Goal: Book appointment/travel/reservation

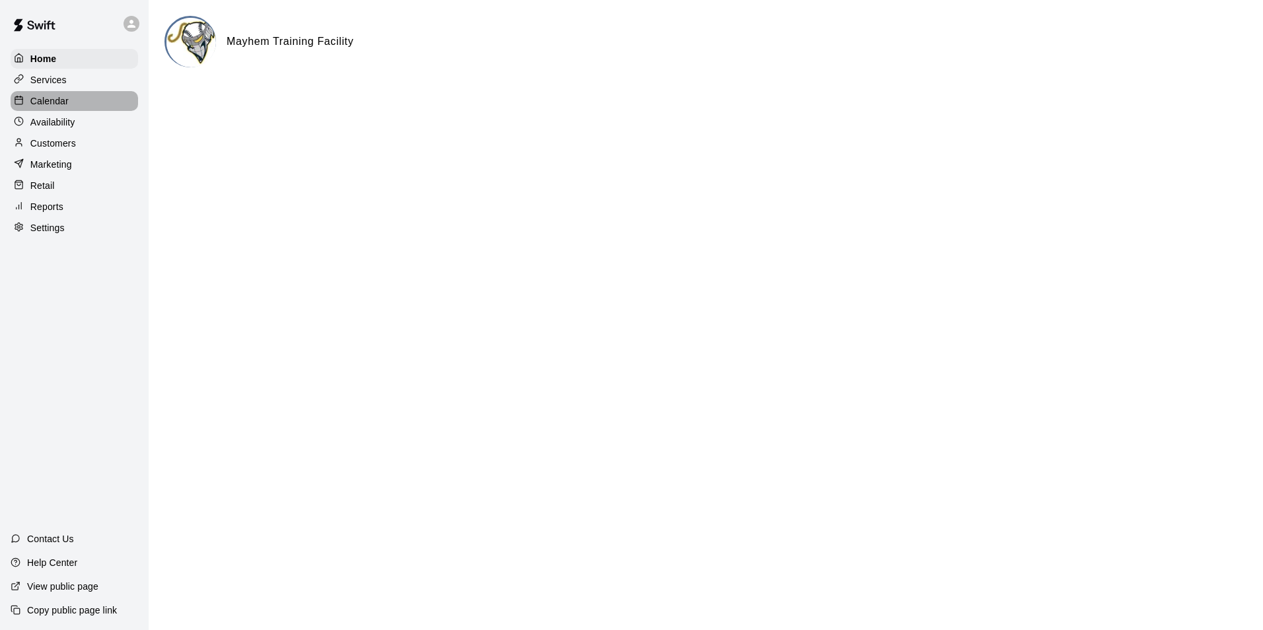
click at [122, 108] on div "Calendar" at bounding box center [74, 101] width 127 height 20
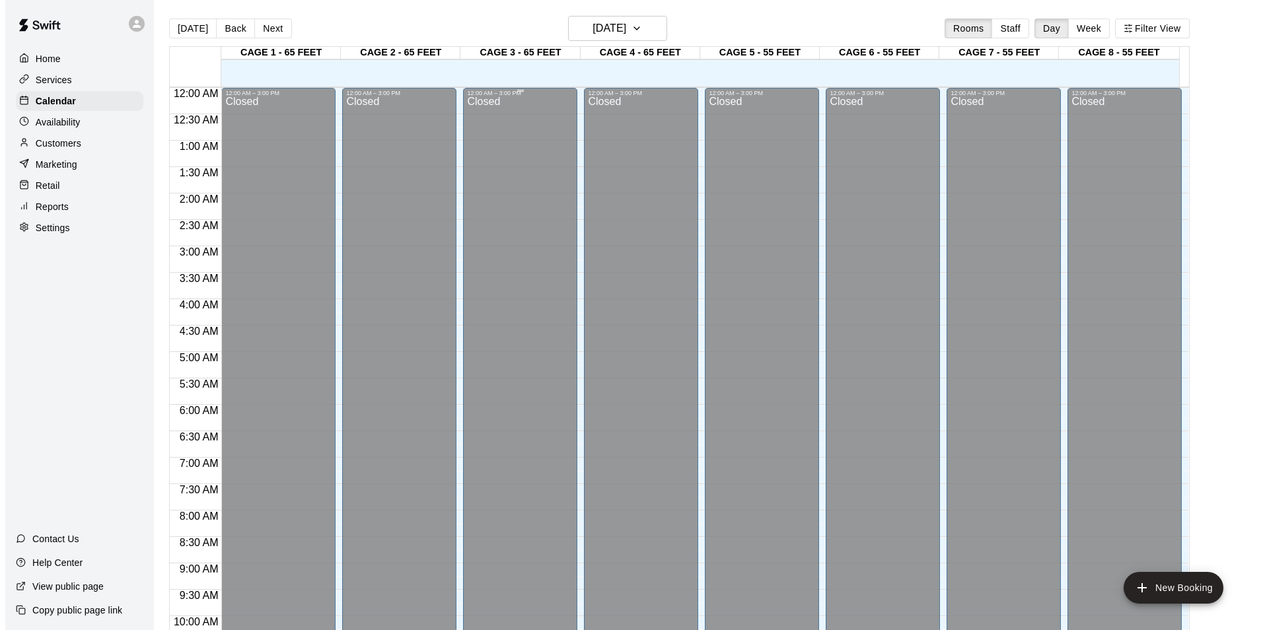
scroll to position [671, 0]
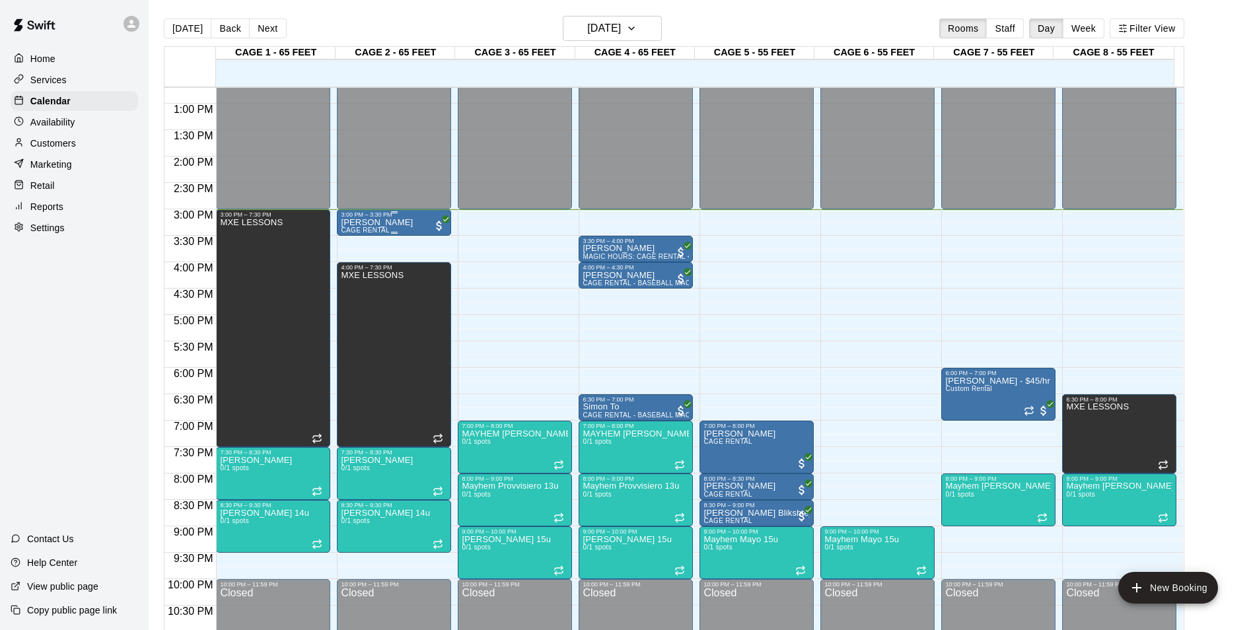
click at [394, 223] on p "[PERSON_NAME]" at bounding box center [377, 223] width 72 height 0
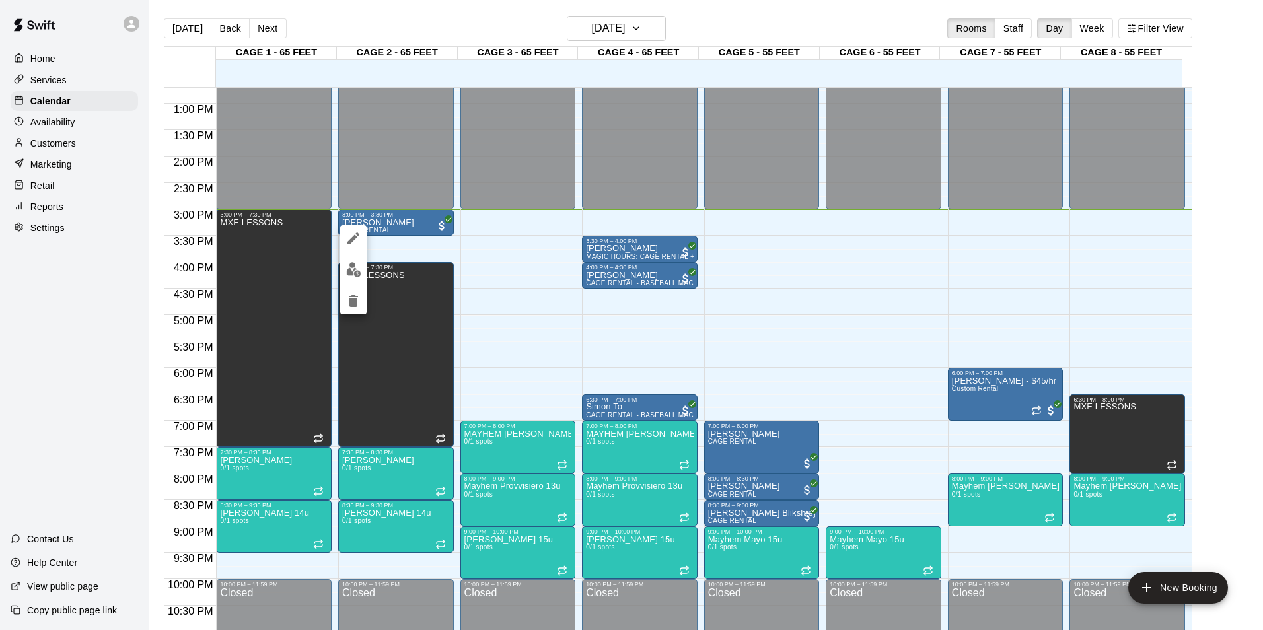
click at [431, 249] on div at bounding box center [631, 315] width 1263 height 630
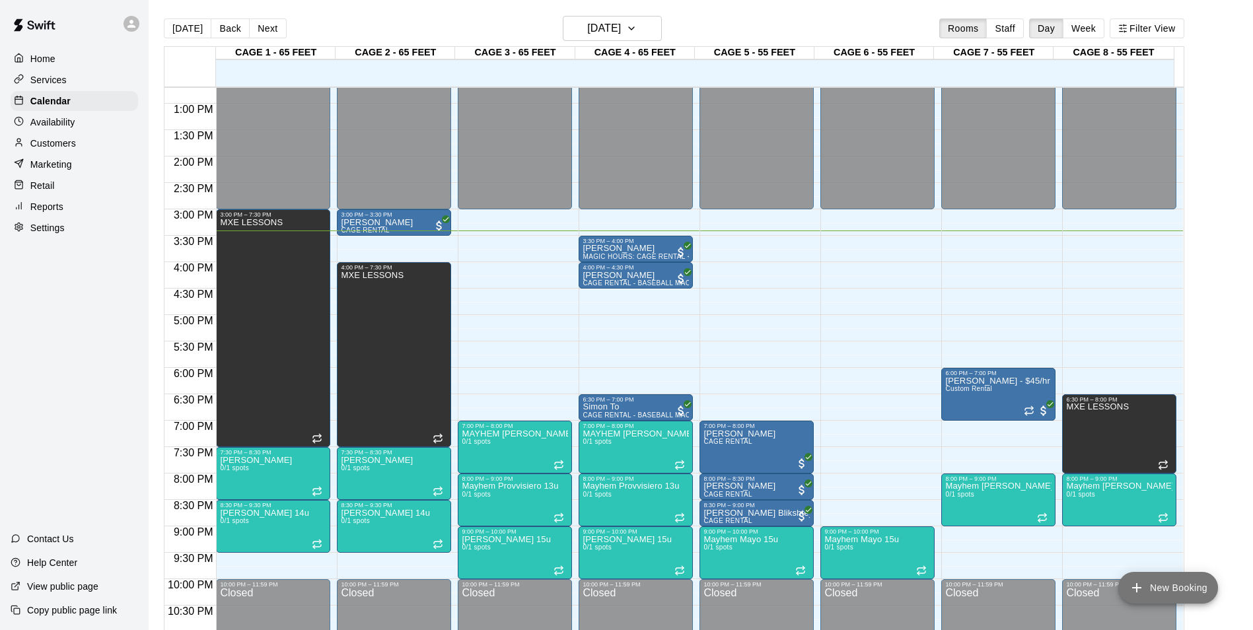
click at [1178, 592] on button "New Booking" at bounding box center [1168, 588] width 100 height 32
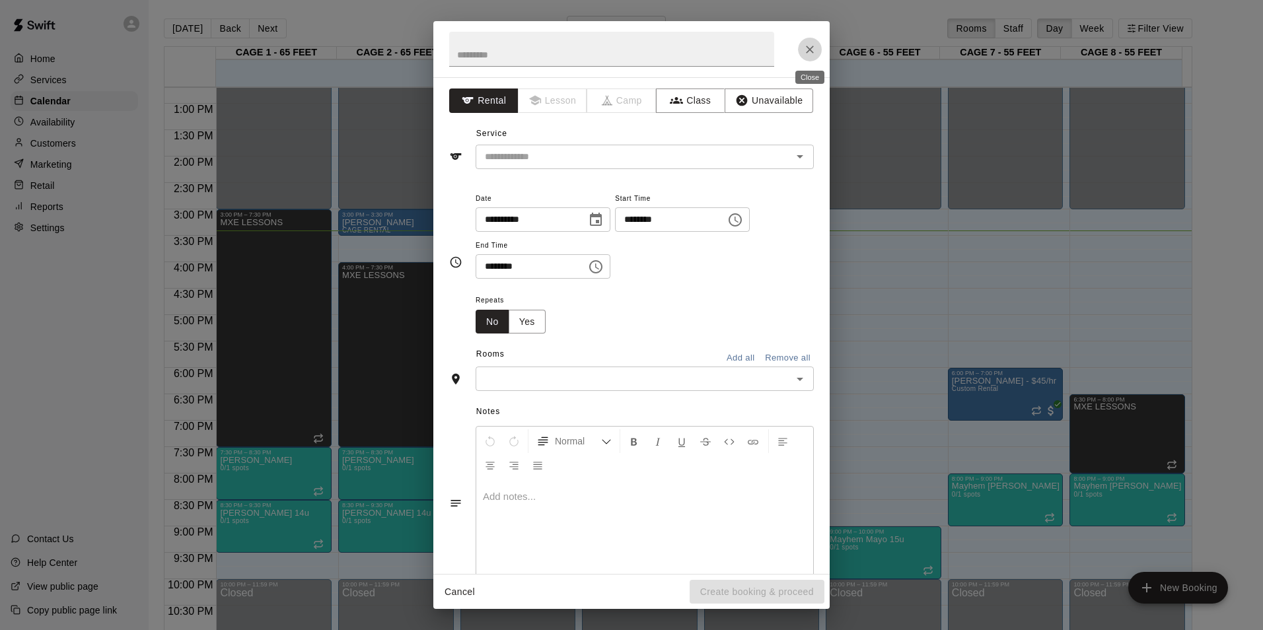
click at [815, 42] on button "Close" at bounding box center [810, 50] width 24 height 24
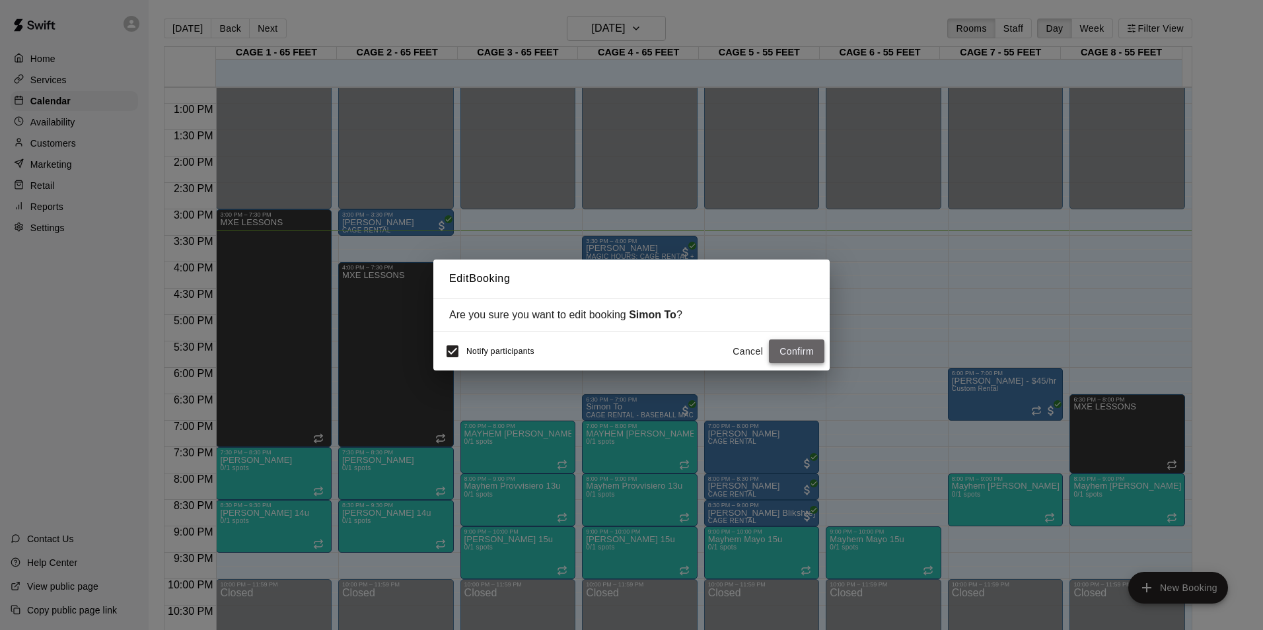
click at [808, 347] on button "Confirm" at bounding box center [796, 351] width 55 height 24
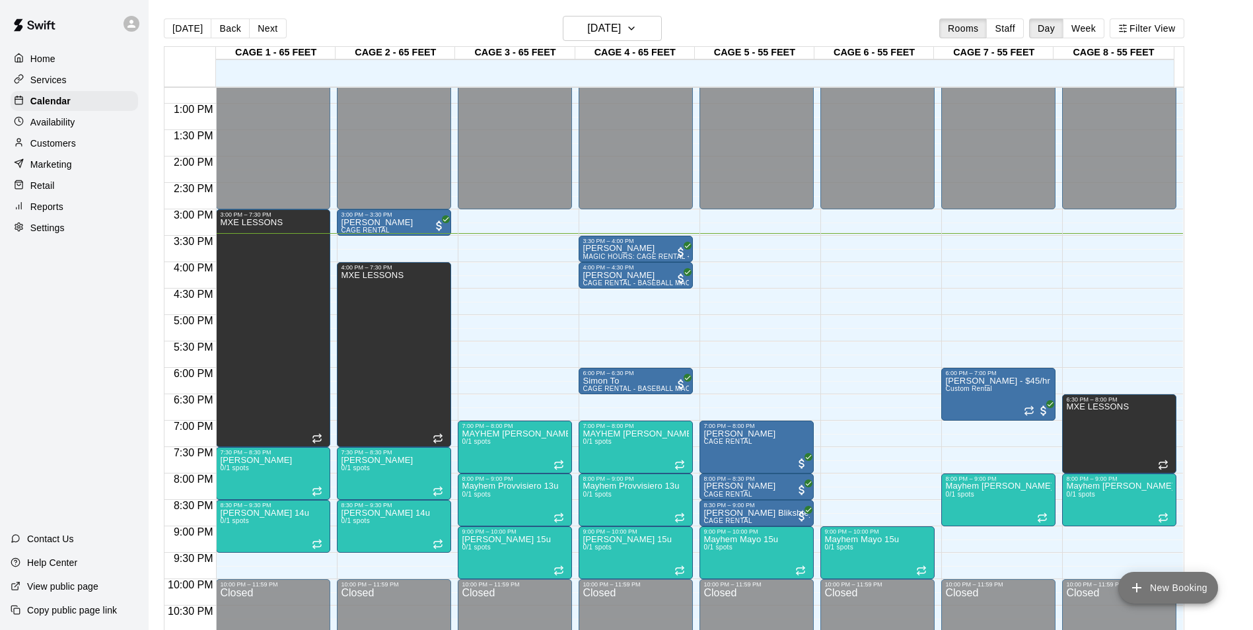
click at [1190, 586] on button "New Booking" at bounding box center [1168, 588] width 100 height 32
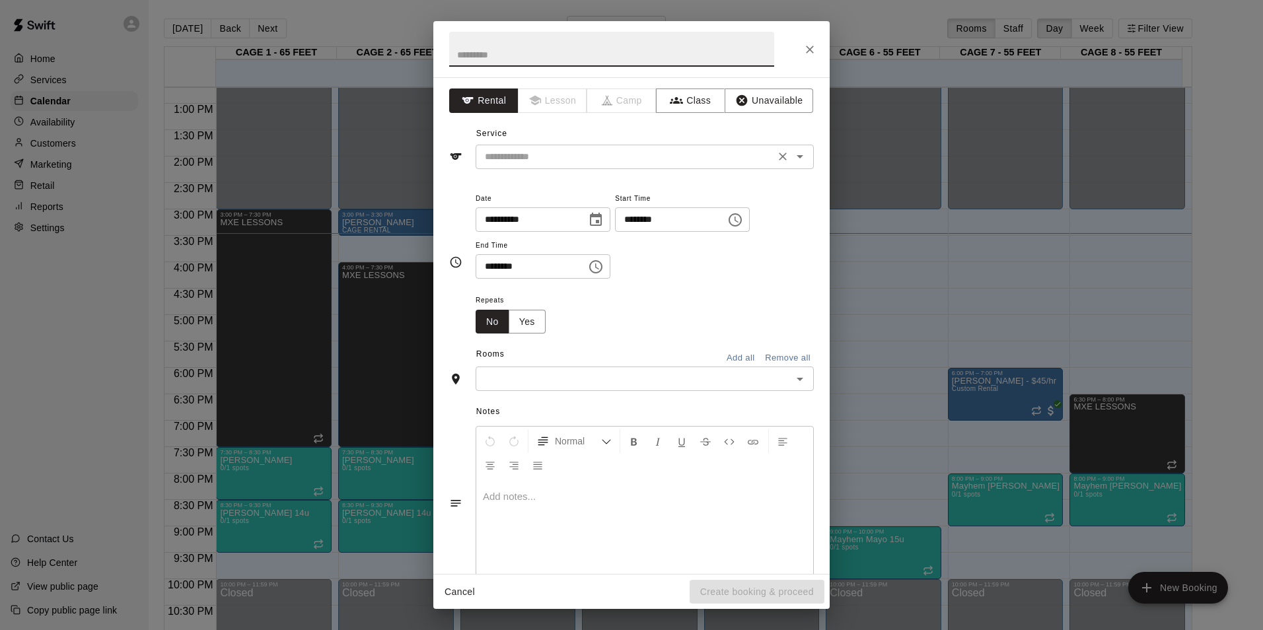
click at [684, 149] on input "text" at bounding box center [625, 157] width 291 height 17
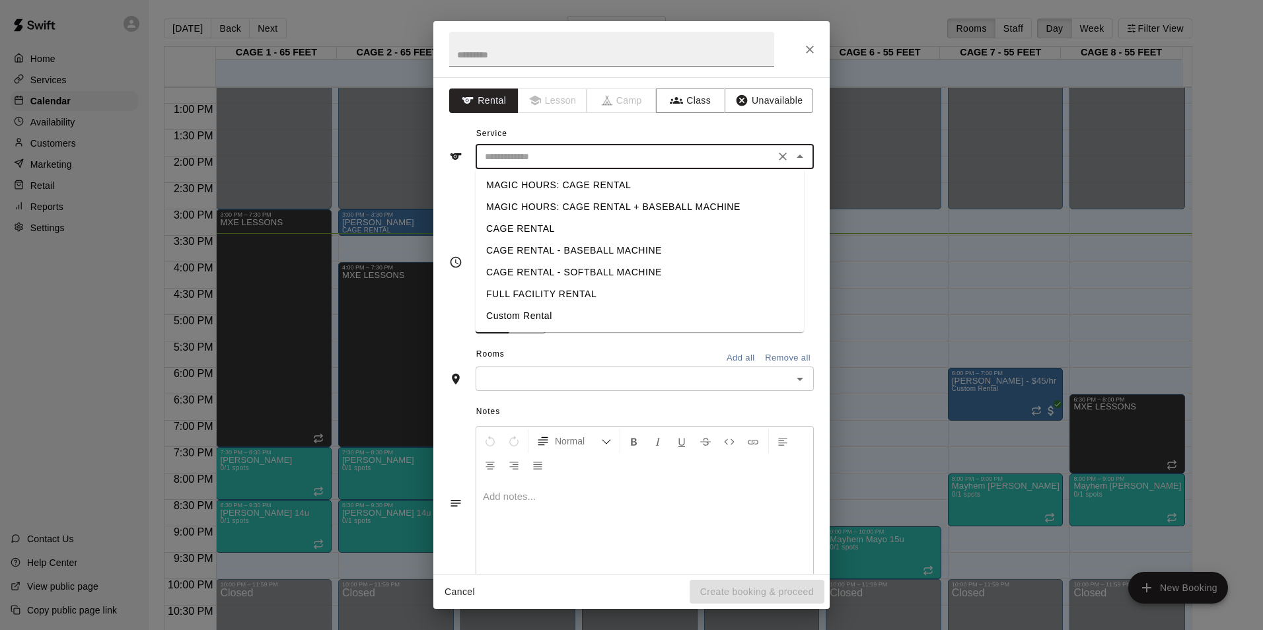
click at [616, 251] on li "CAGE RENTAL - BASEBALL MACHINE" at bounding box center [640, 251] width 328 height 22
type input "**********"
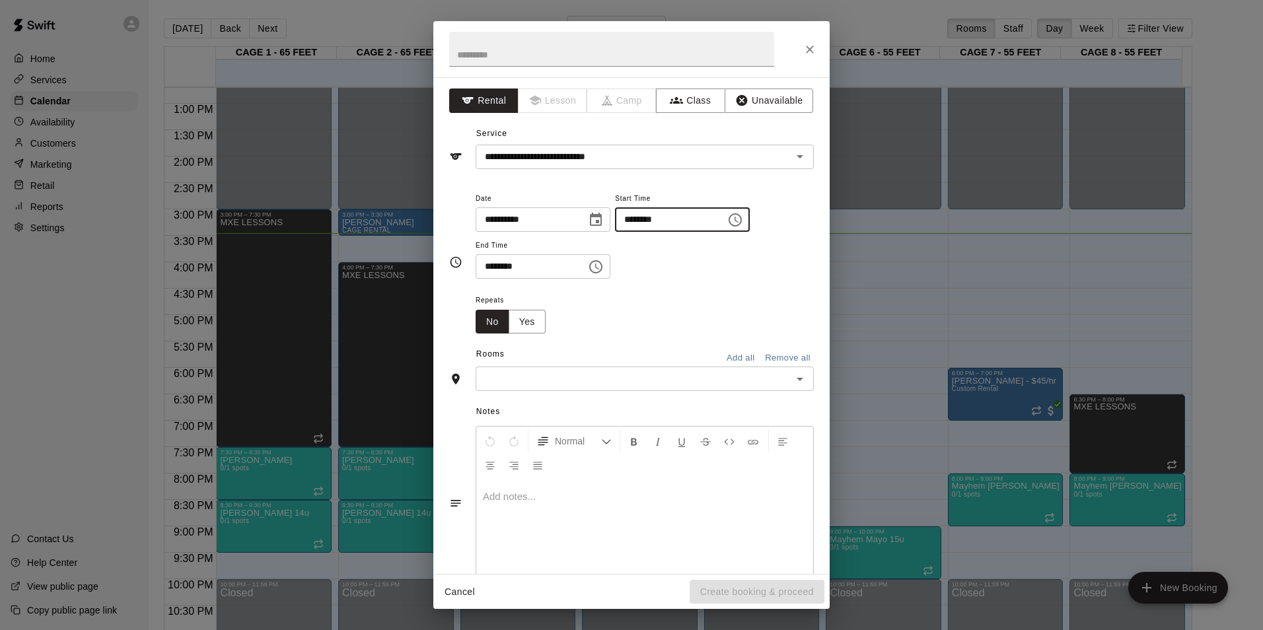
click at [643, 221] on input "********" at bounding box center [666, 219] width 102 height 24
type input "********"
click at [483, 264] on input "********" at bounding box center [527, 266] width 102 height 24
type input "********"
click at [637, 314] on div "Repeats No Yes" at bounding box center [645, 313] width 338 height 42
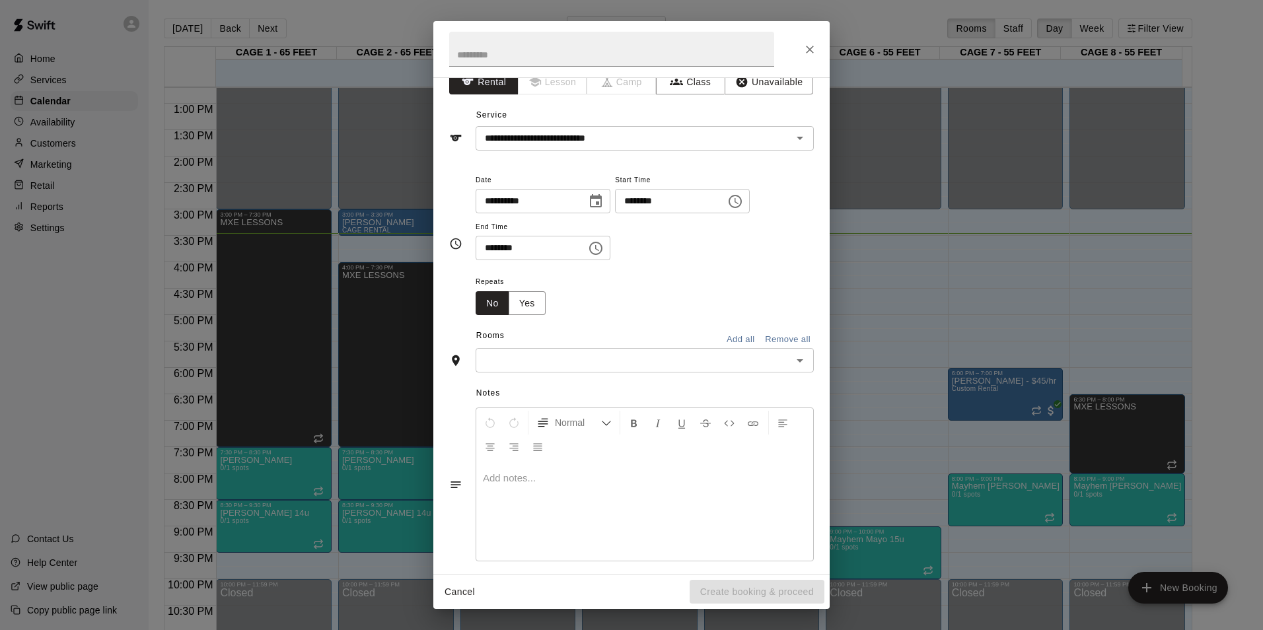
scroll to position [0, 0]
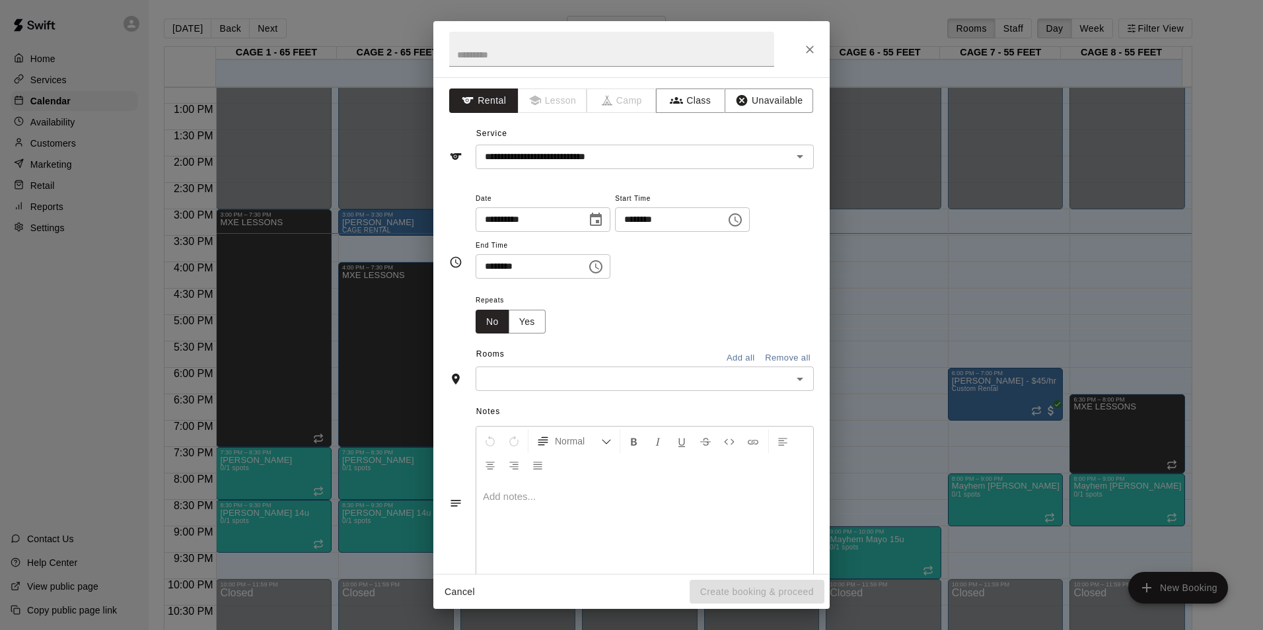
drag, startPoint x: 573, startPoint y: 363, endPoint x: 573, endPoint y: 371, distance: 8.0
click at [573, 363] on div "Rooms Add all Remove all" at bounding box center [631, 355] width 365 height 22
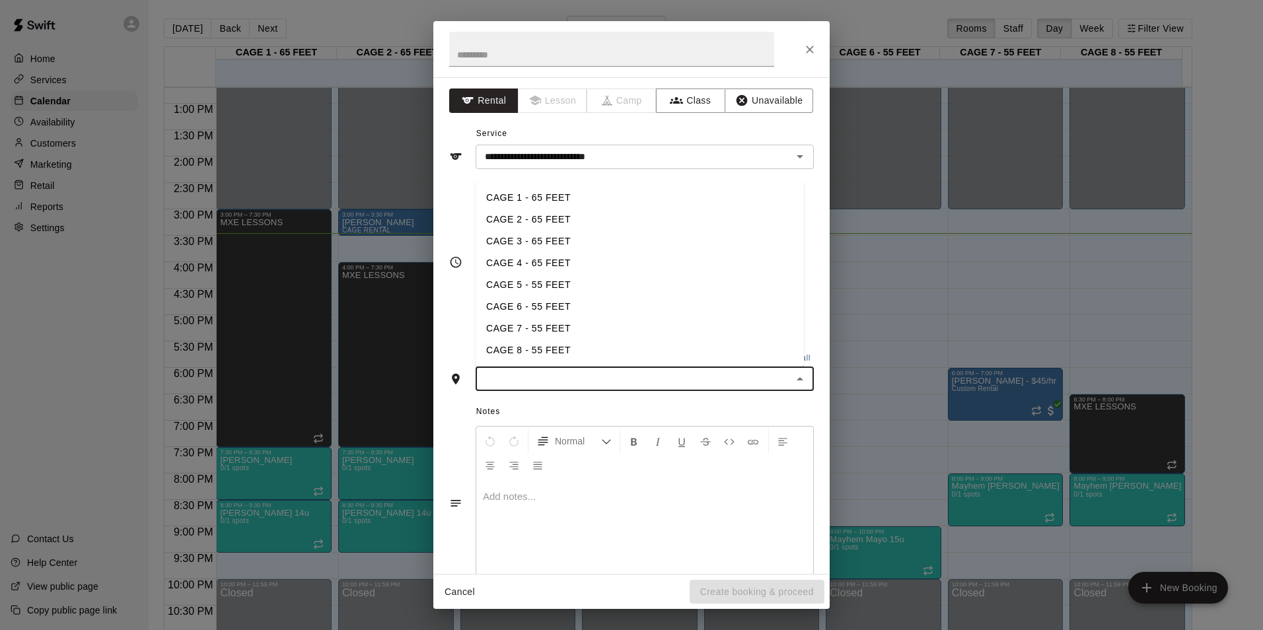
click at [570, 380] on input "text" at bounding box center [634, 379] width 308 height 17
click at [579, 301] on li "CAGE 6 - 55 FEET" at bounding box center [640, 307] width 328 height 22
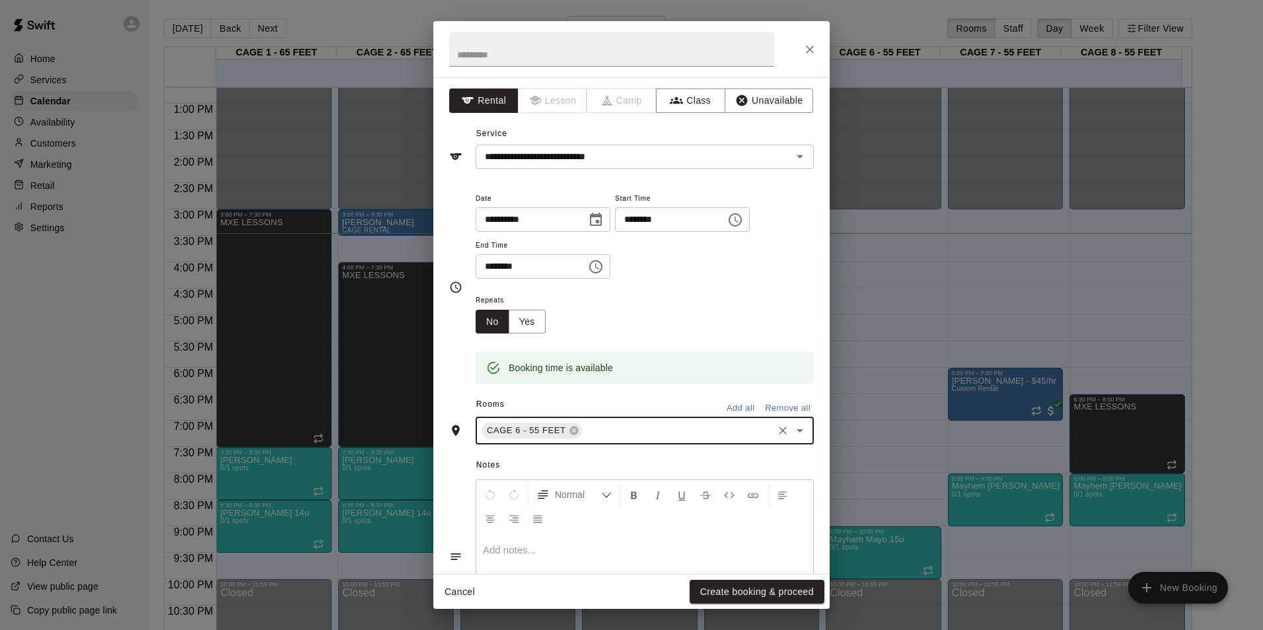
scroll to position [84, 0]
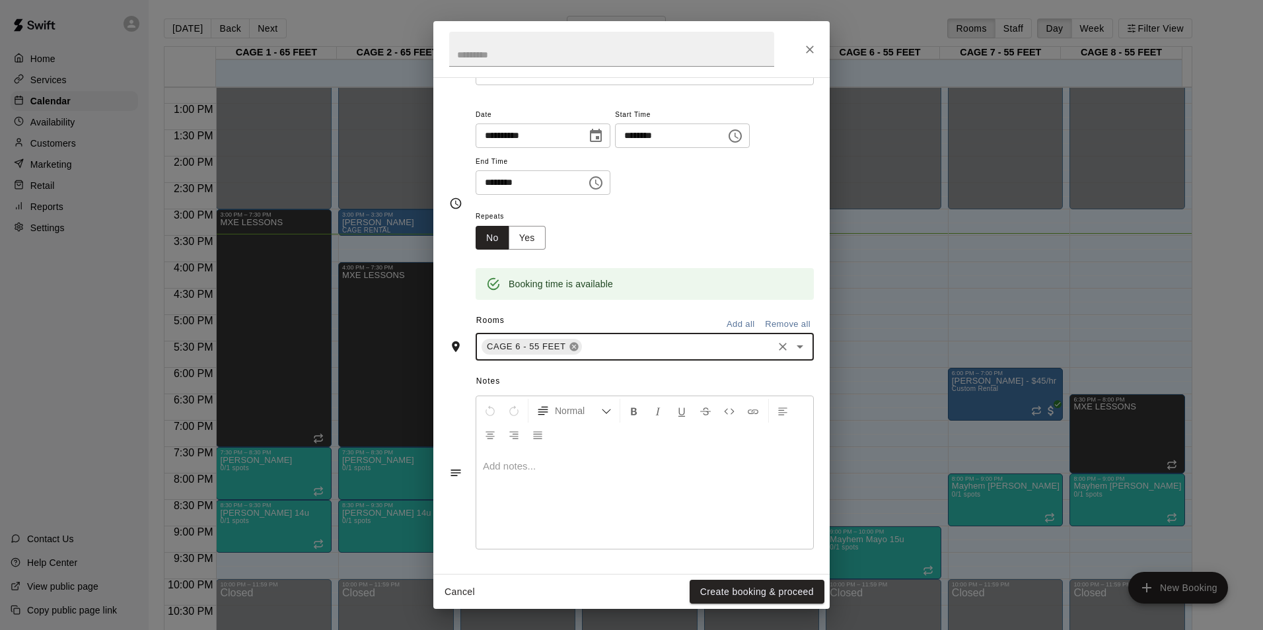
click at [569, 343] on icon at bounding box center [573, 347] width 9 height 9
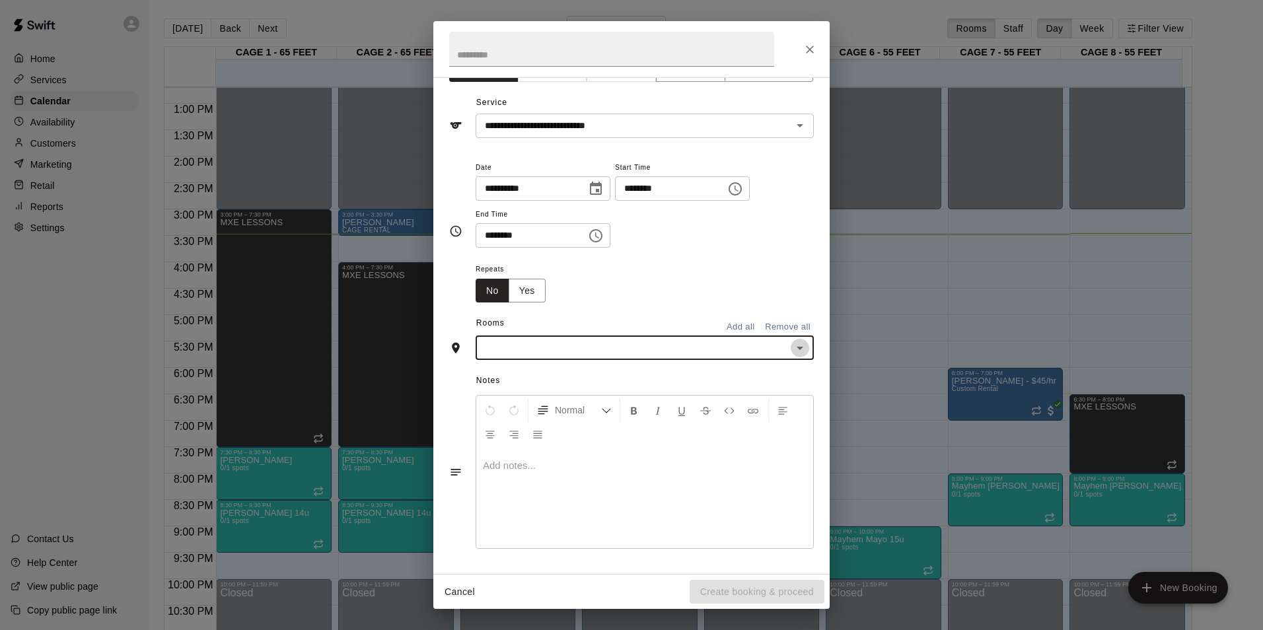
click at [792, 348] on icon "Open" at bounding box center [800, 348] width 16 height 16
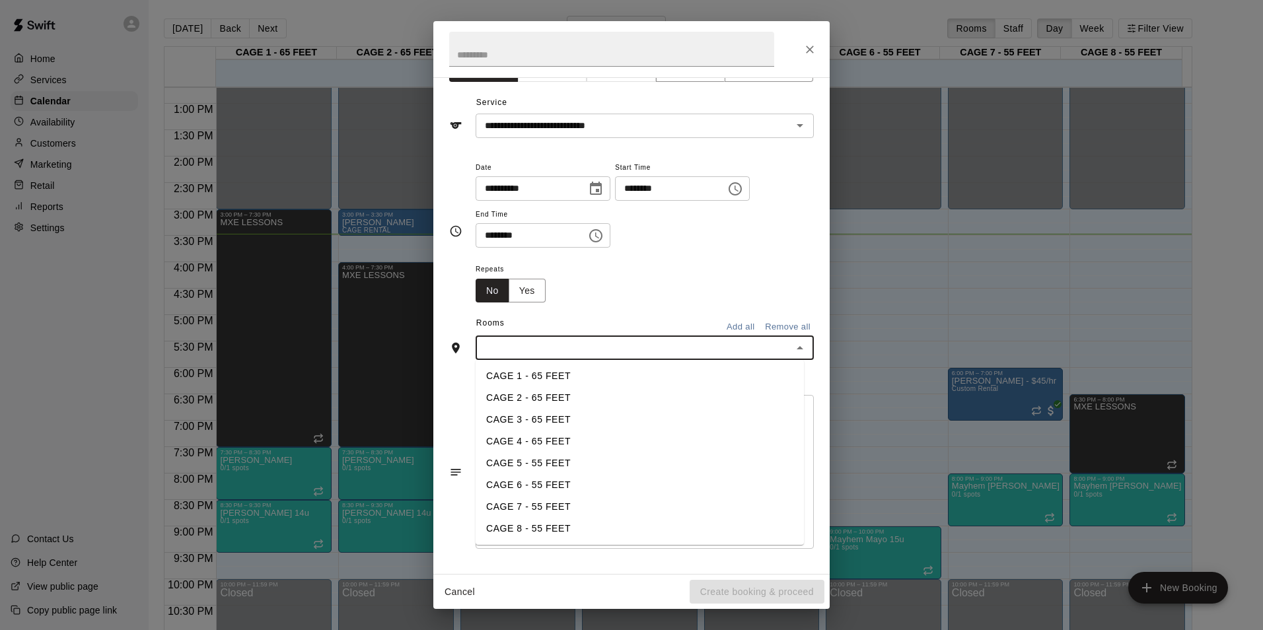
click at [574, 443] on li "CAGE 4 - 65 FEET" at bounding box center [640, 442] width 328 height 22
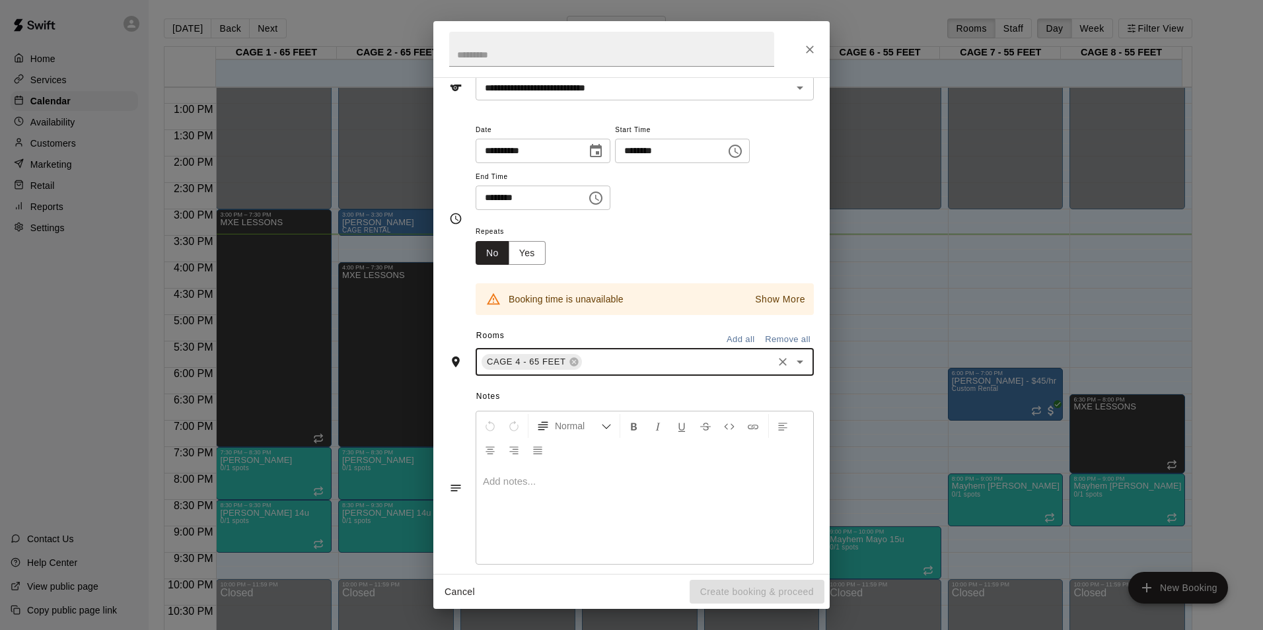
scroll to position [84, 0]
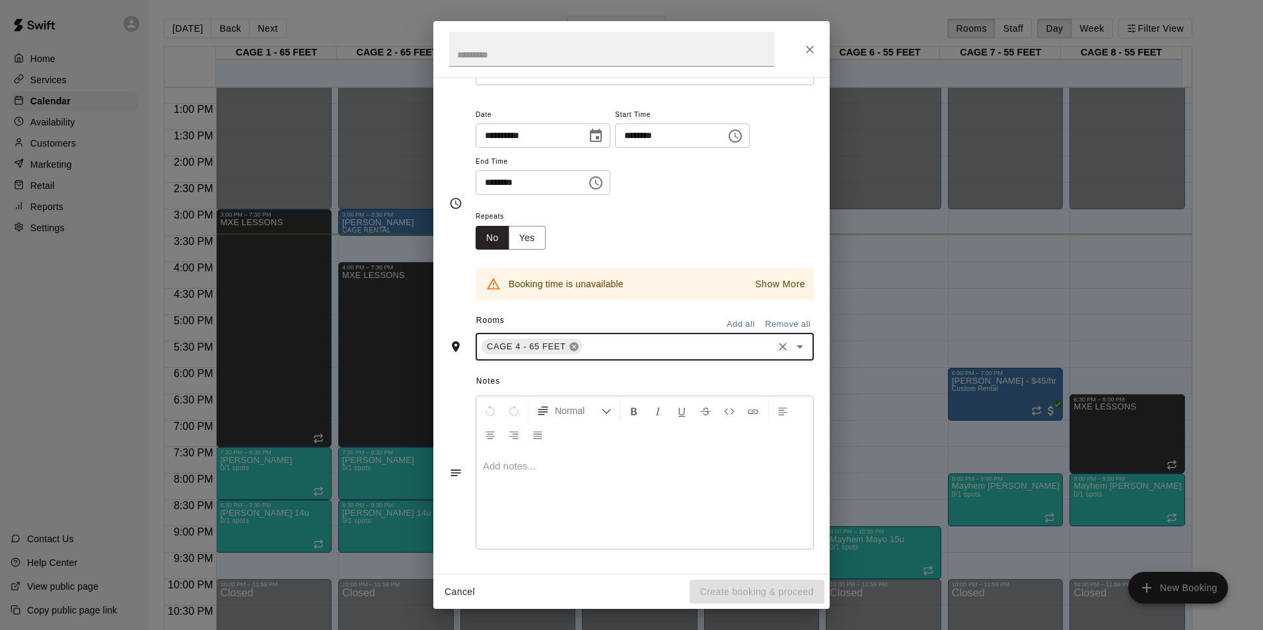
click at [569, 348] on icon at bounding box center [574, 346] width 11 height 11
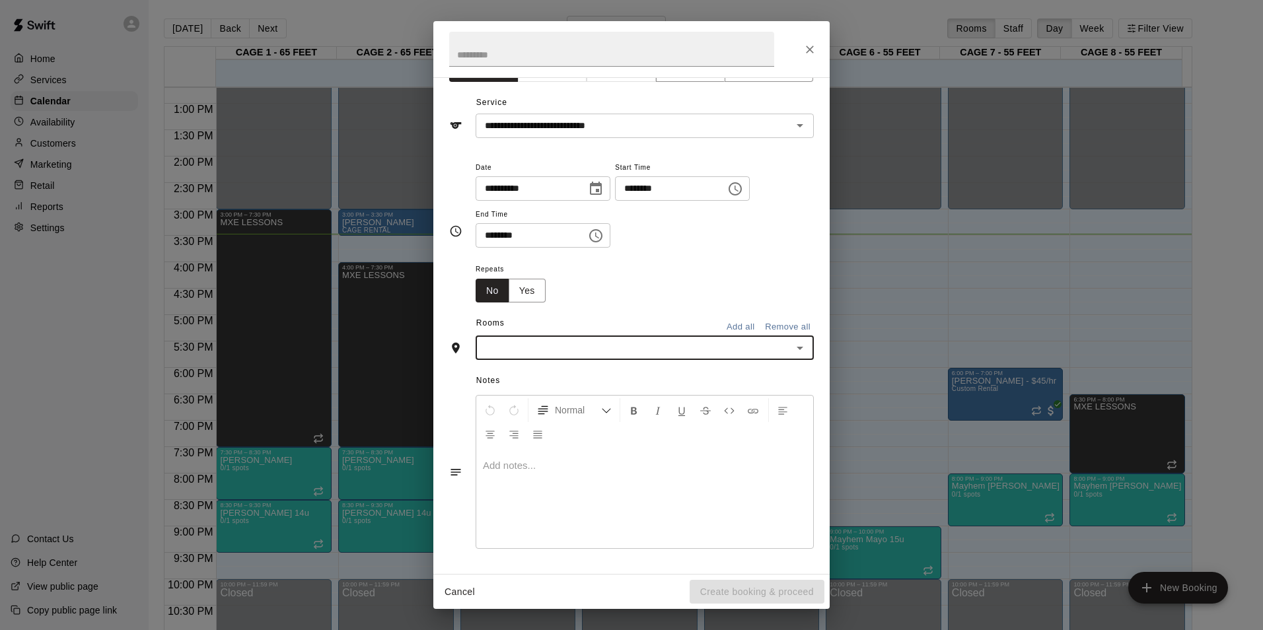
click at [792, 349] on icon "Open" at bounding box center [800, 348] width 16 height 16
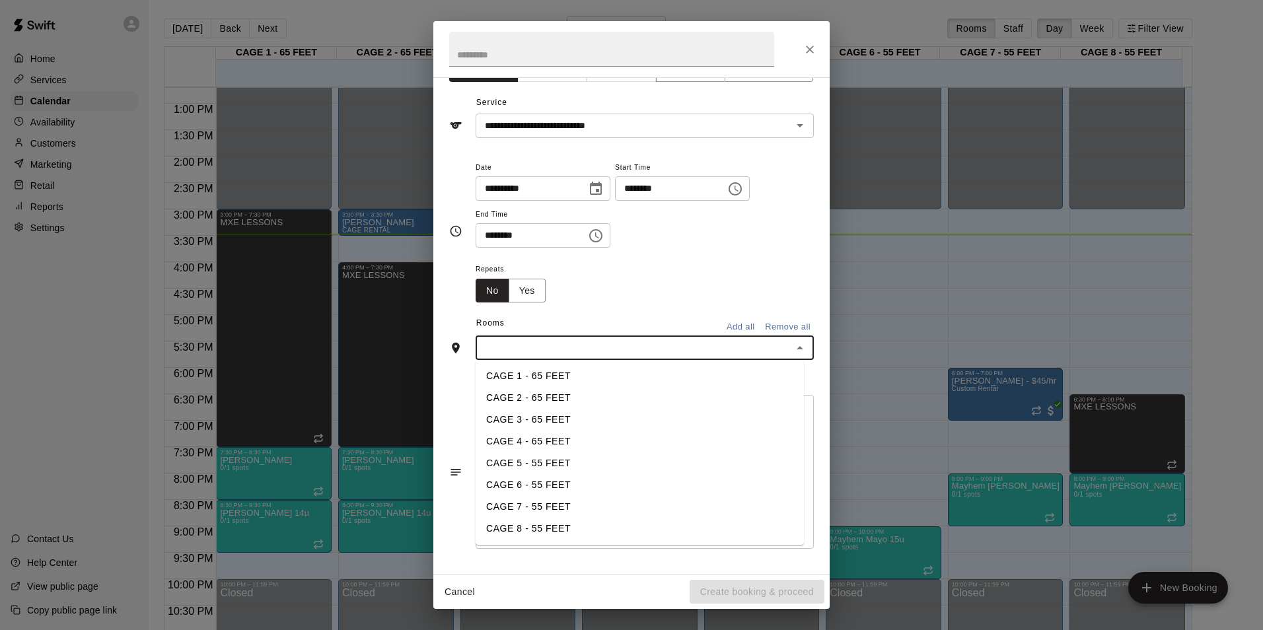
click at [599, 464] on li "CAGE 5 - 55 FEET" at bounding box center [640, 463] width 328 height 22
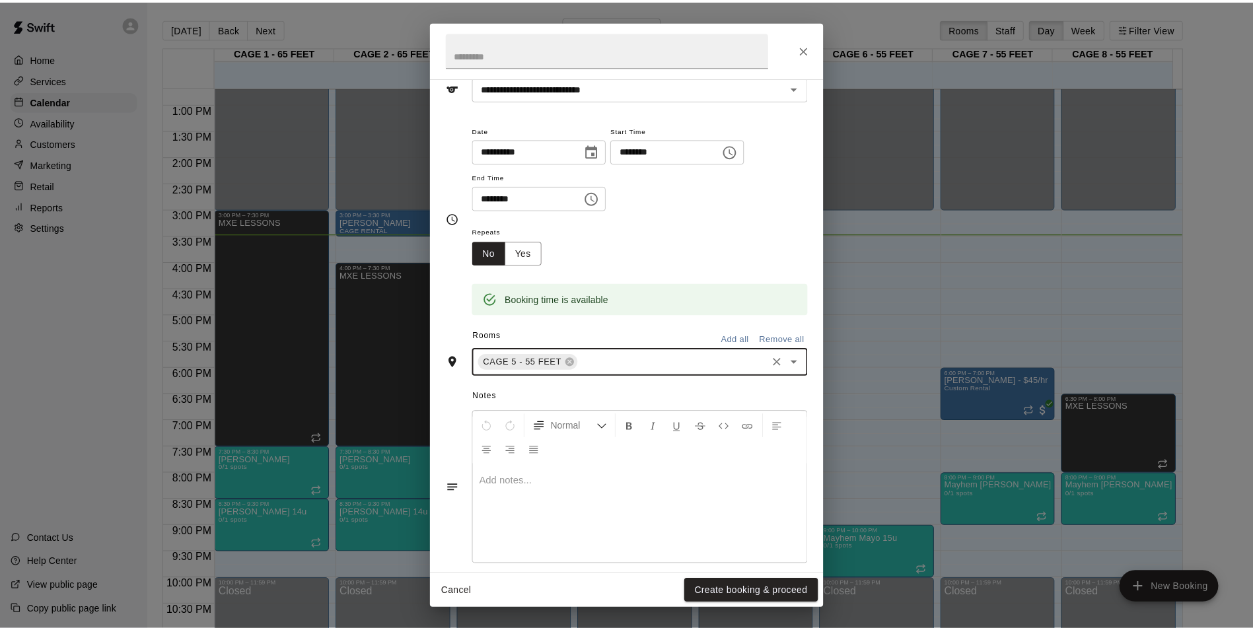
scroll to position [84, 0]
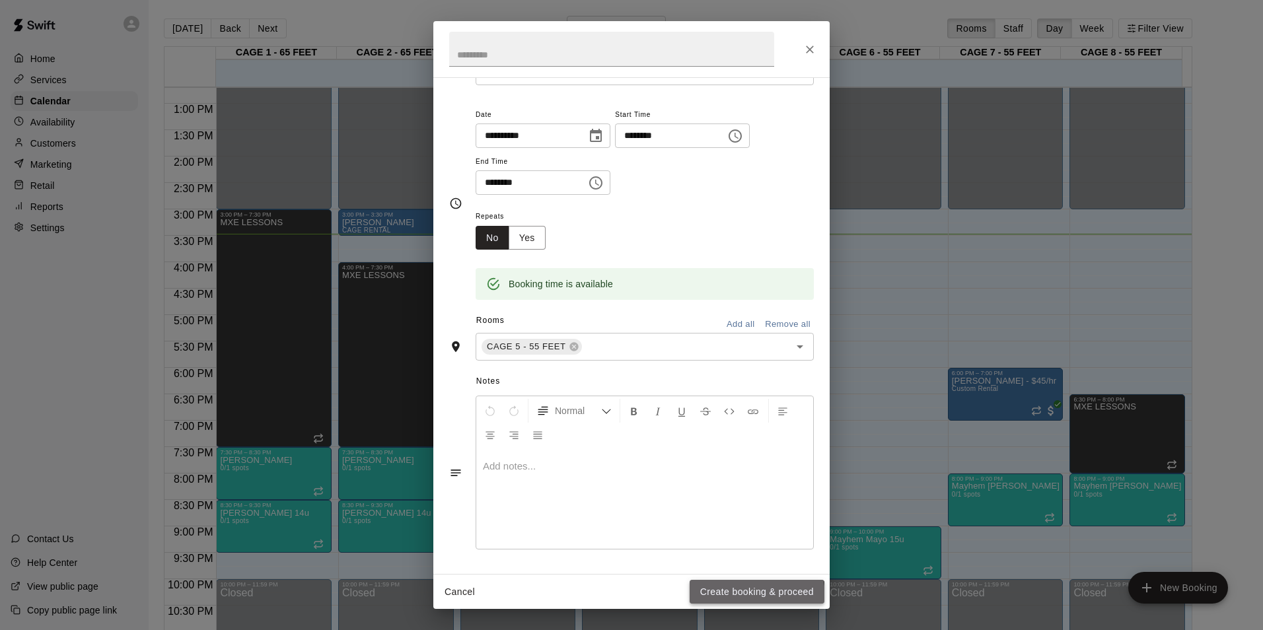
click at [709, 598] on button "Create booking & proceed" at bounding box center [757, 592] width 135 height 24
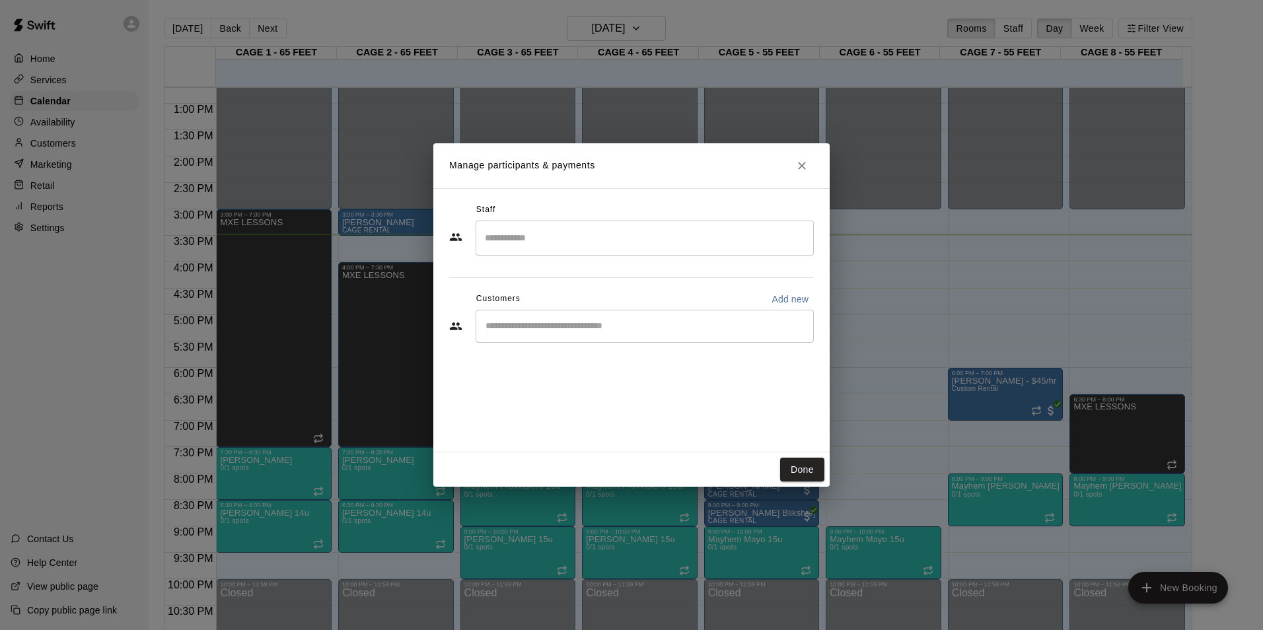
click at [624, 248] on input "Search staff" at bounding box center [644, 238] width 326 height 23
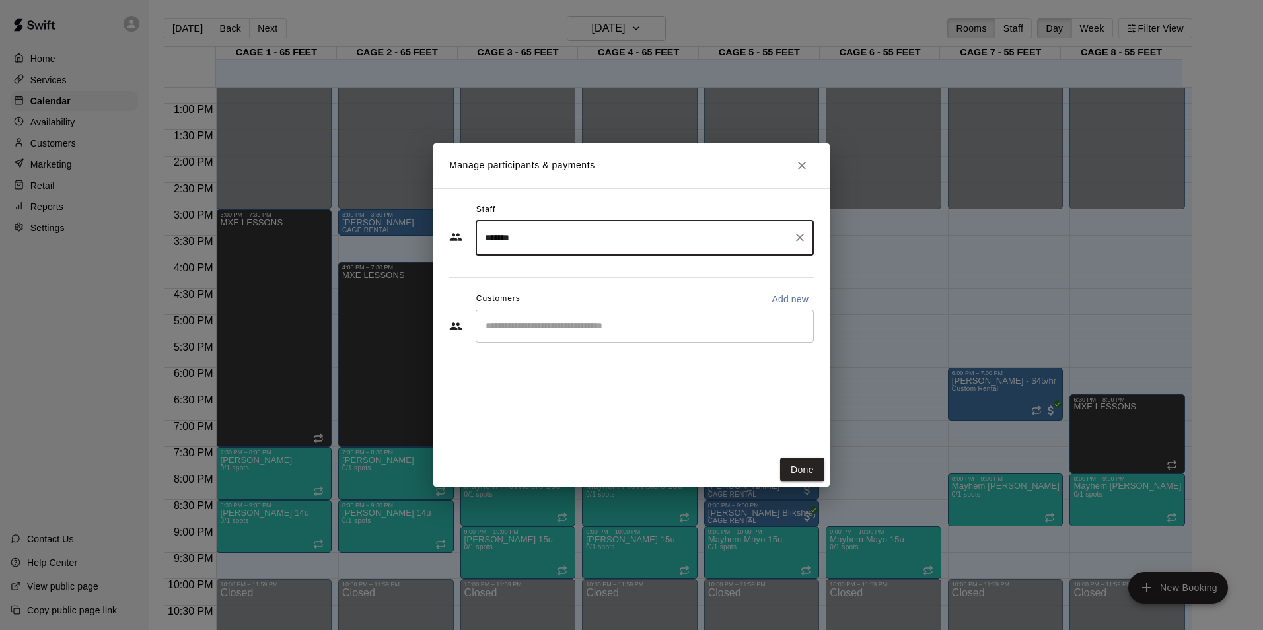
click at [636, 248] on input "*******" at bounding box center [634, 238] width 306 height 23
click at [480, 243] on div "******* ​" at bounding box center [645, 238] width 338 height 35
click at [485, 239] on input "*******" at bounding box center [634, 238] width 306 height 23
click at [503, 339] on div "​" at bounding box center [645, 326] width 338 height 33
type input "*******"
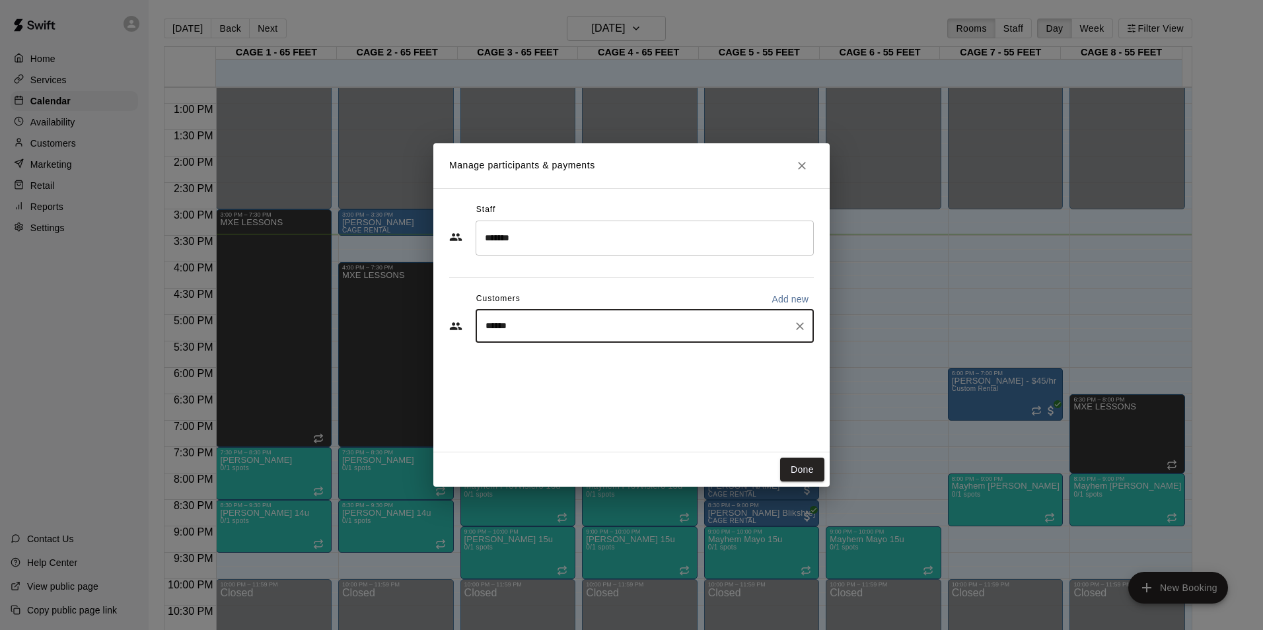
type input "*******"
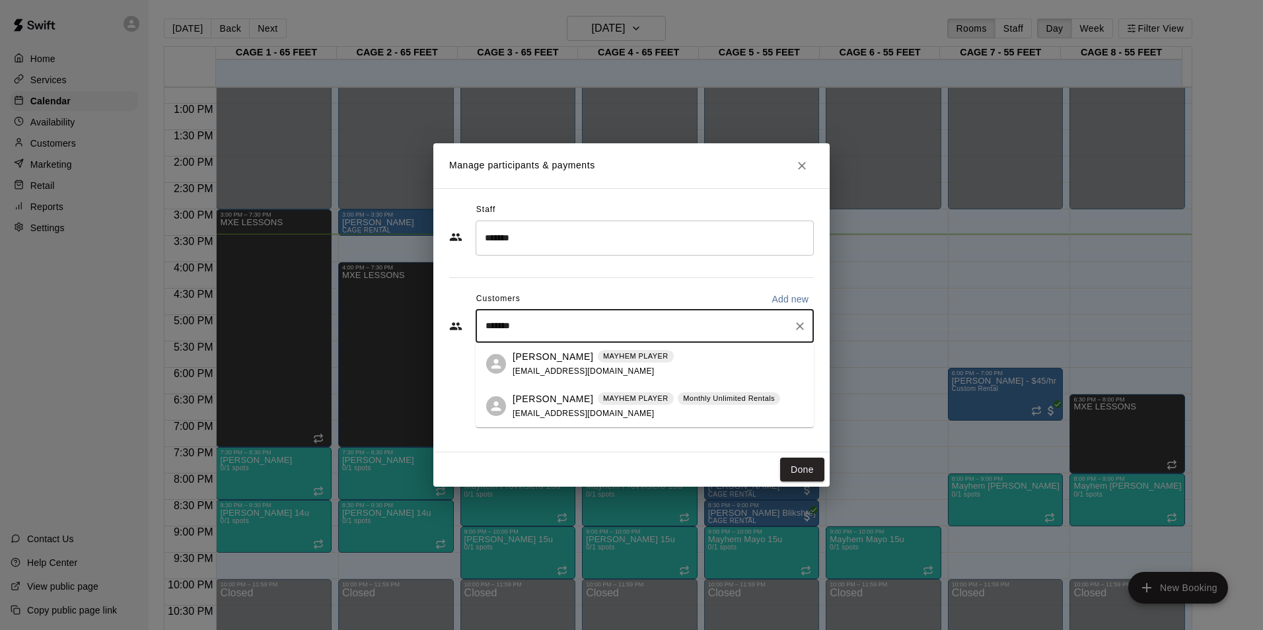
click at [553, 414] on span "[EMAIL_ADDRESS][DOMAIN_NAME]" at bounding box center [584, 413] width 142 height 9
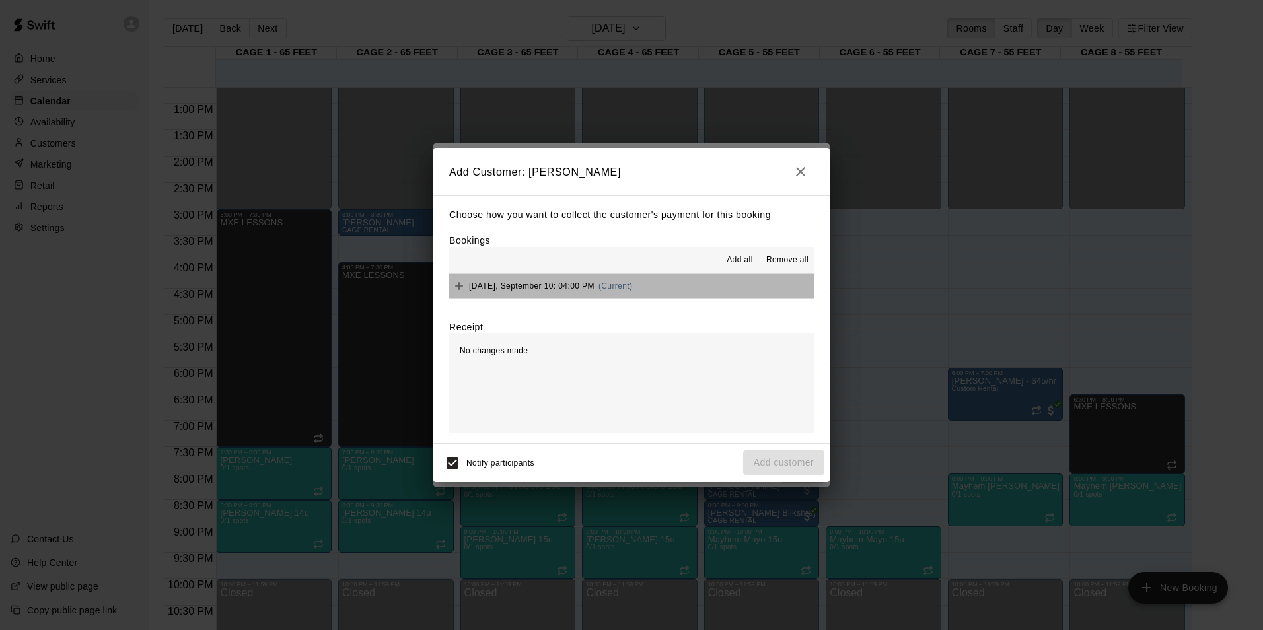
click at [706, 283] on button "[DATE], September 10: 04:00 PM (Current)" at bounding box center [631, 286] width 365 height 24
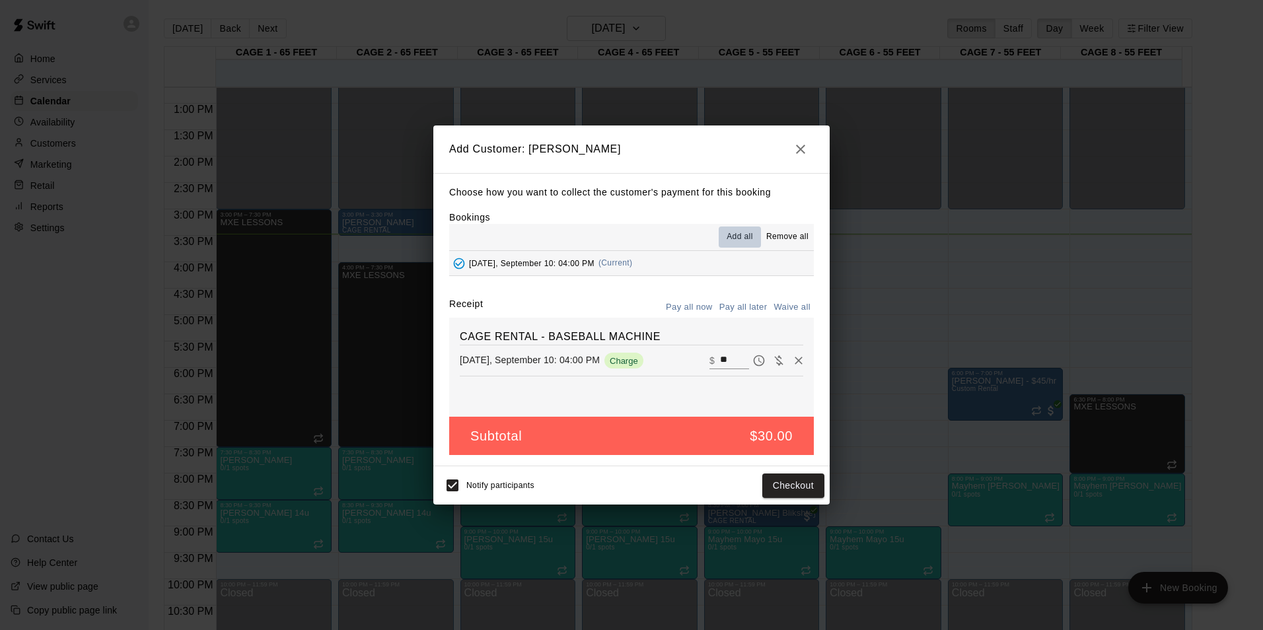
click at [754, 229] on button "Add all" at bounding box center [740, 237] width 42 height 21
click at [799, 481] on button "Checkout" at bounding box center [793, 486] width 62 height 24
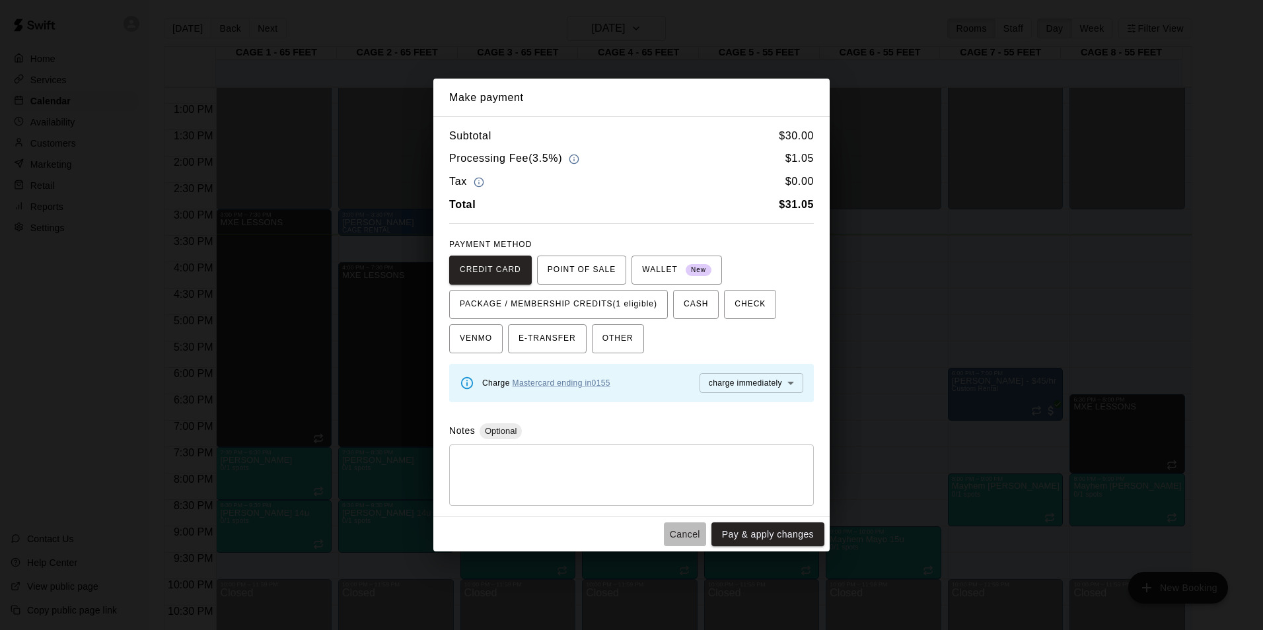
click at [692, 532] on button "Cancel" at bounding box center [685, 534] width 42 height 24
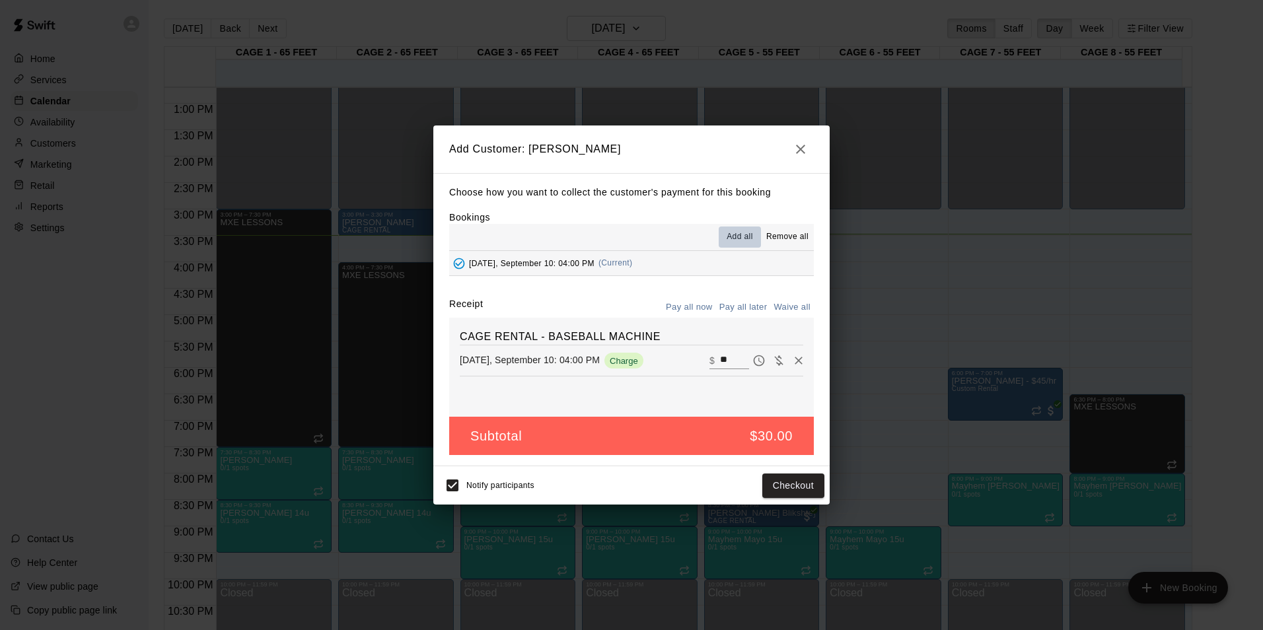
click at [753, 236] on span "Add all" at bounding box center [740, 237] width 26 height 13
click at [795, 141] on icon "button" at bounding box center [801, 149] width 16 height 16
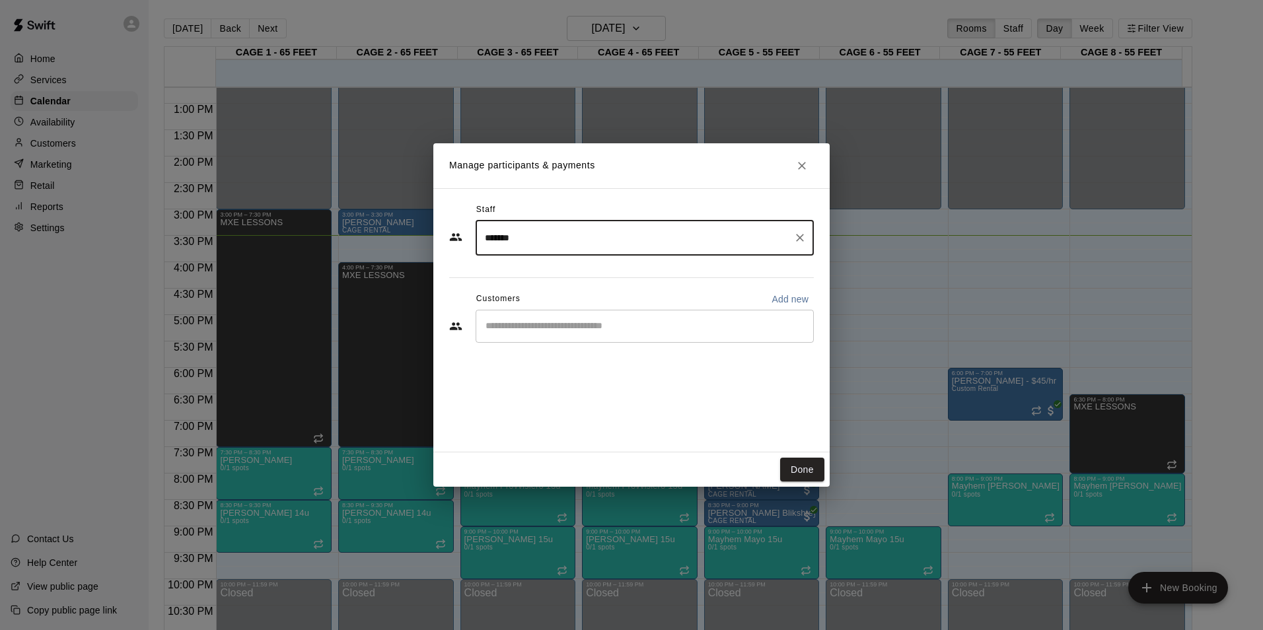
click at [521, 245] on input "*******" at bounding box center [634, 238] width 306 height 23
type input "*"
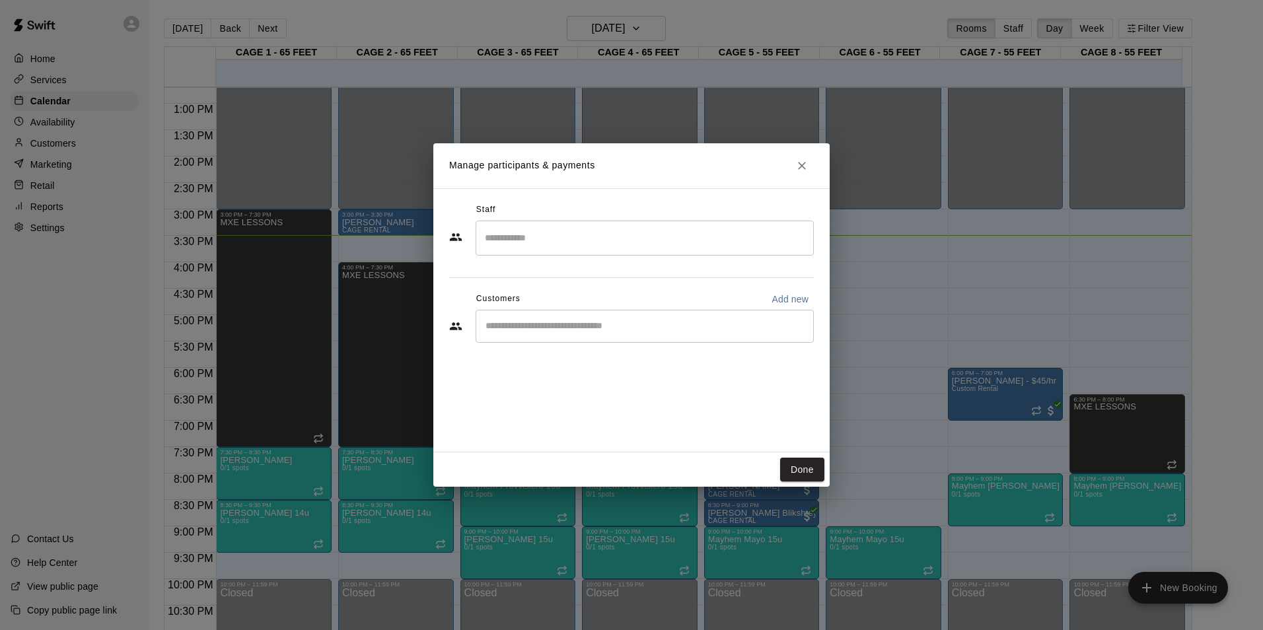
click at [453, 381] on div "Staff ​ Customers Add new ​" at bounding box center [631, 320] width 396 height 264
click at [531, 339] on div "​" at bounding box center [645, 326] width 338 height 33
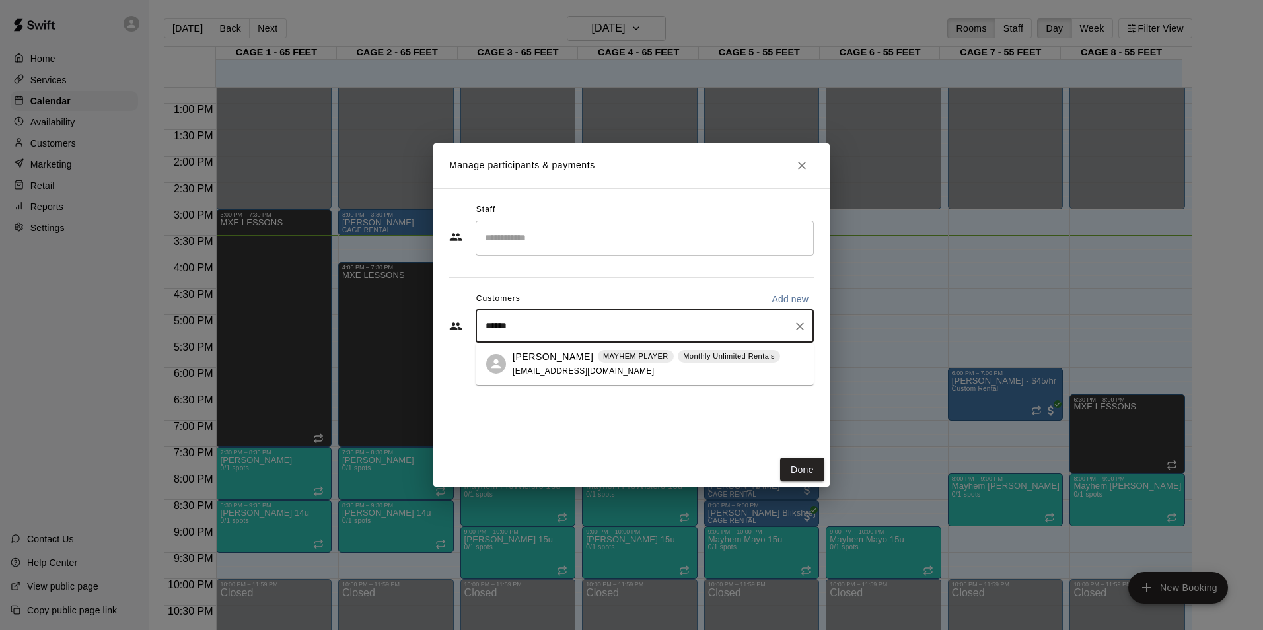
type input "*******"
click at [563, 421] on div "[PERSON_NAME] MAYHEM PLAYER Monthly Unlimited Rentals [EMAIL_ADDRESS][DOMAIN_NA…" at bounding box center [645, 406] width 338 height 42
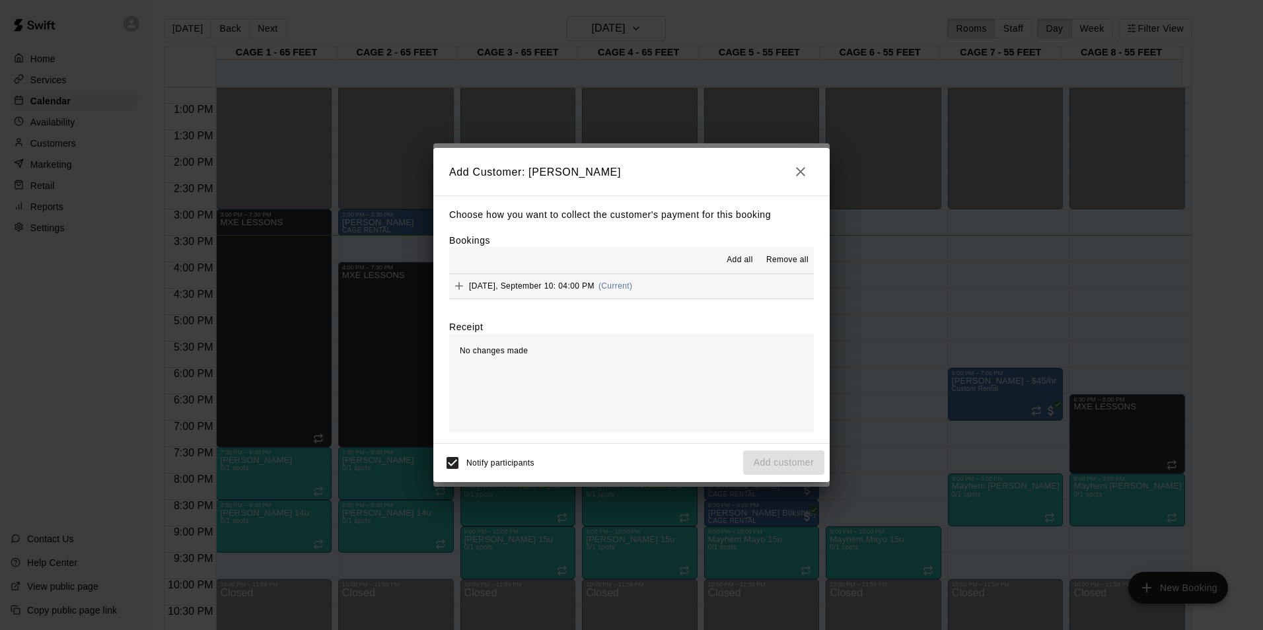
click at [746, 257] on span "Add all" at bounding box center [740, 260] width 26 height 13
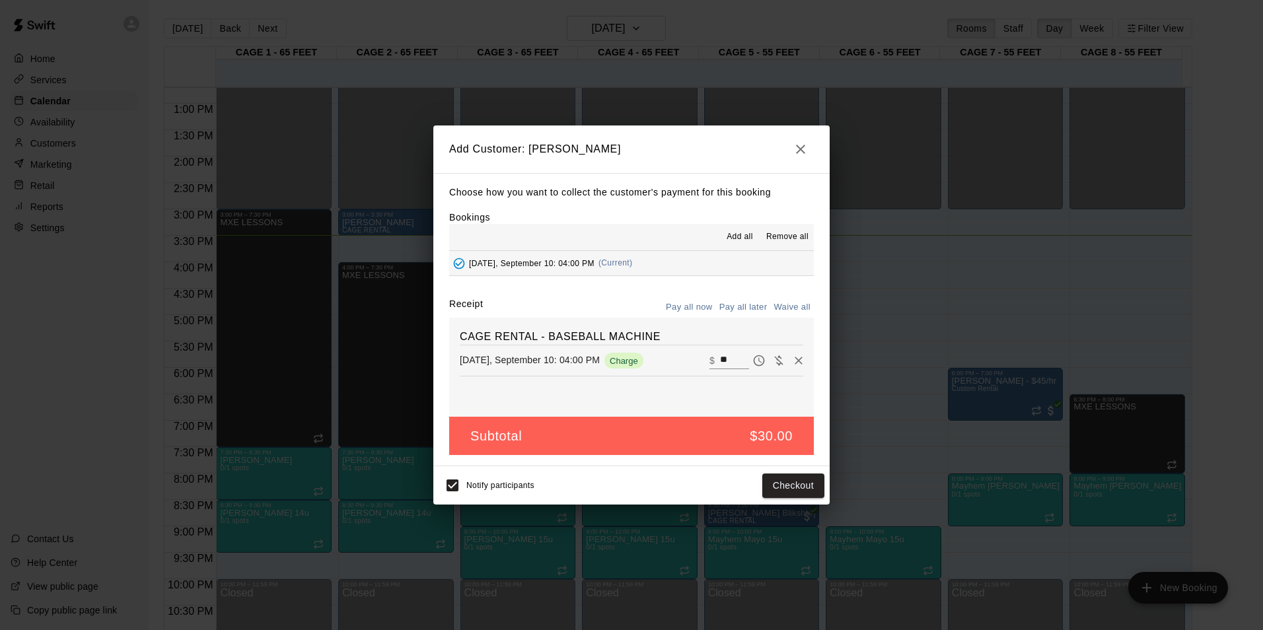
click at [734, 306] on button "Pay all later" at bounding box center [743, 307] width 55 height 20
click at [787, 484] on button "Add customer" at bounding box center [783, 486] width 81 height 24
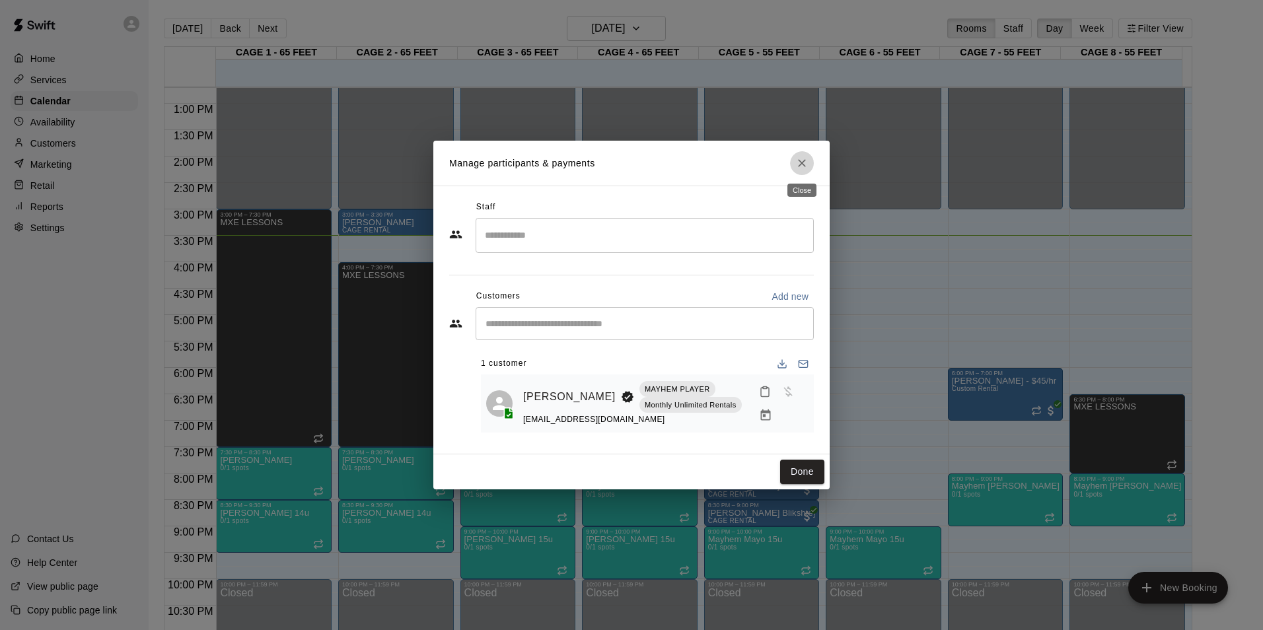
click at [803, 159] on icon "Close" at bounding box center [801, 163] width 13 height 13
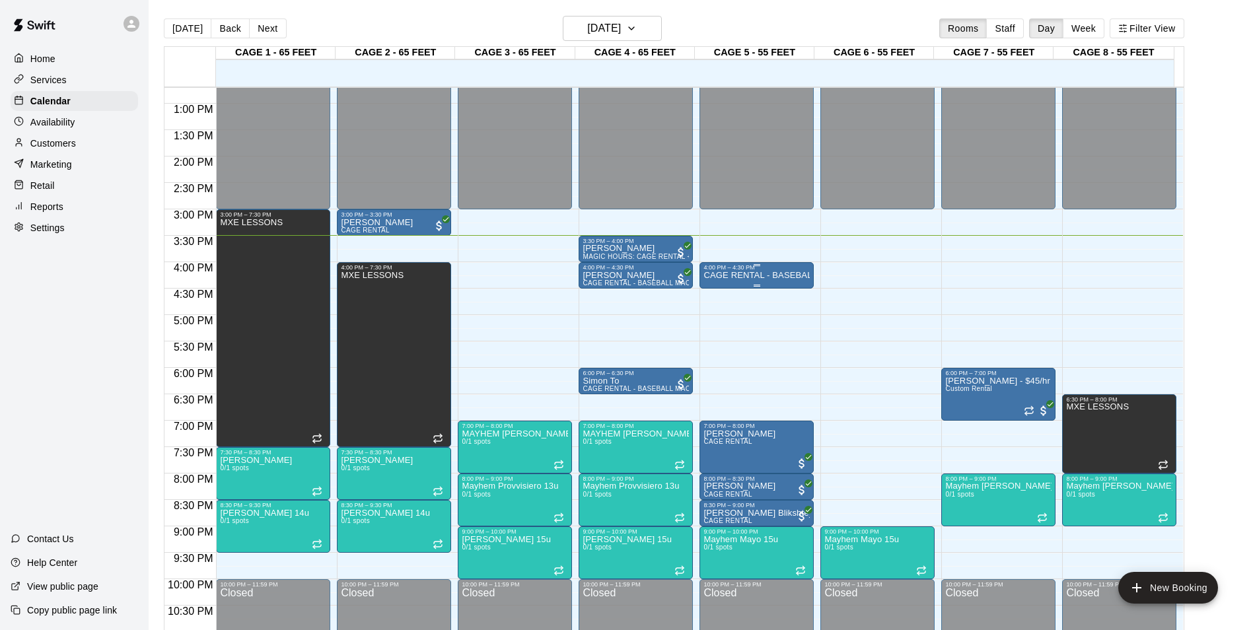
click at [754, 275] on p "CAGE RENTAL - BASEBALL MACHINE" at bounding box center [756, 275] width 106 height 0
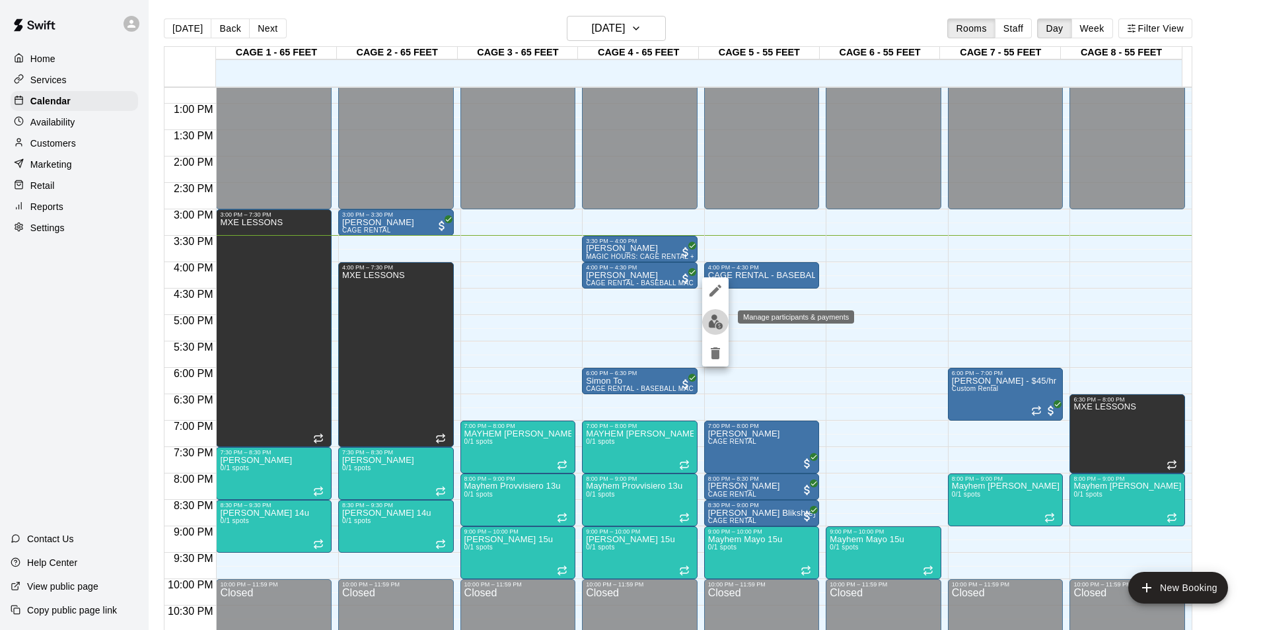
click at [720, 319] on img "edit" at bounding box center [715, 321] width 15 height 15
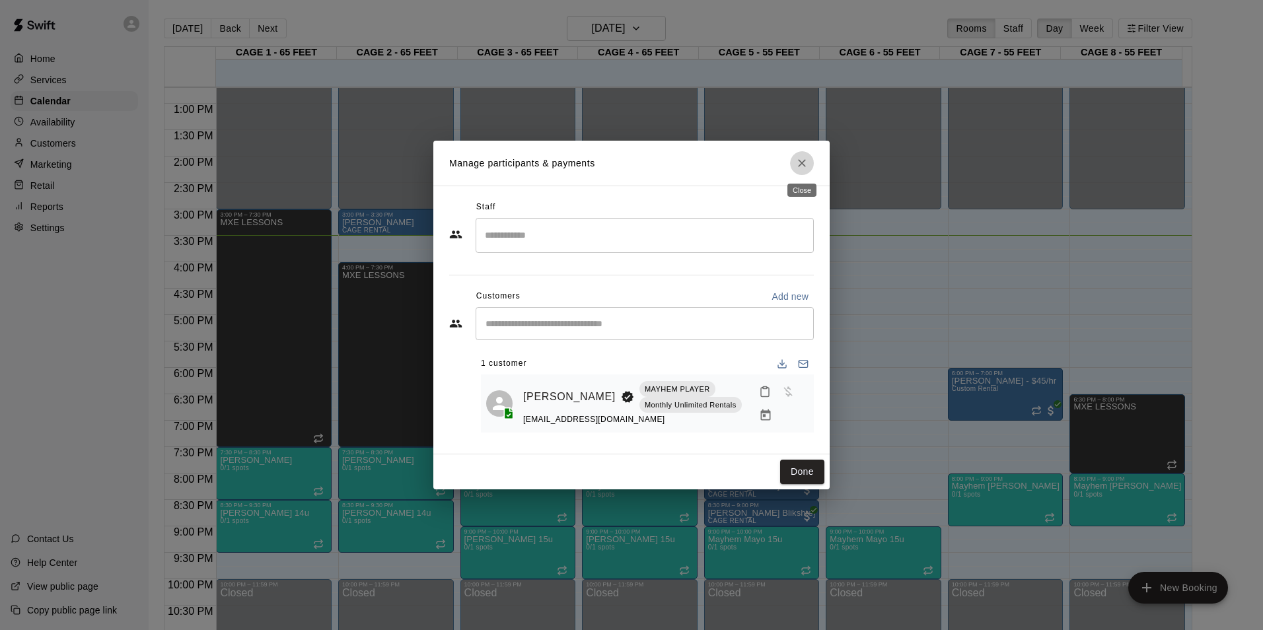
click at [795, 157] on button "Close" at bounding box center [802, 163] width 24 height 24
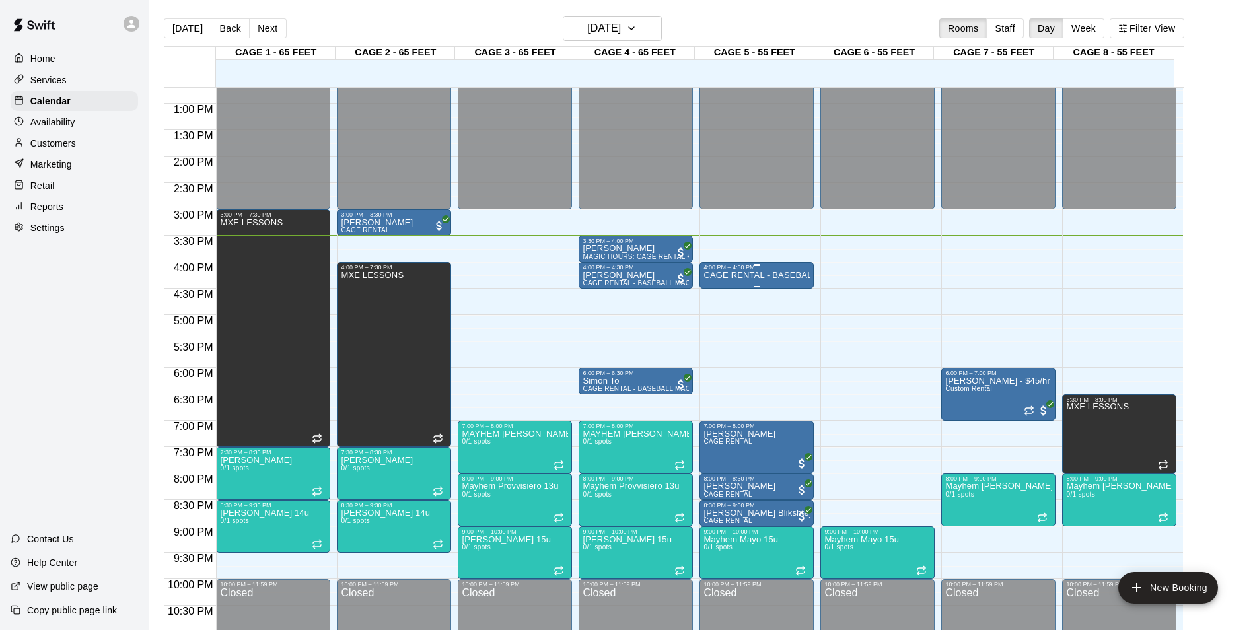
click at [780, 275] on p "CAGE RENTAL - BASEBALL MACHINE" at bounding box center [756, 275] width 106 height 0
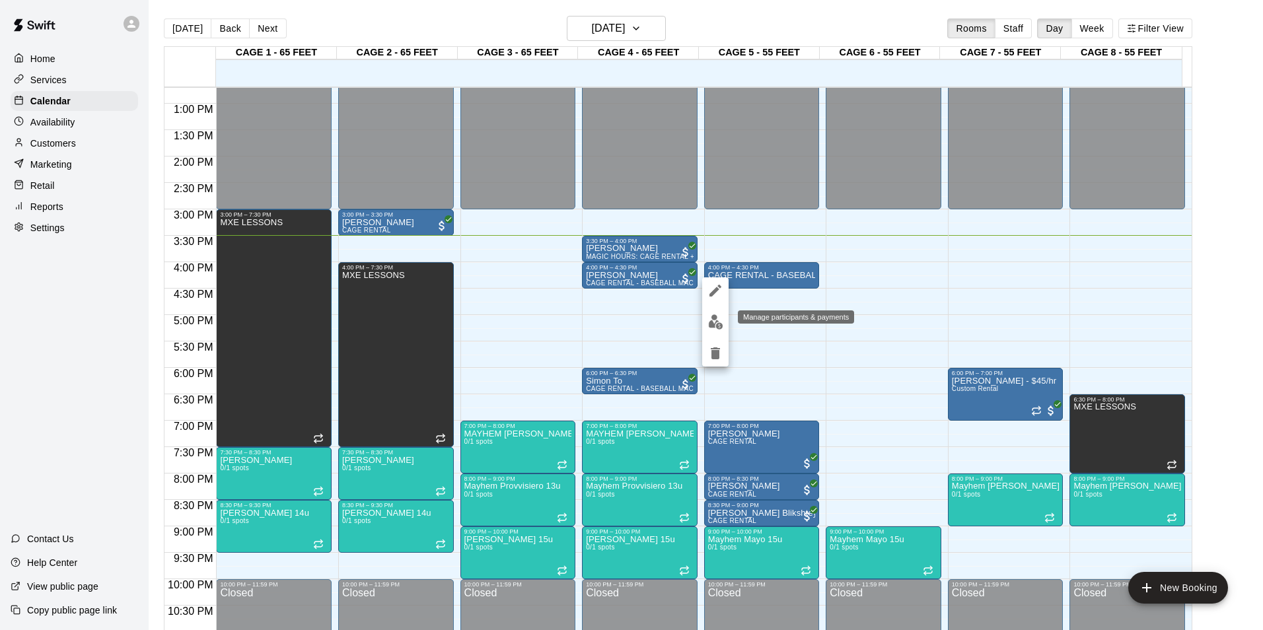
click at [718, 320] on img "edit" at bounding box center [715, 321] width 15 height 15
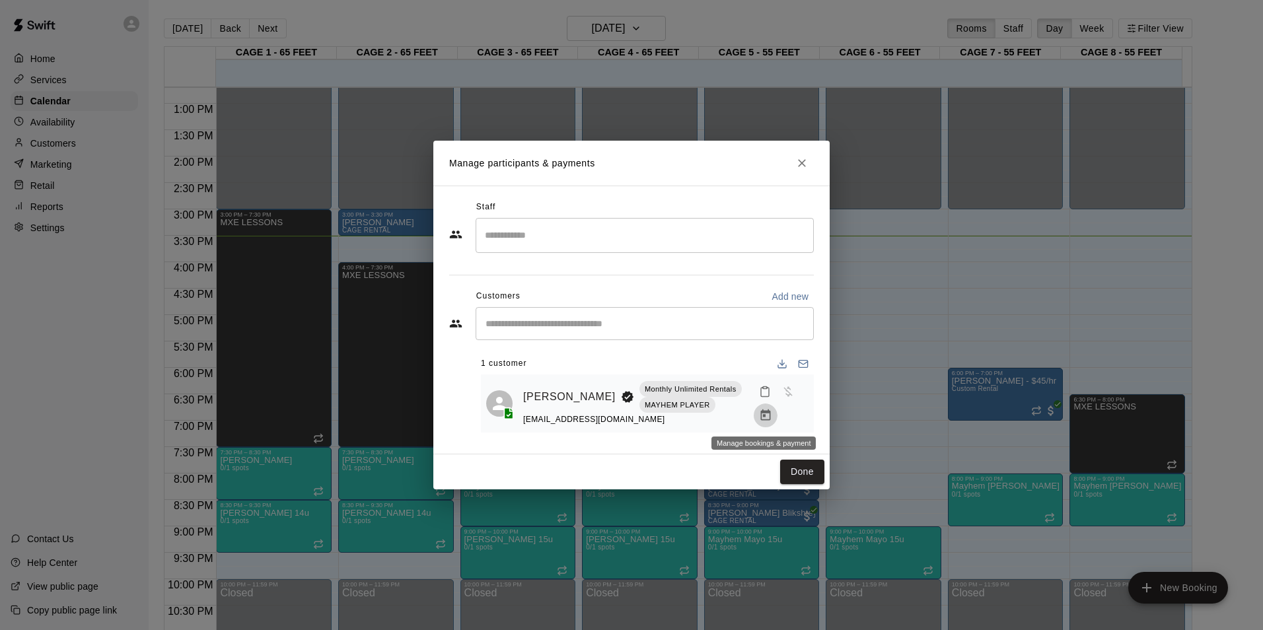
click at [762, 410] on icon "Manage bookings & payment" at bounding box center [765, 414] width 10 height 11
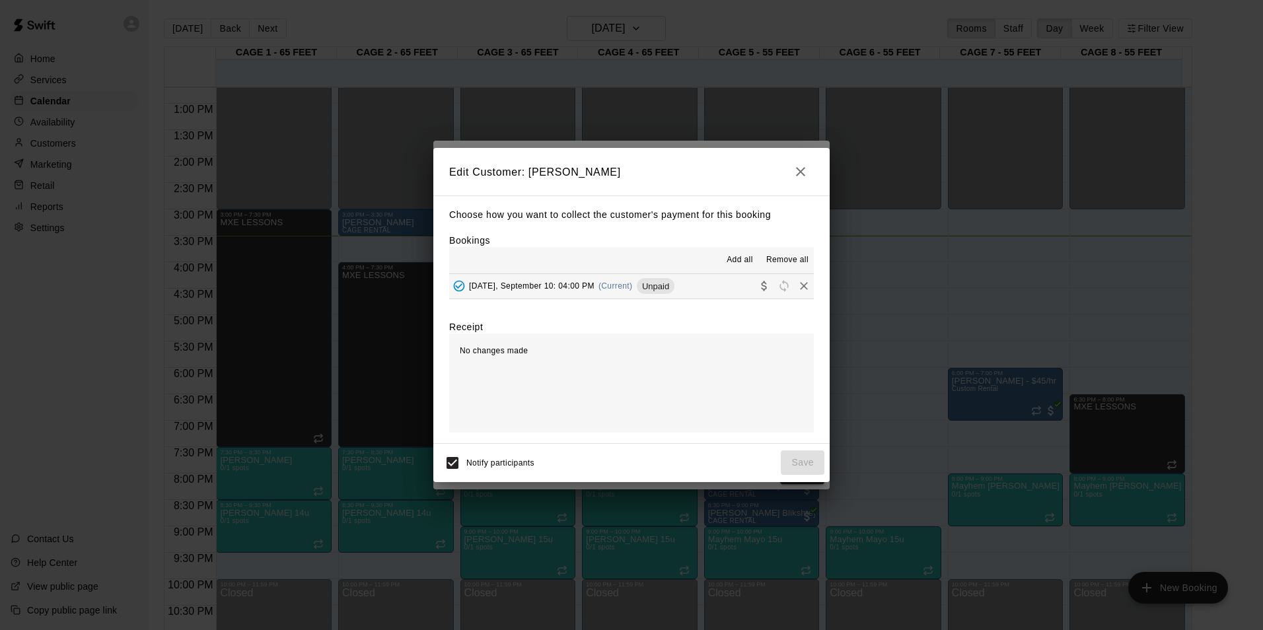
click at [719, 292] on button "[DATE], September 10: 04:00 PM (Current) Unpaid" at bounding box center [631, 286] width 365 height 24
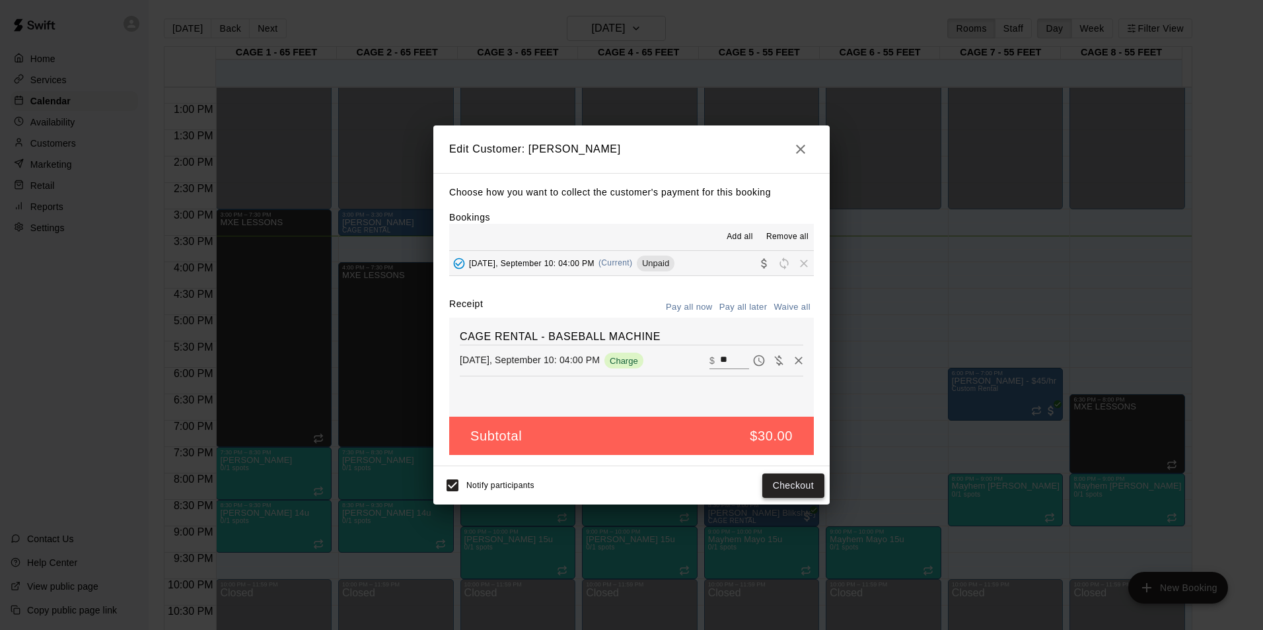
click at [783, 482] on button "Checkout" at bounding box center [793, 486] width 62 height 24
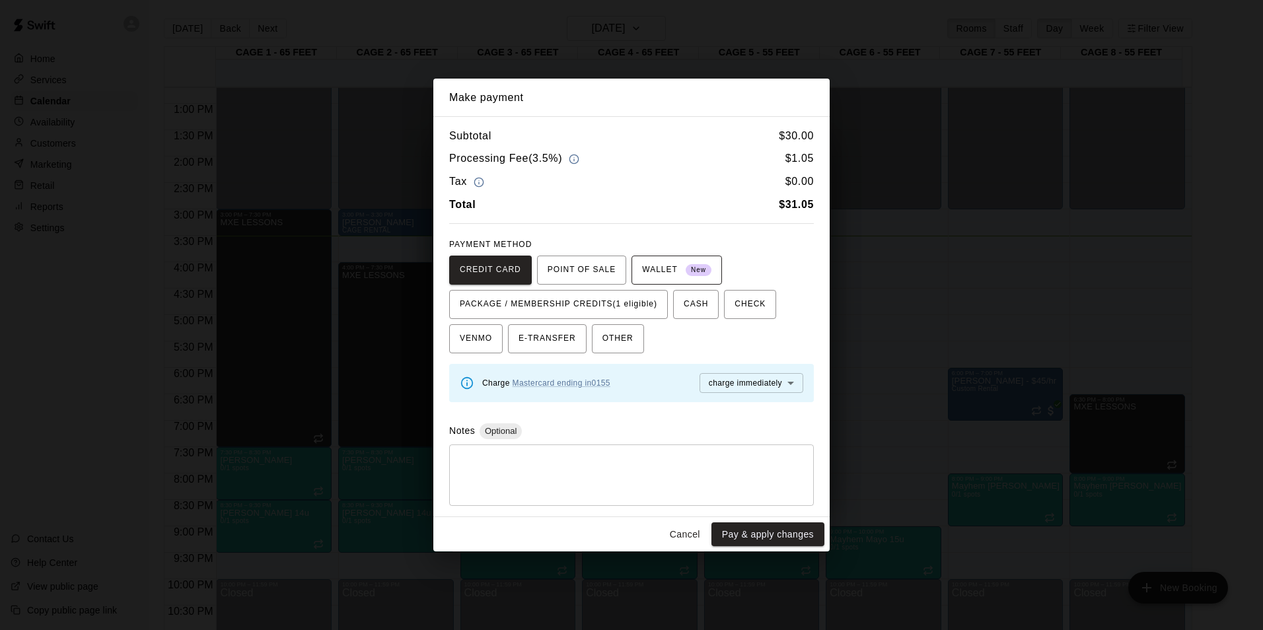
click at [687, 270] on span "New" at bounding box center [699, 271] width 26 height 18
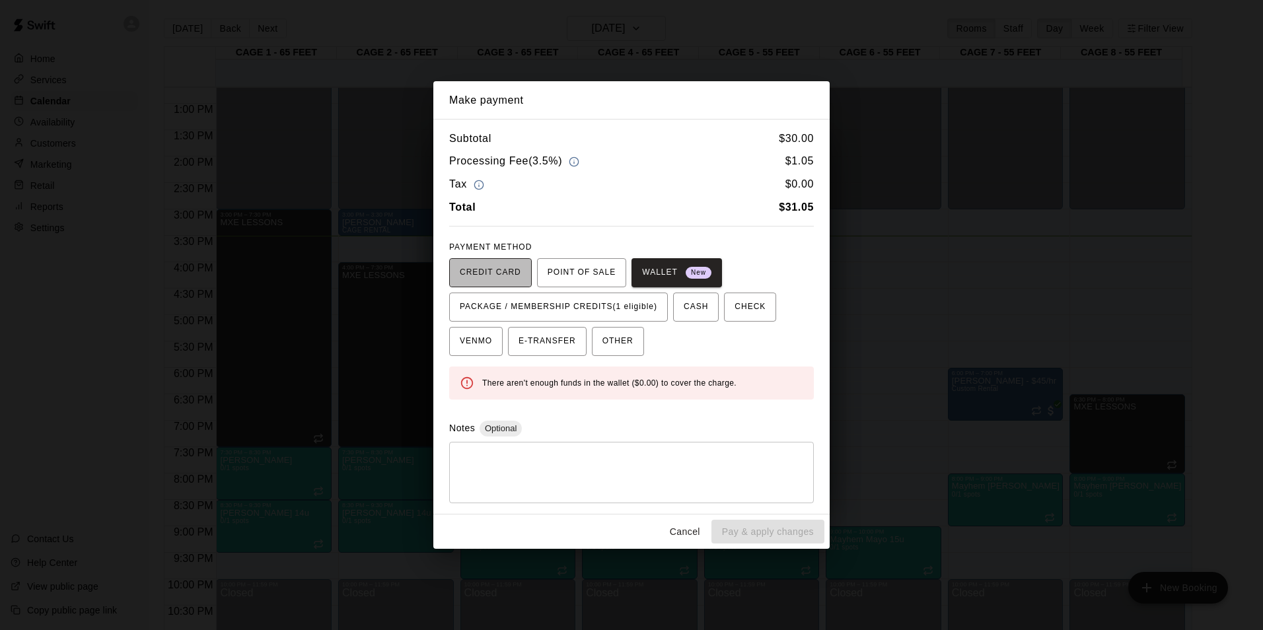
click at [492, 268] on span "CREDIT CARD" at bounding box center [490, 272] width 61 height 21
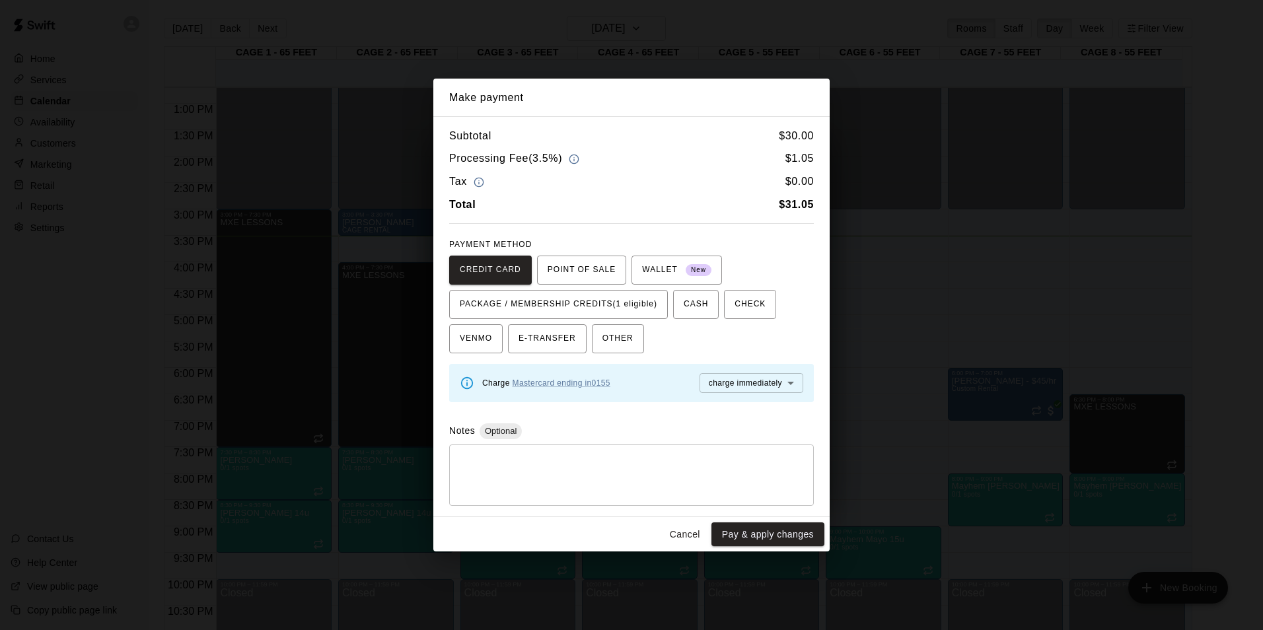
click at [680, 533] on button "Cancel" at bounding box center [685, 534] width 42 height 24
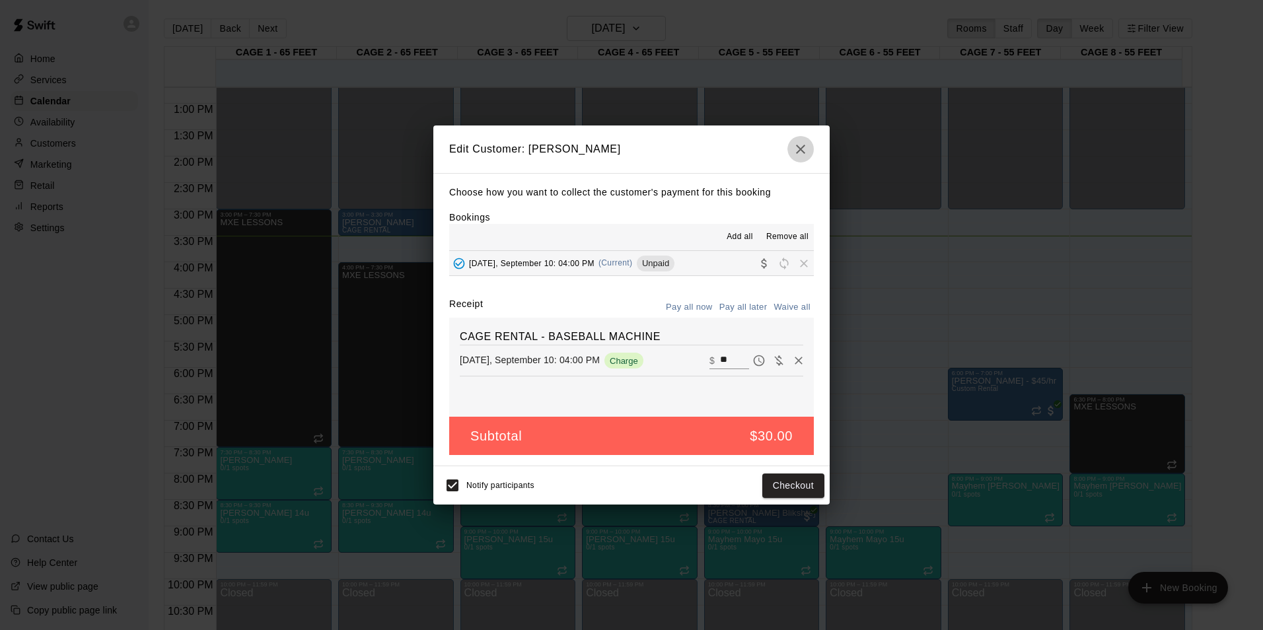
click at [795, 149] on icon "button" at bounding box center [801, 149] width 16 height 16
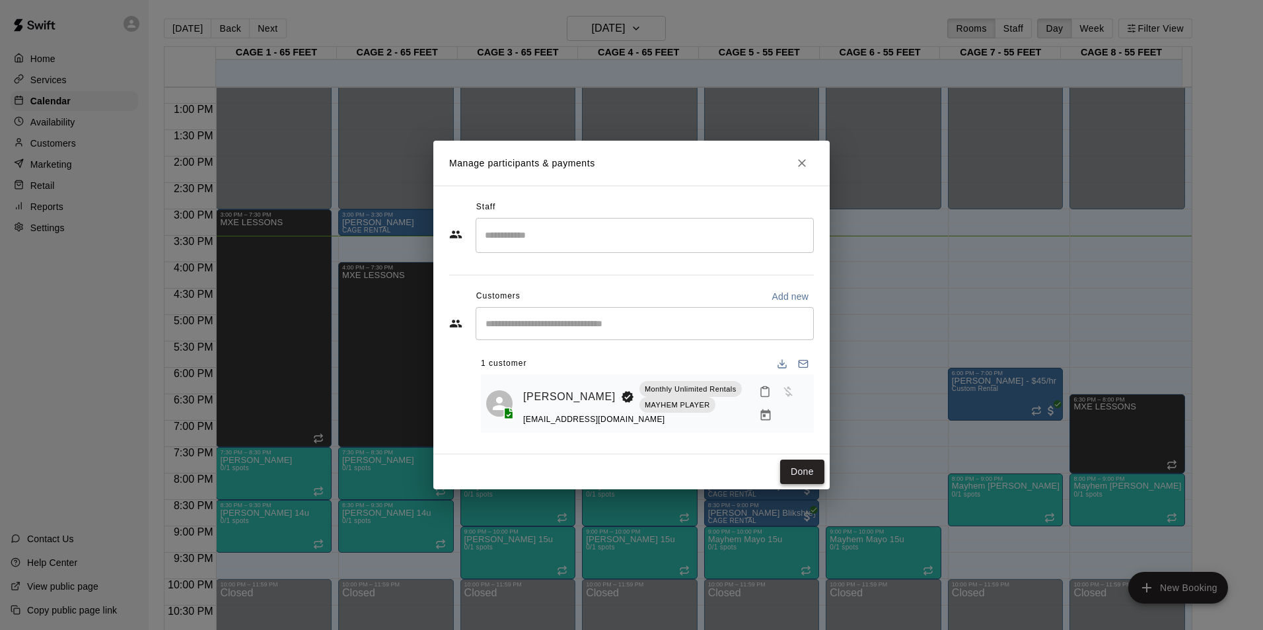
click at [804, 468] on button "Done" at bounding box center [802, 472] width 44 height 24
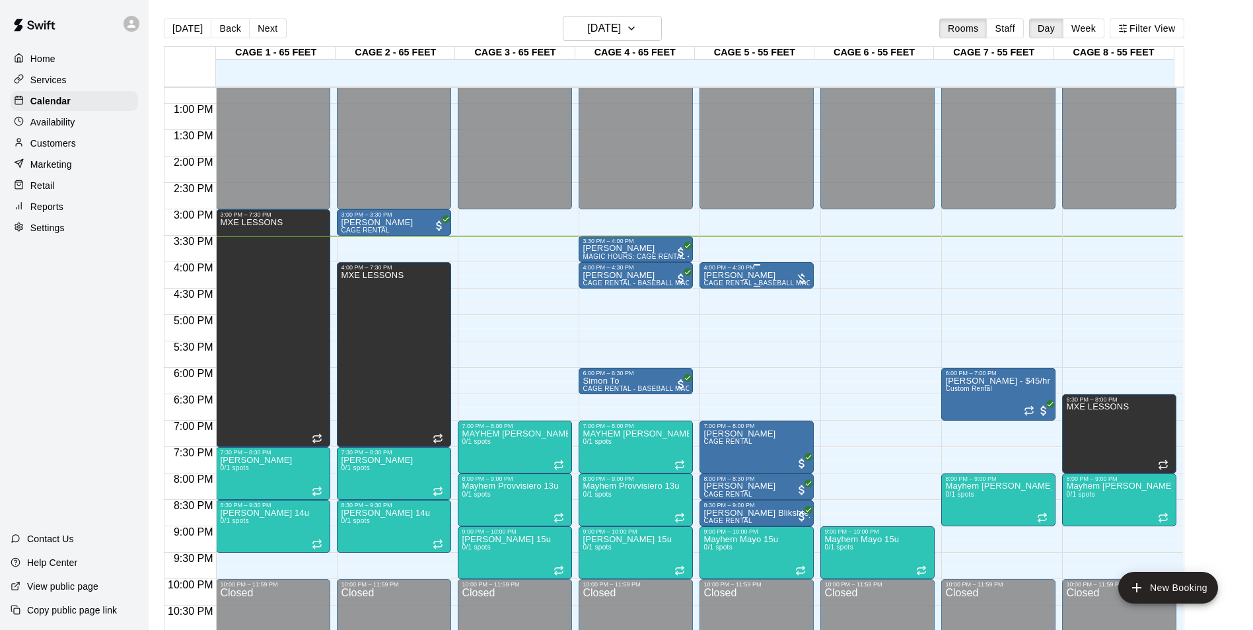
click at [790, 278] on div "[PERSON_NAME] CAGE RENTAL - BASEBALL MACHINE" at bounding box center [756, 586] width 106 height 630
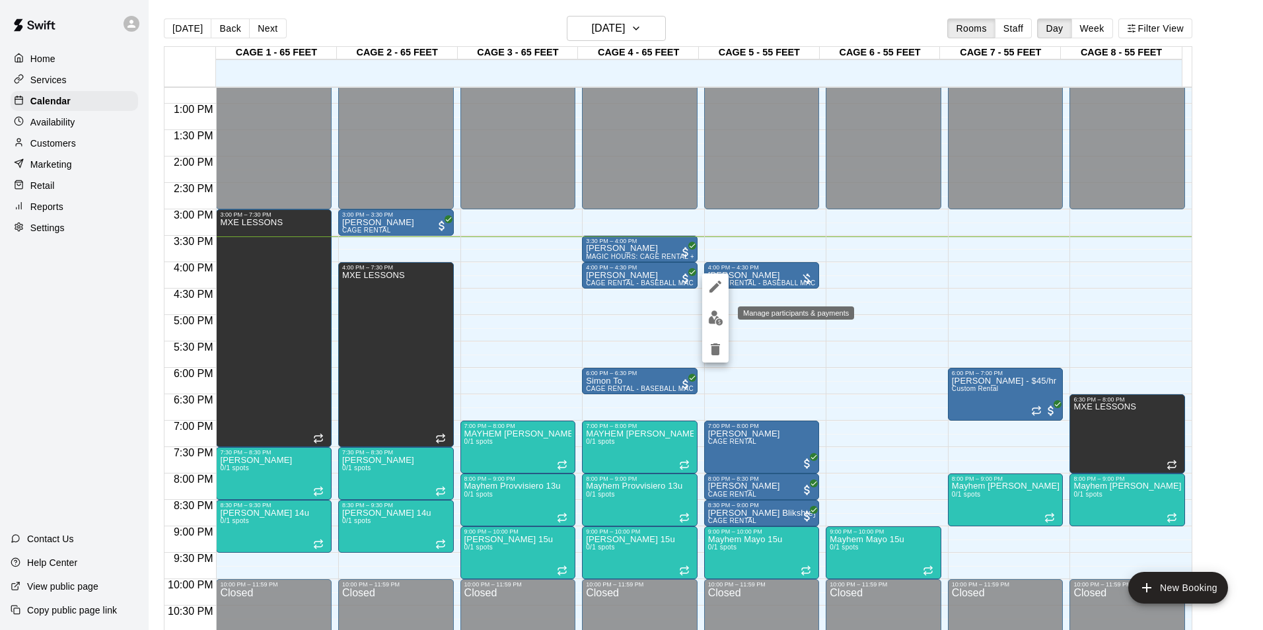
click at [714, 315] on img "edit" at bounding box center [715, 317] width 15 height 15
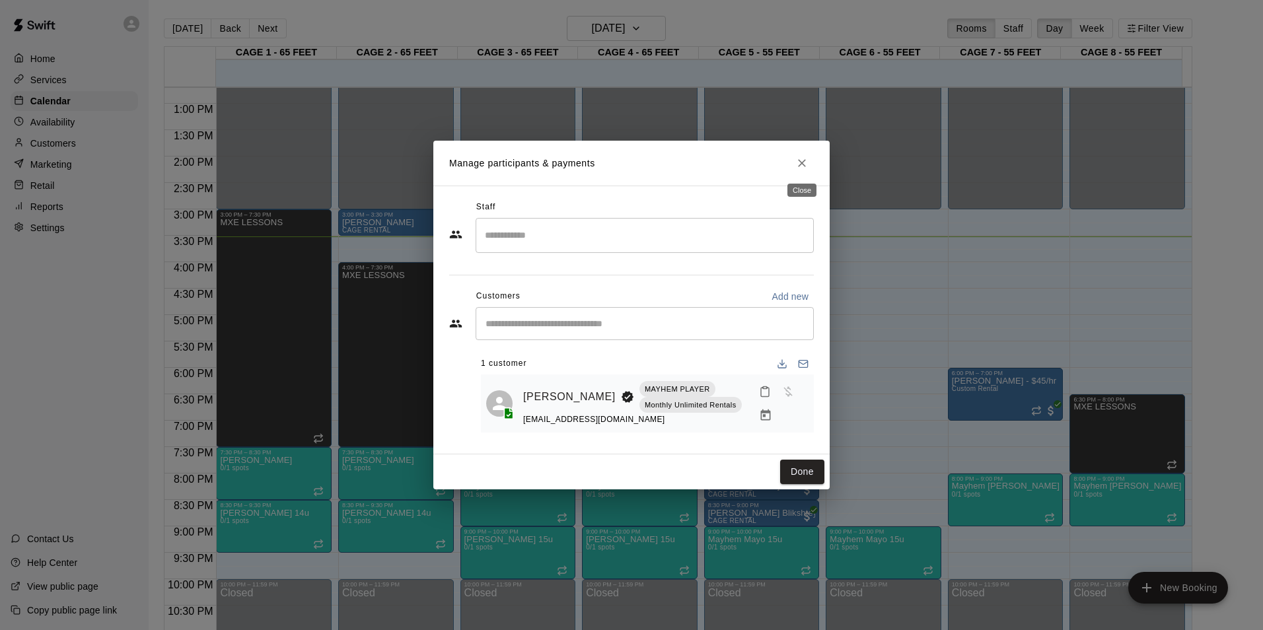
click at [797, 159] on icon "Close" at bounding box center [801, 163] width 13 height 13
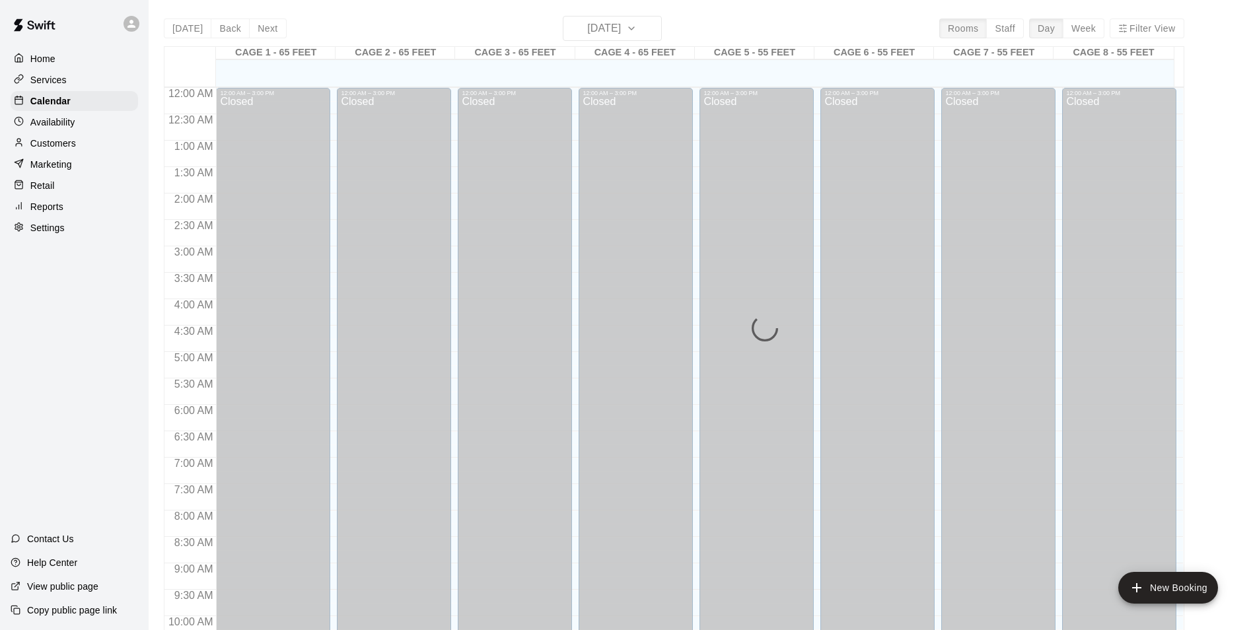
scroll to position [671, 0]
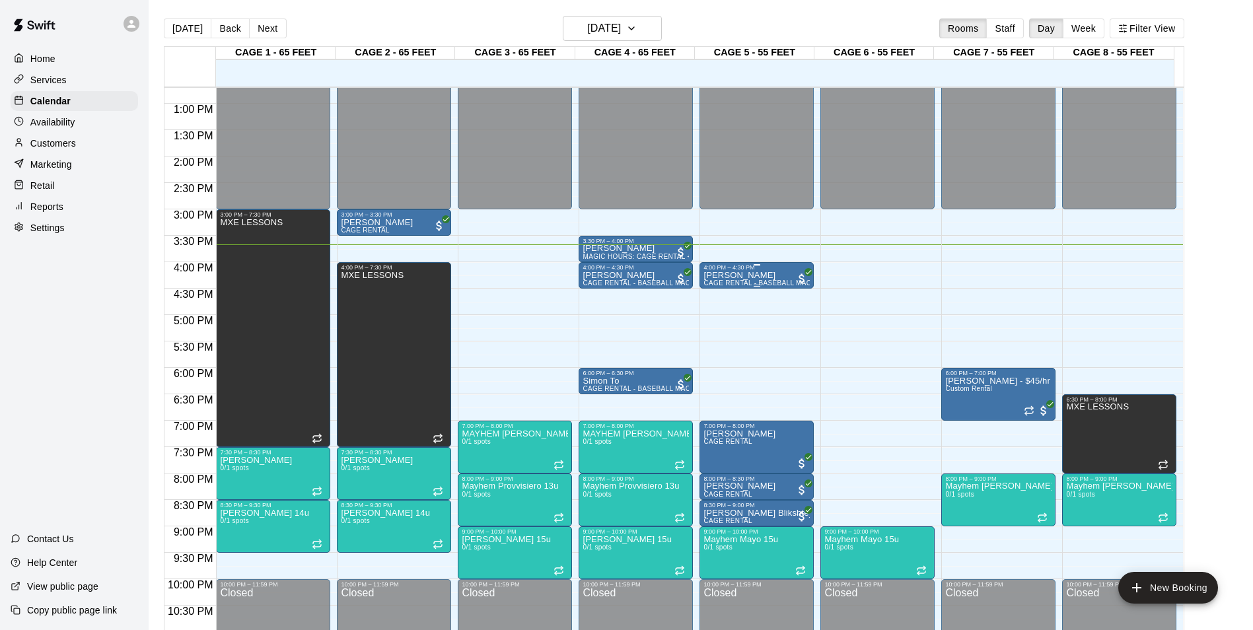
click at [802, 272] on div at bounding box center [801, 277] width 13 height 16
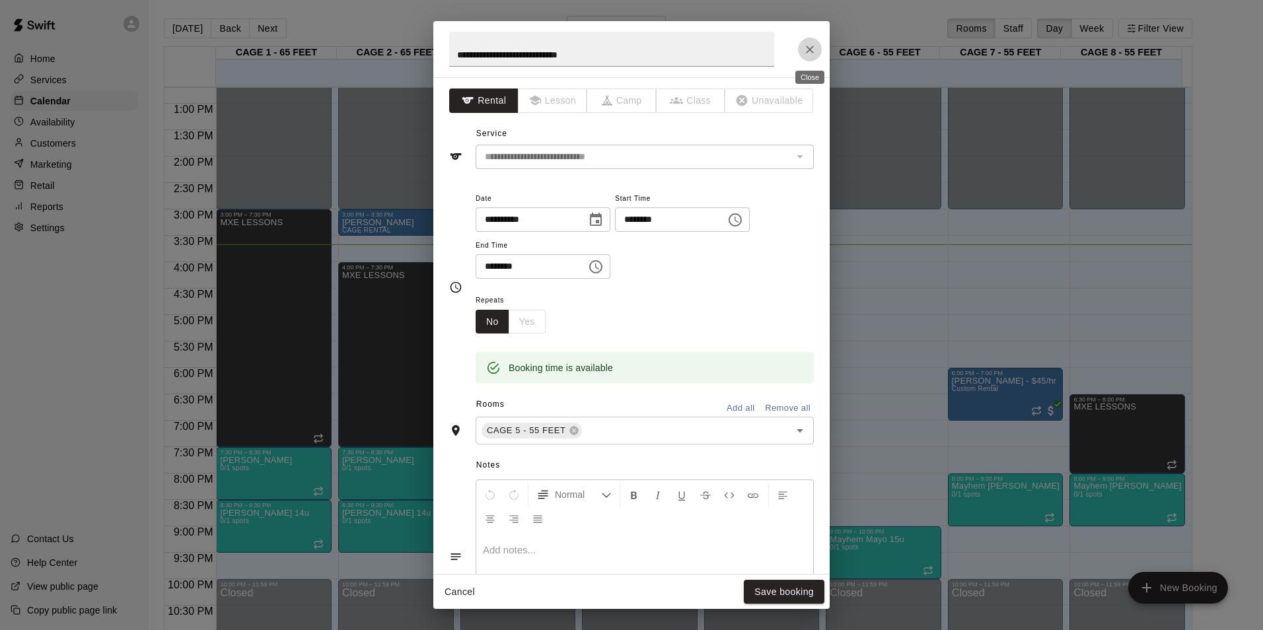
click at [813, 42] on button "Close" at bounding box center [810, 50] width 24 height 24
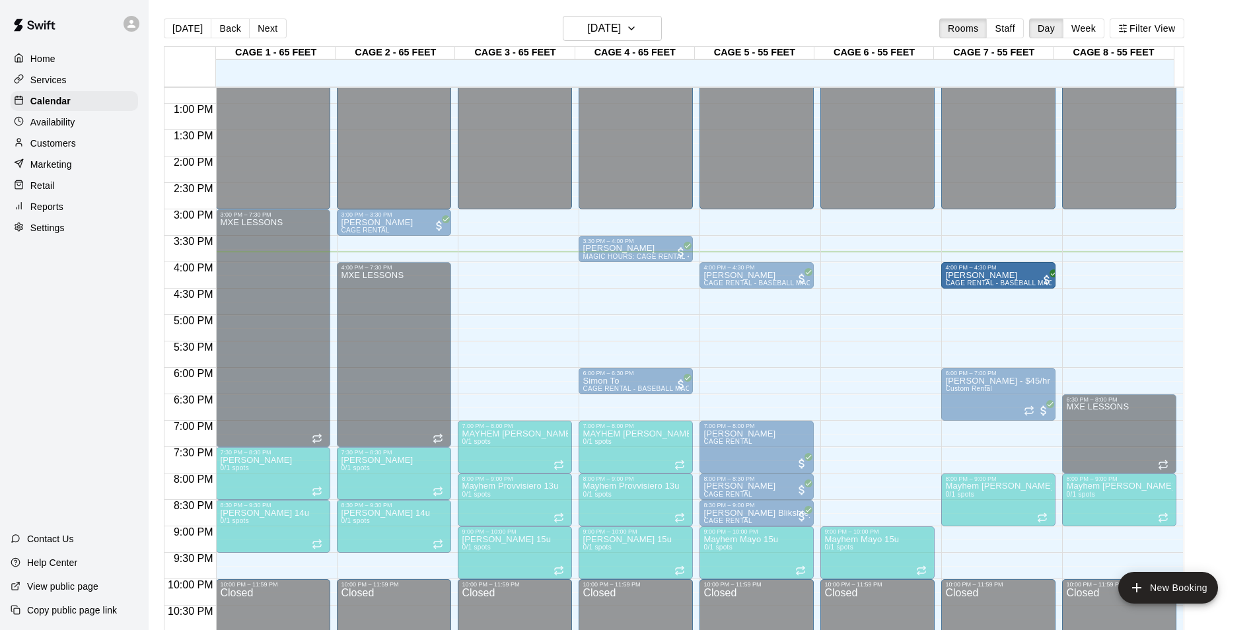
drag, startPoint x: 637, startPoint y: 271, endPoint x: 995, endPoint y: 279, distance: 358.7
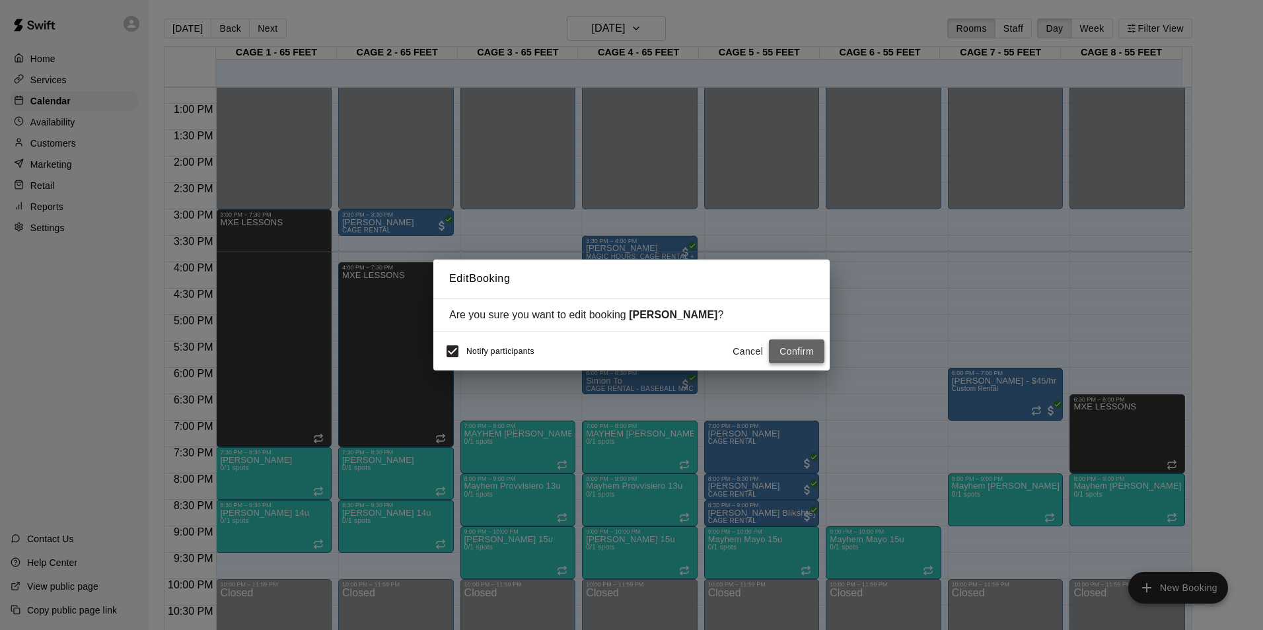
click at [801, 347] on button "Confirm" at bounding box center [796, 351] width 55 height 24
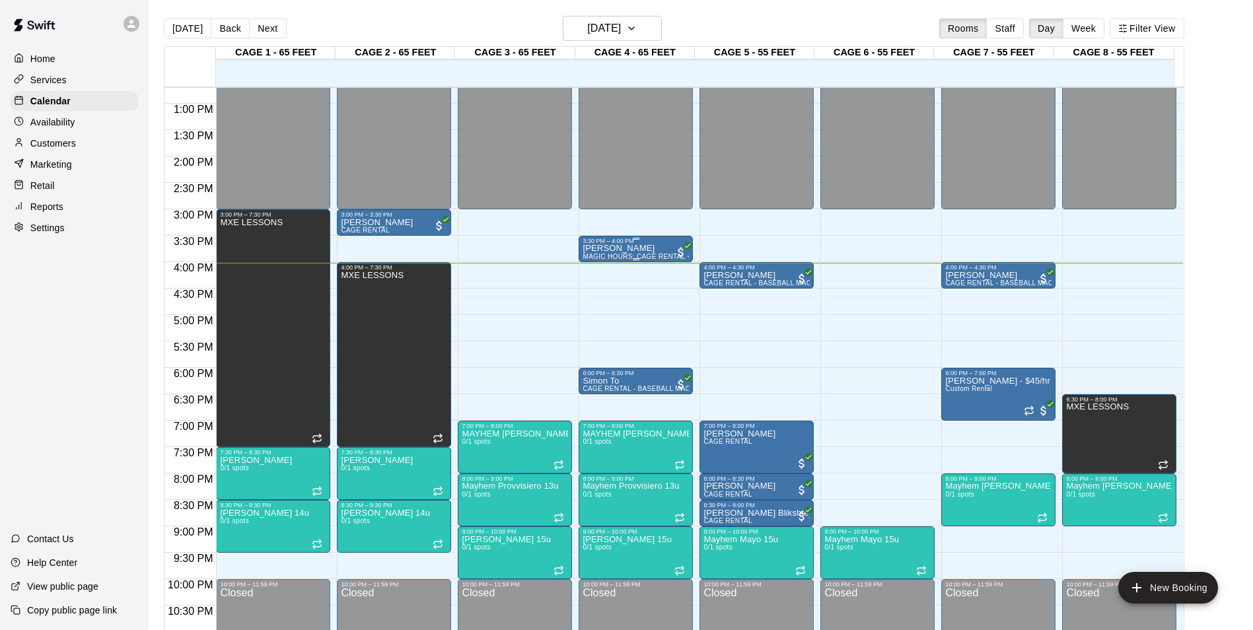
click at [662, 248] on div "Jacob Konigsberg MAGIC HOURS: CAGE RENTAL + BASEBALL MACHINE" at bounding box center [636, 559] width 106 height 630
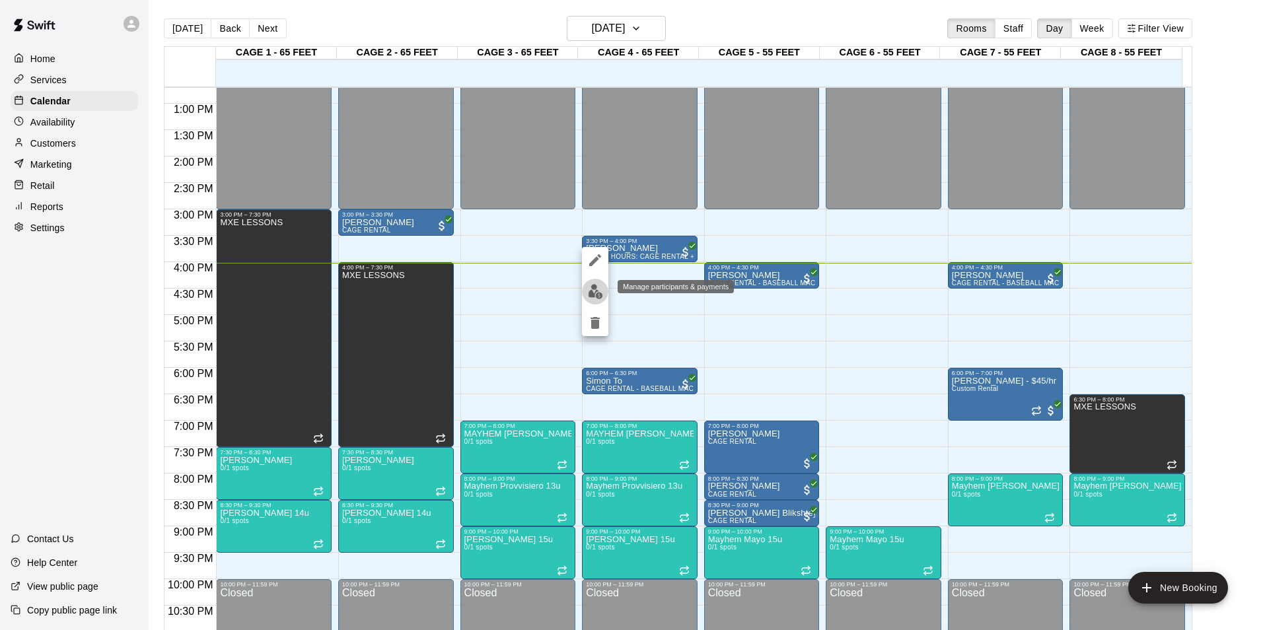
click at [605, 284] on button "edit" at bounding box center [595, 292] width 26 height 26
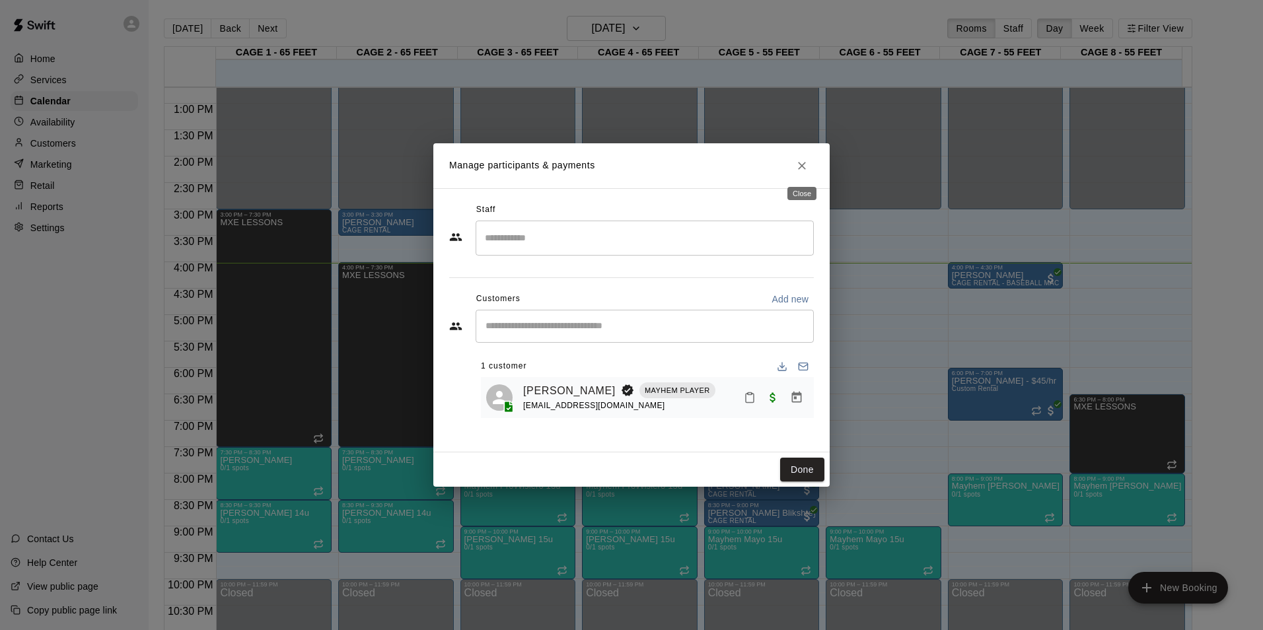
click at [802, 160] on icon "Close" at bounding box center [801, 165] width 13 height 13
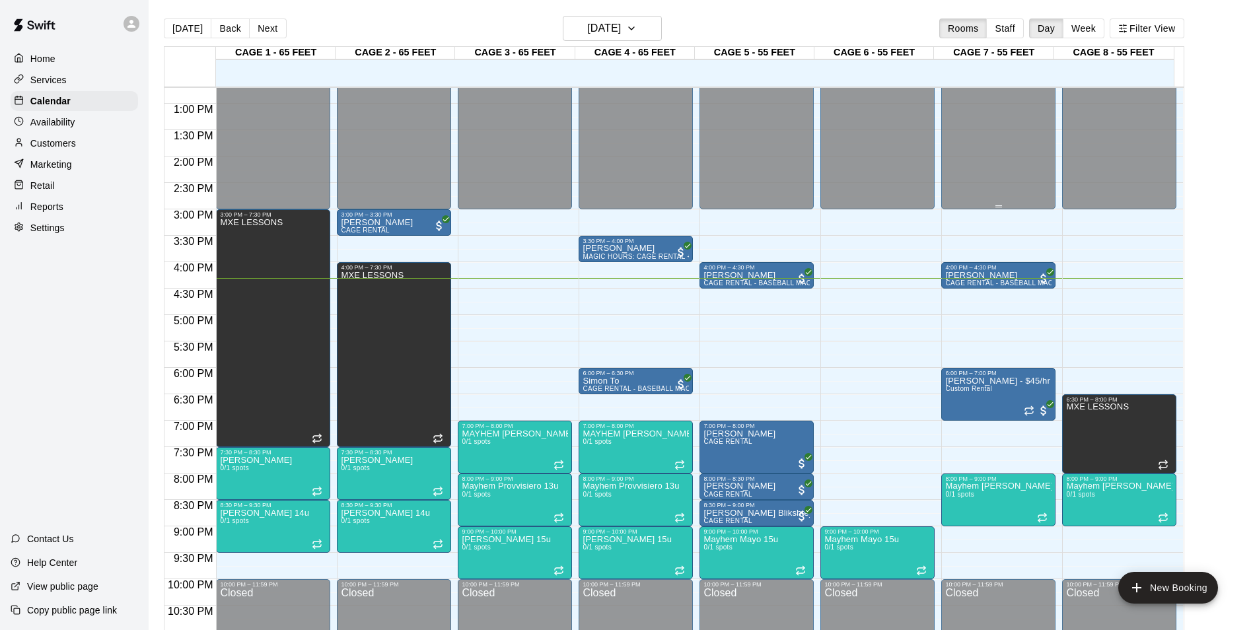
drag, startPoint x: 802, startPoint y: 160, endPoint x: 956, endPoint y: 108, distance: 162.5
click at [835, 194] on div "12:00 AM 12:30 AM 1:00 AM 1:30 AM 2:00 AM 2:30 AM 3:00 AM 3:30 AM 4:00 AM 4:30 …" at bounding box center [673, 366] width 1019 height 559
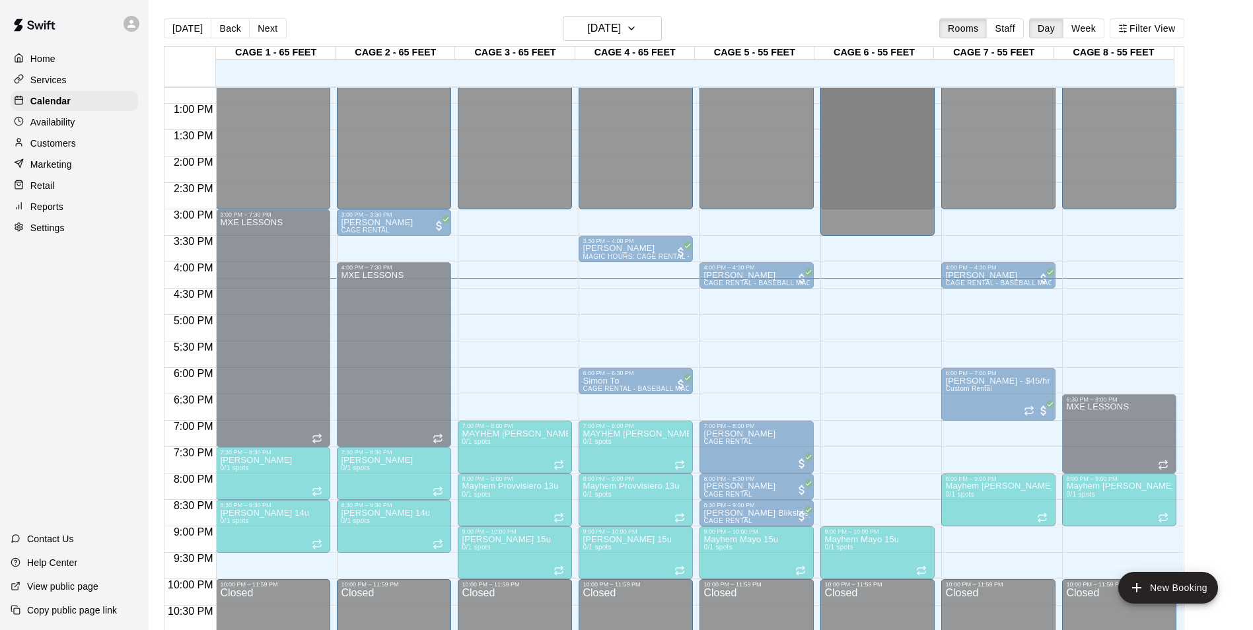
scroll to position [26, 0]
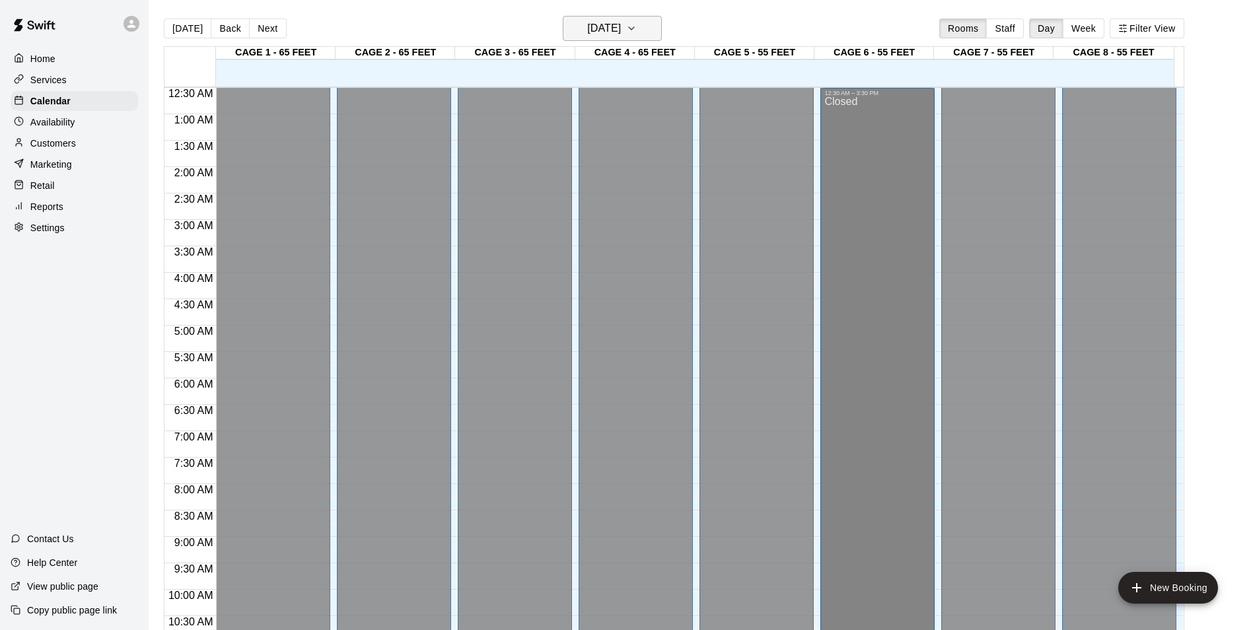
click at [613, 29] on h6 "[DATE]" at bounding box center [604, 28] width 34 height 18
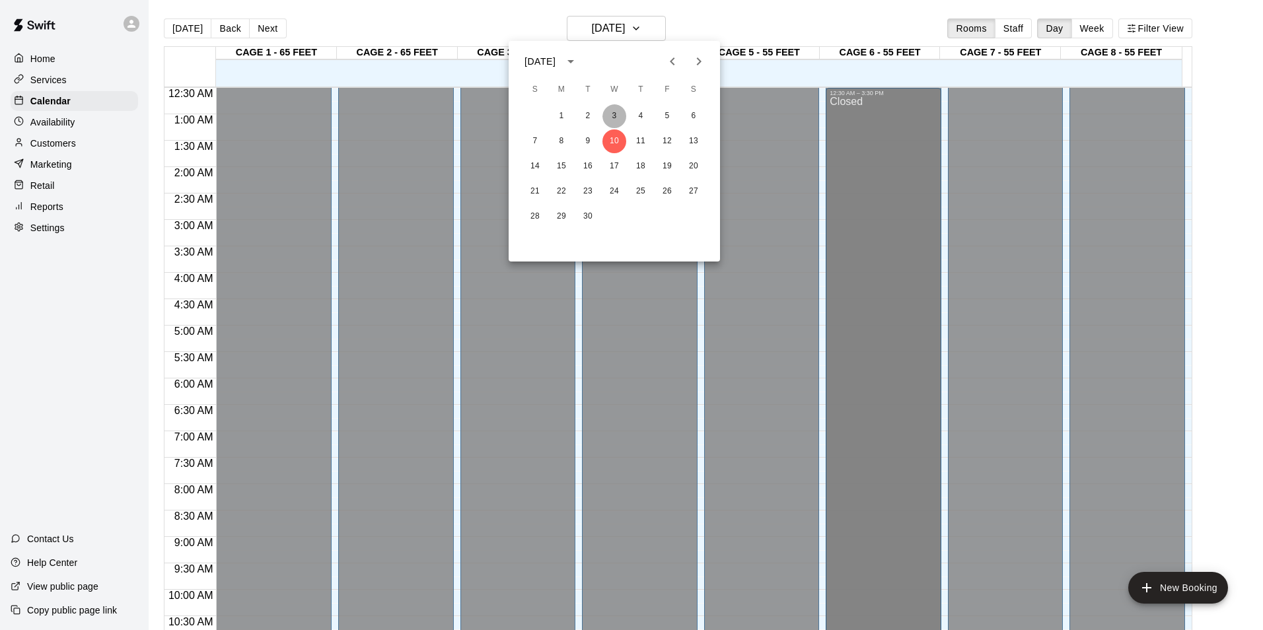
click at [618, 124] on button "3" at bounding box center [614, 116] width 24 height 24
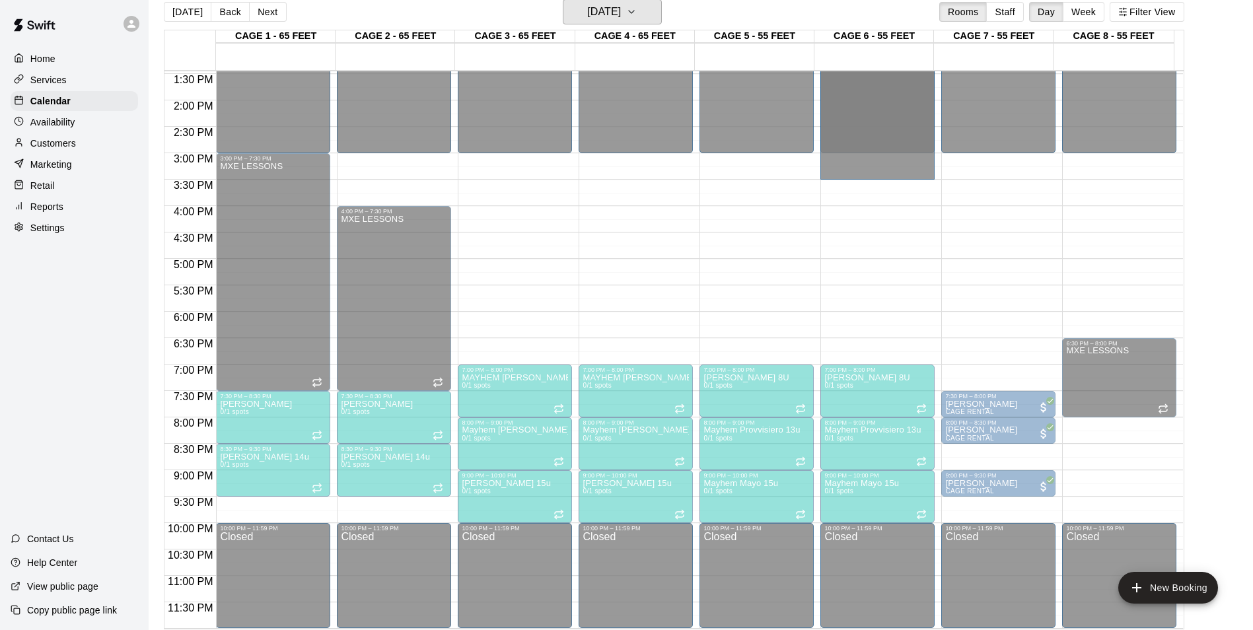
scroll to position [21, 0]
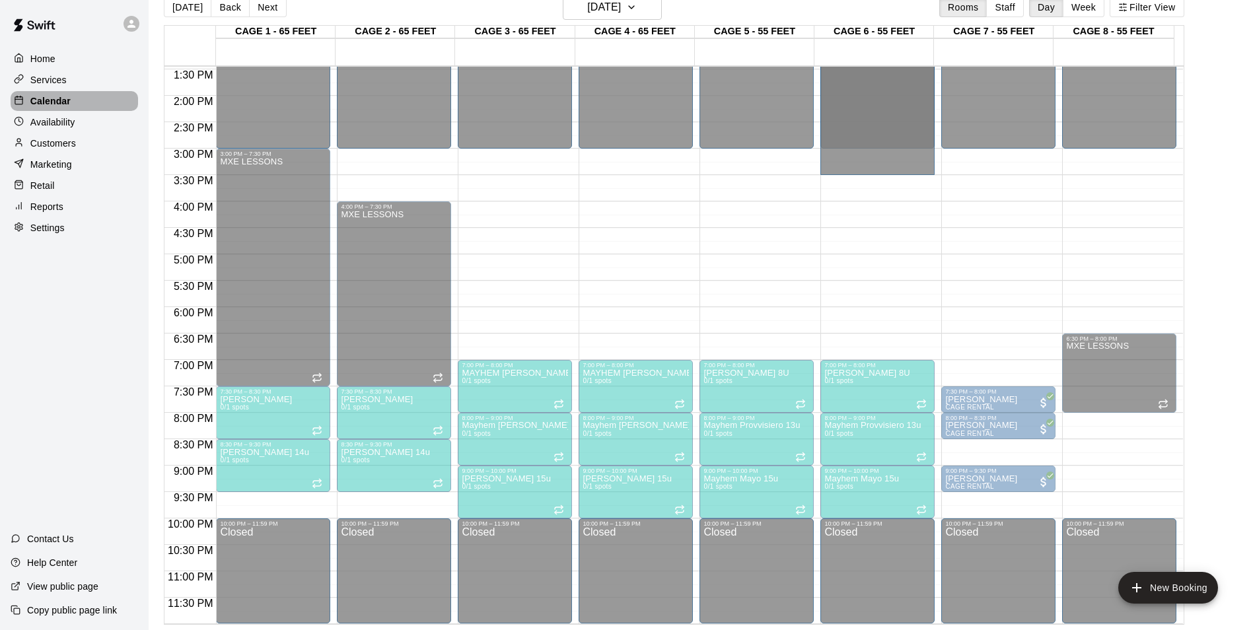
click at [62, 102] on p "Calendar" at bounding box center [50, 100] width 40 height 13
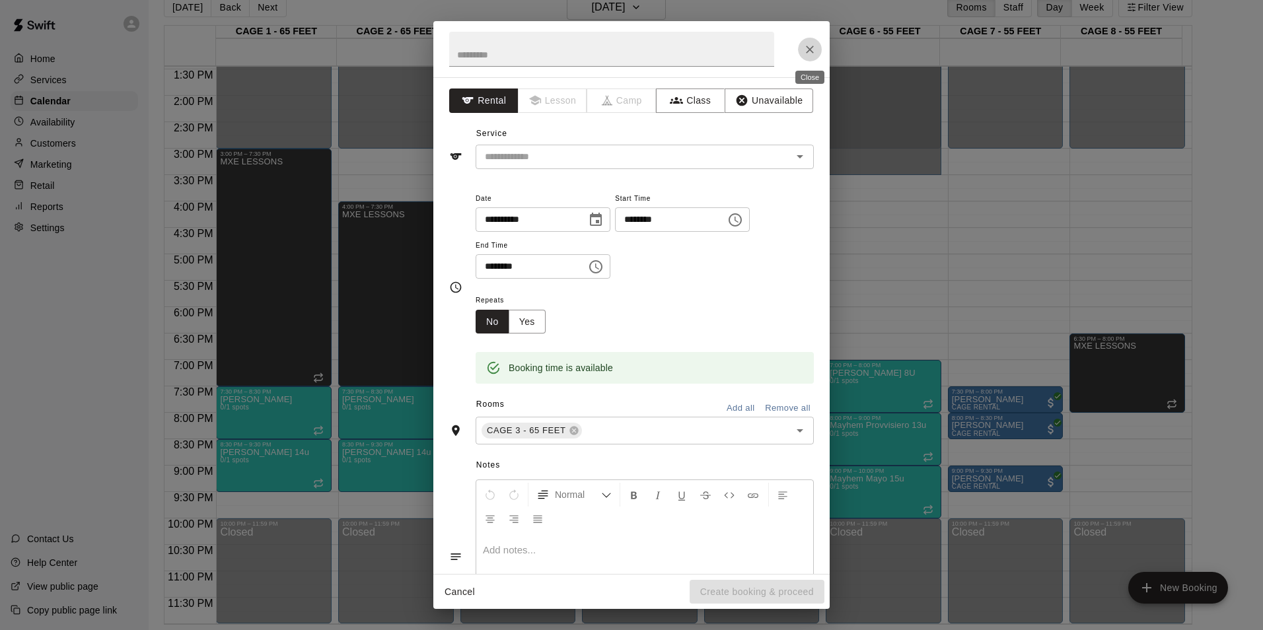
click at [804, 48] on icon "Close" at bounding box center [809, 49] width 13 height 13
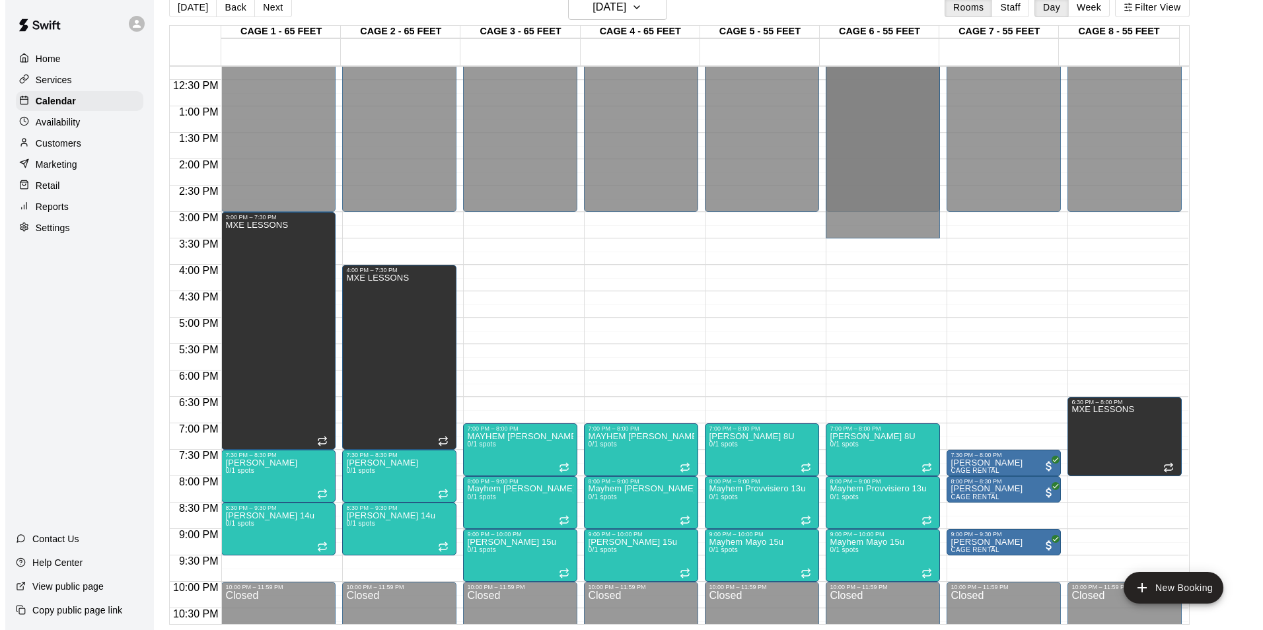
scroll to position [712, 0]
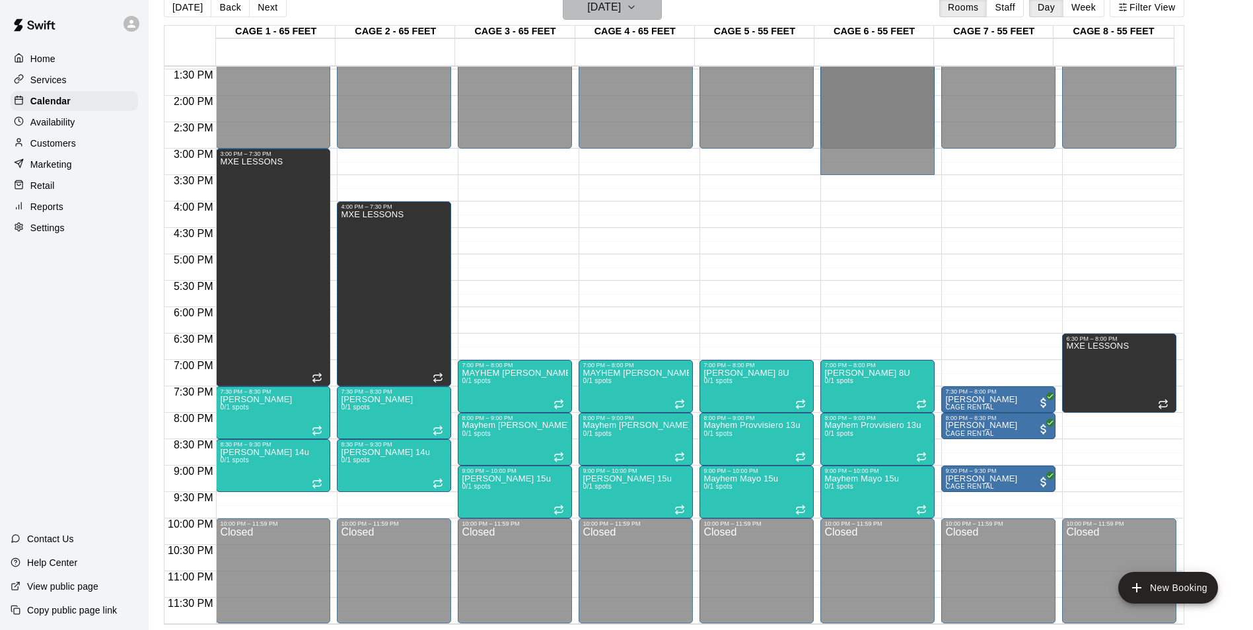
click at [612, 13] on h6 "Wednesday Sep 03" at bounding box center [604, 7] width 34 height 18
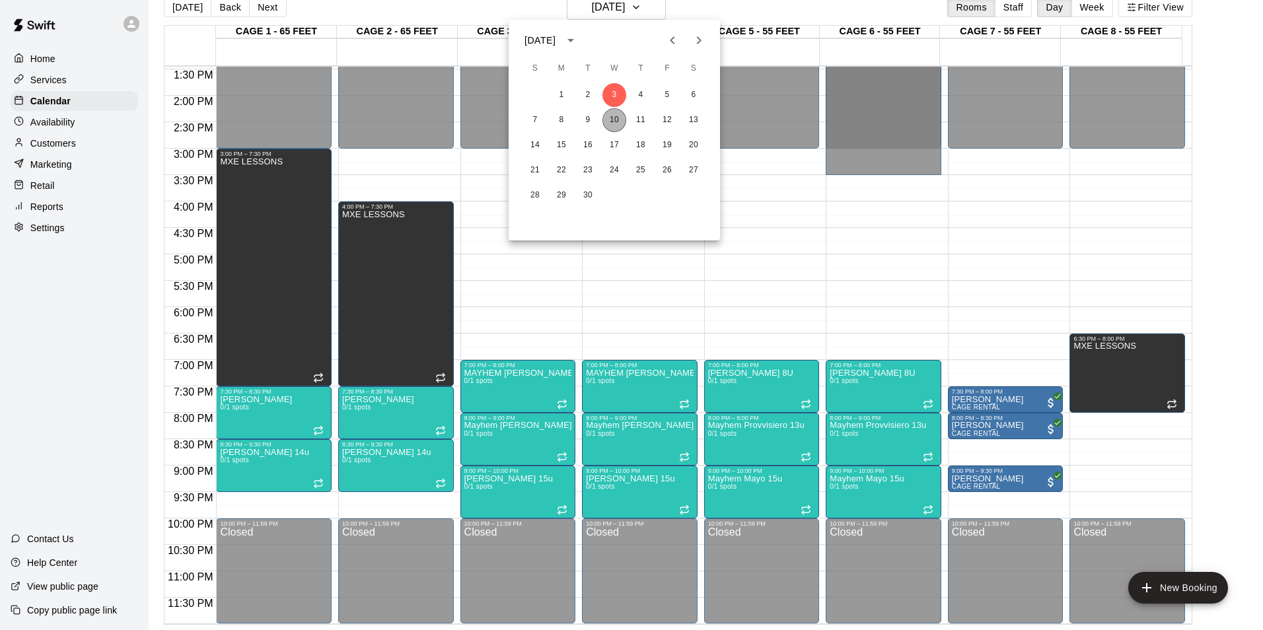
click at [613, 116] on button "10" at bounding box center [614, 120] width 24 height 24
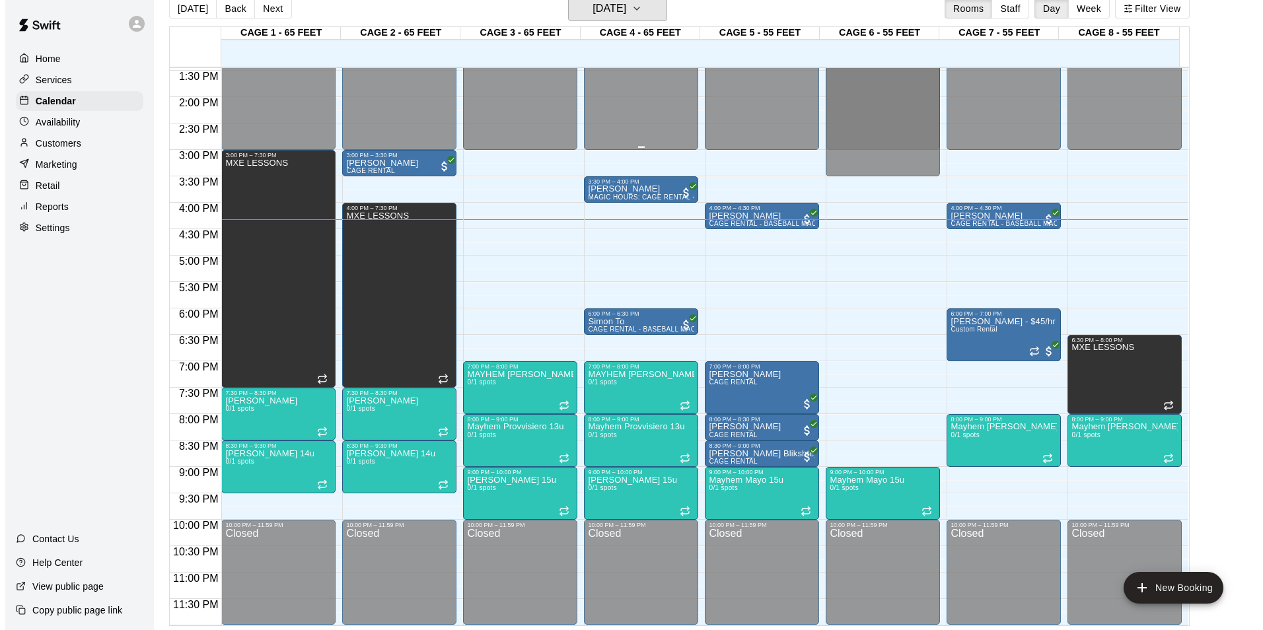
scroll to position [21, 0]
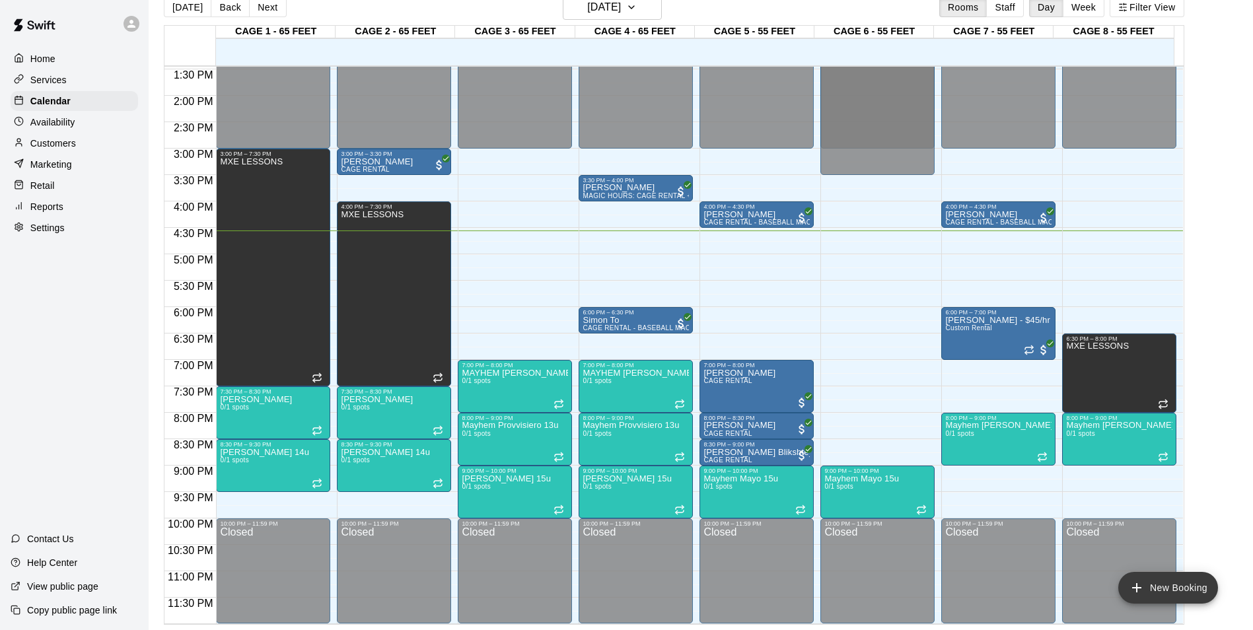
click at [1164, 575] on button "New Booking" at bounding box center [1168, 588] width 100 height 32
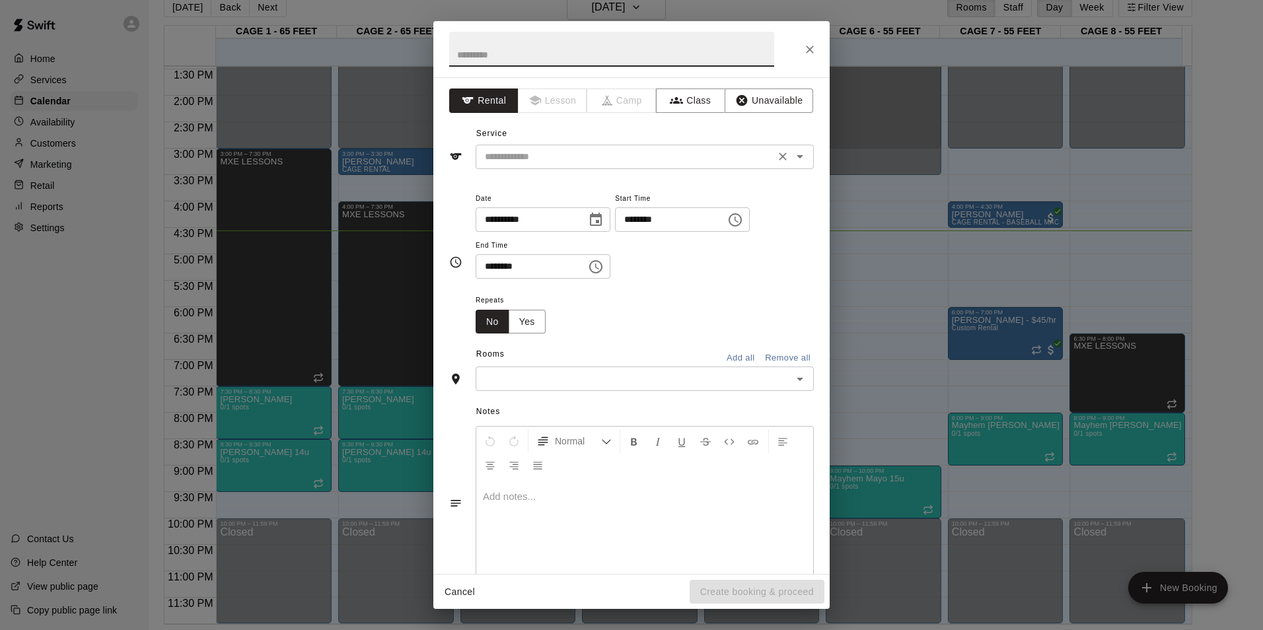
click at [522, 167] on div "​" at bounding box center [645, 157] width 338 height 24
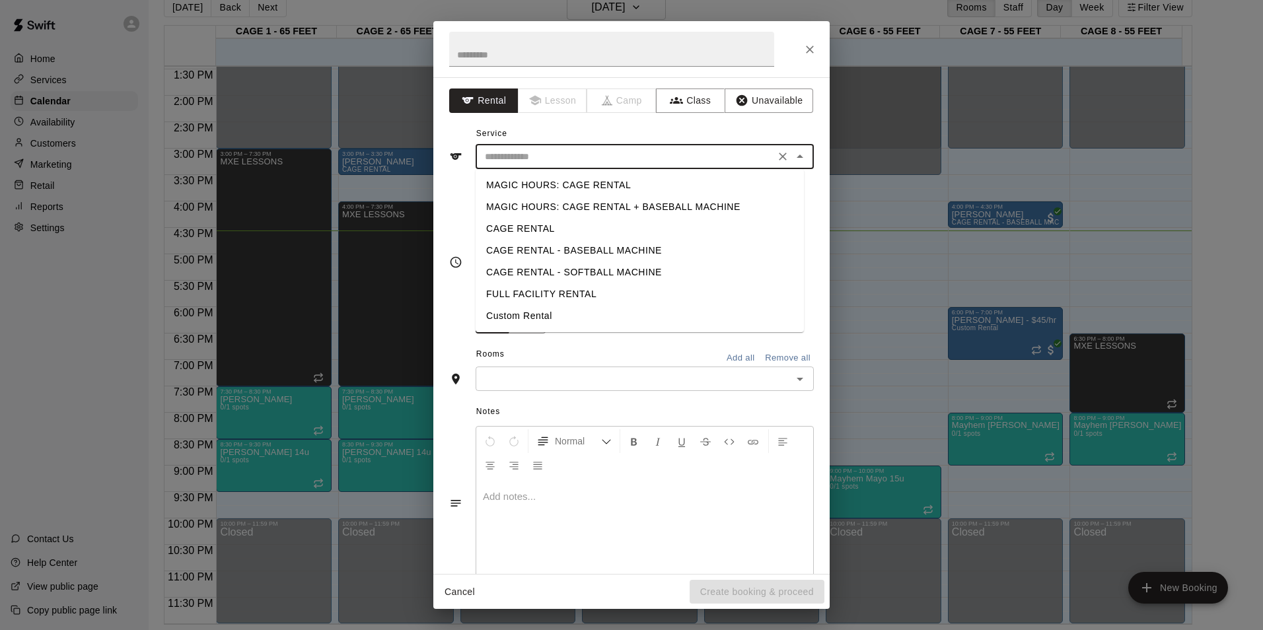
click at [524, 219] on li "CAGE RENTAL" at bounding box center [640, 229] width 328 height 22
type input "**********"
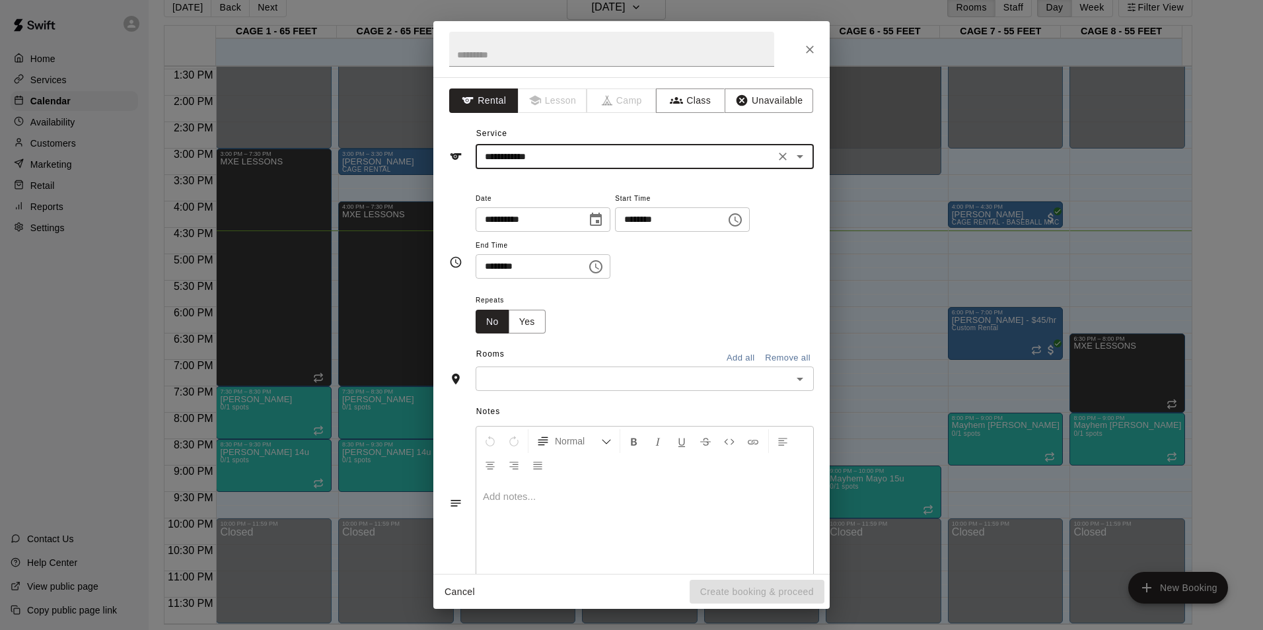
click at [526, 225] on input "**********" at bounding box center [527, 219] width 102 height 24
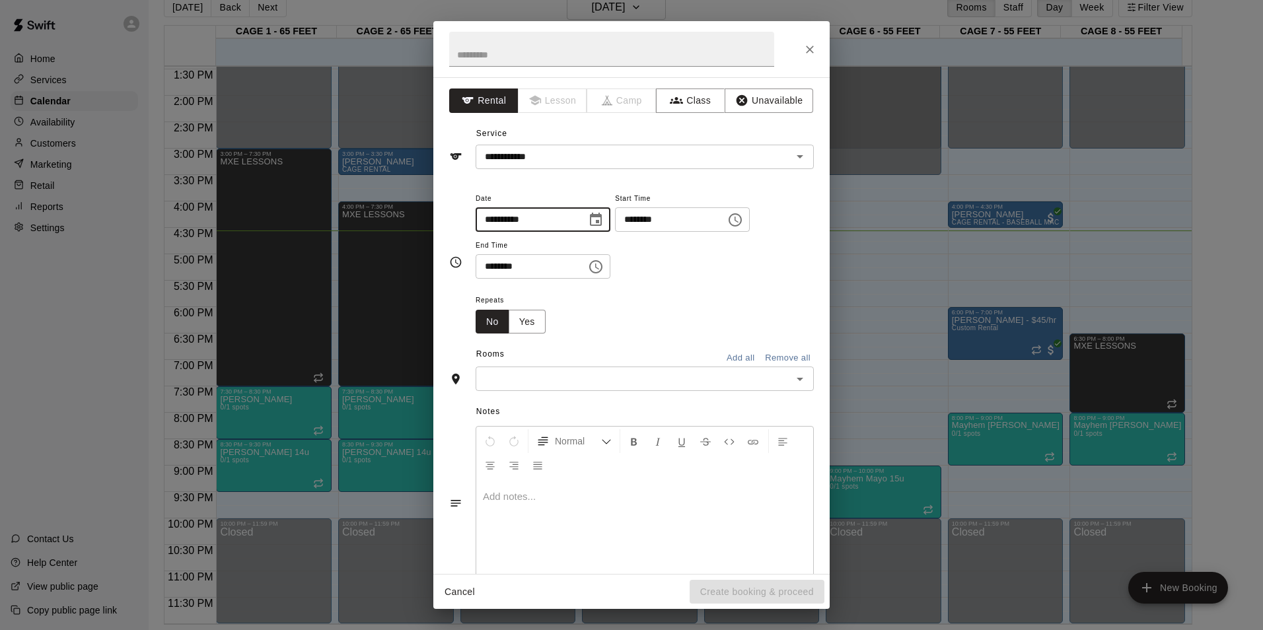
click at [499, 223] on input "**********" at bounding box center [527, 219] width 102 height 24
click at [637, 220] on input "********" at bounding box center [666, 219] width 102 height 24
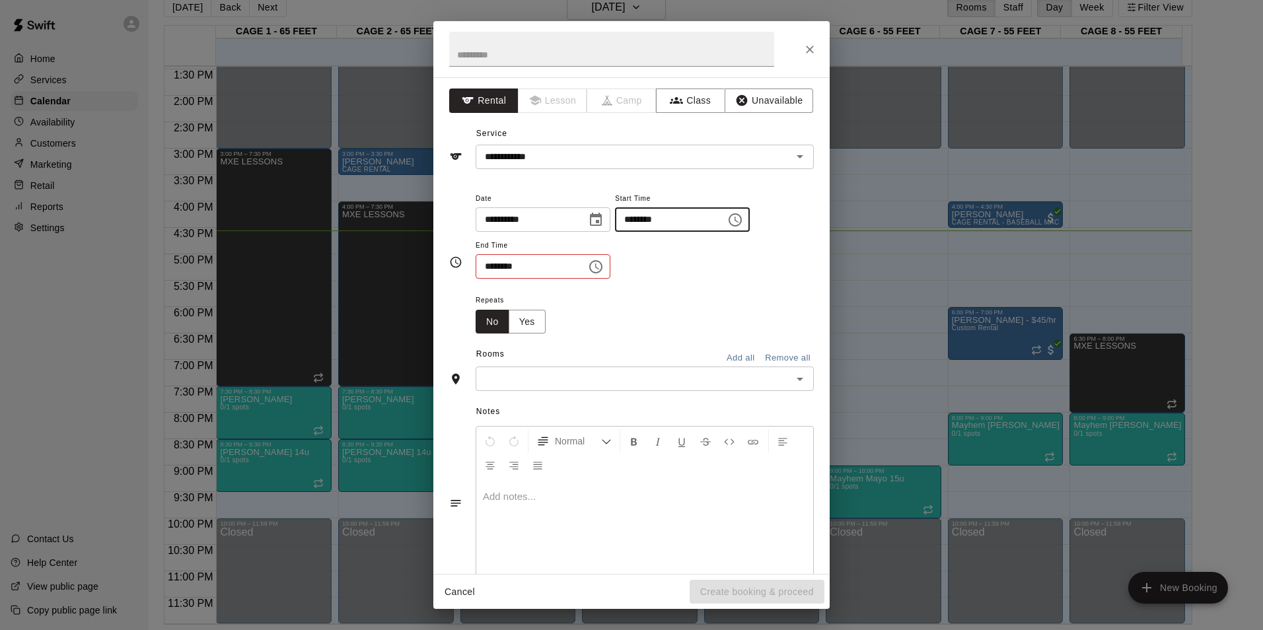
type input "********"
click at [484, 265] on input "********" at bounding box center [527, 266] width 102 height 24
type input "********"
click at [588, 318] on div "Repeats No Yes" at bounding box center [645, 313] width 338 height 42
click at [573, 391] on div "​" at bounding box center [645, 379] width 338 height 24
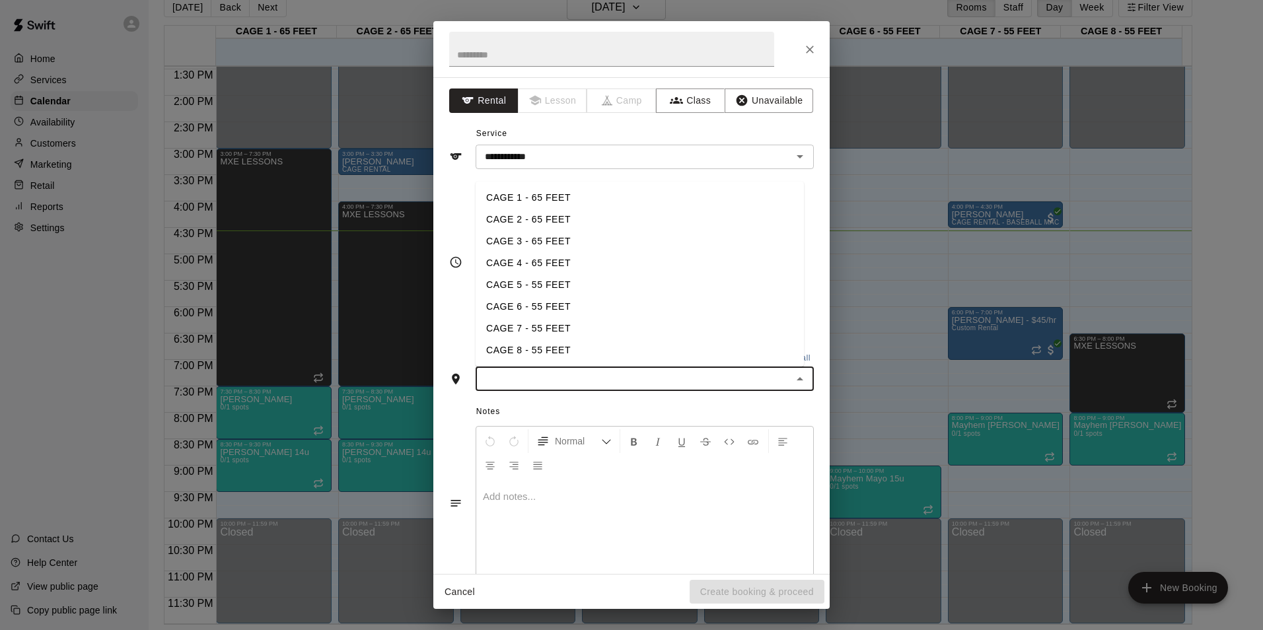
click at [567, 291] on li "CAGE 5 - 55 FEET" at bounding box center [640, 285] width 328 height 22
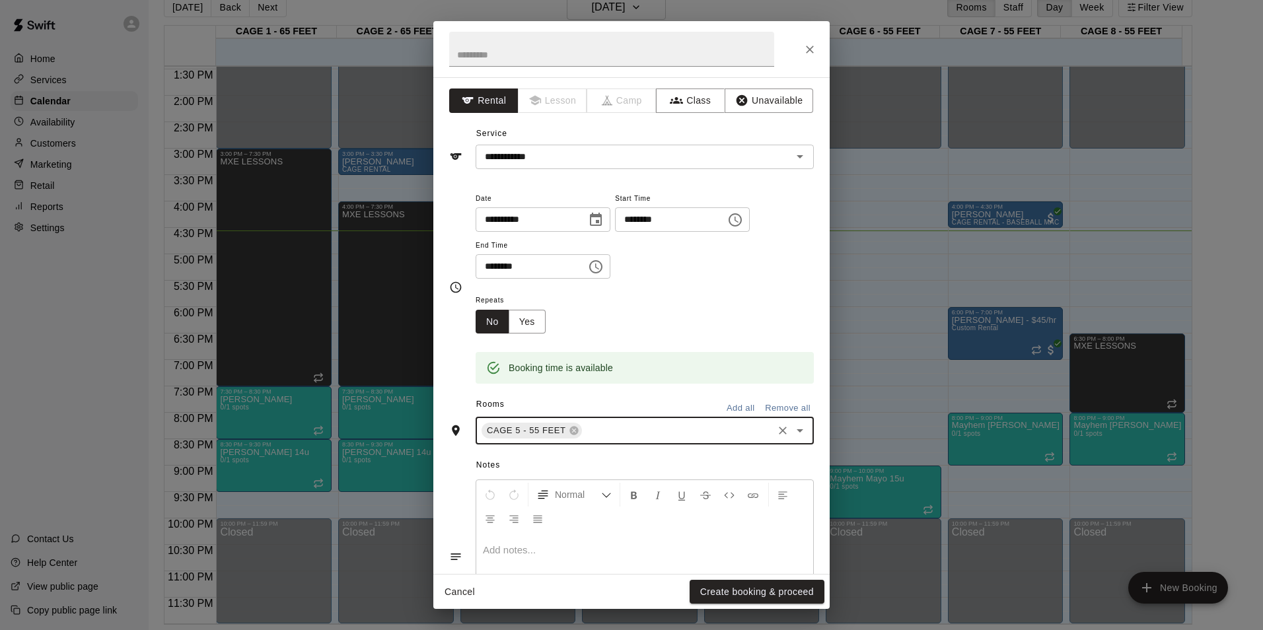
scroll to position [84, 0]
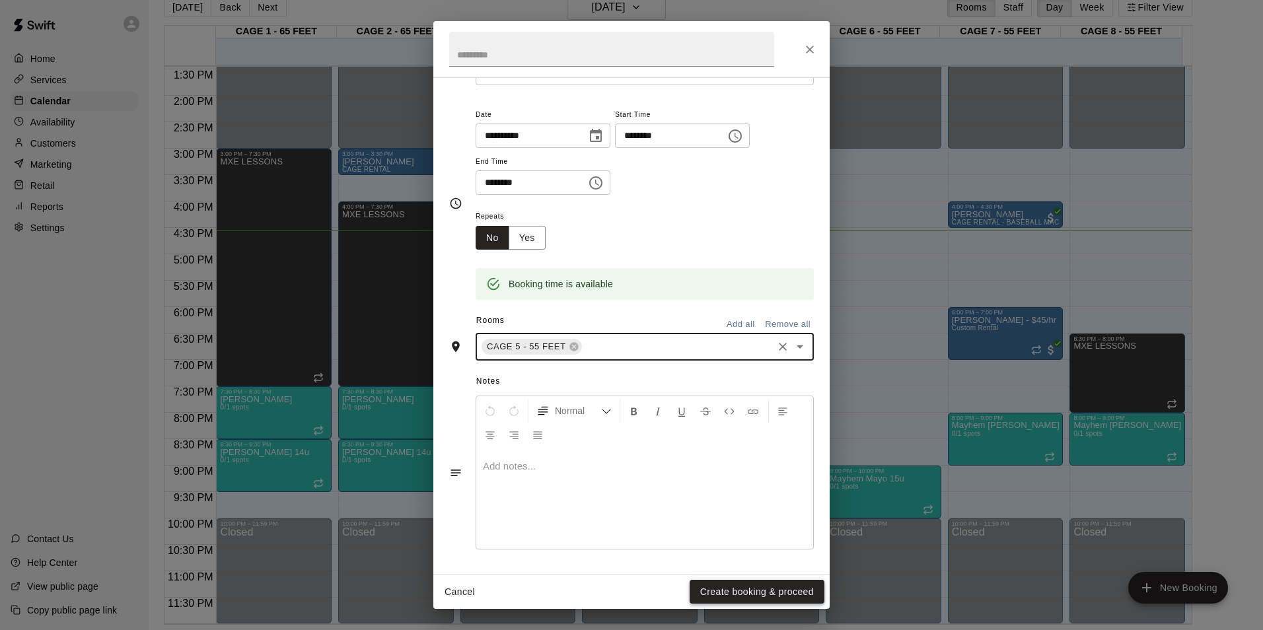
click at [808, 594] on button "Create booking & proceed" at bounding box center [757, 592] width 135 height 24
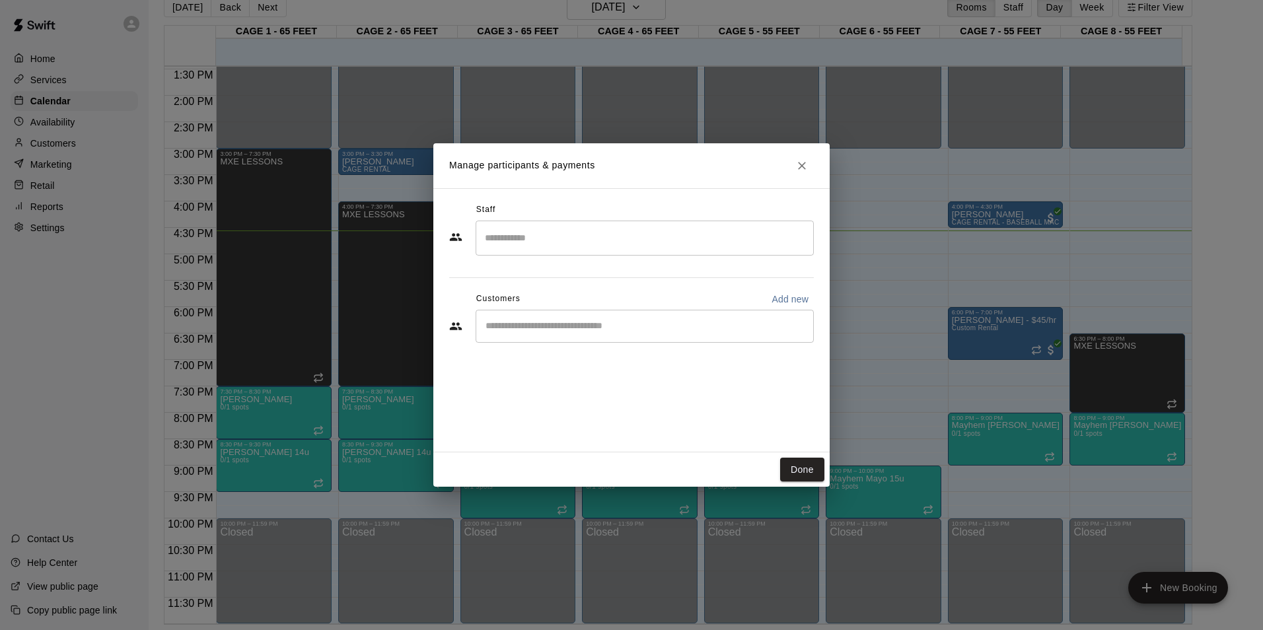
click at [735, 334] on div "​" at bounding box center [645, 326] width 338 height 33
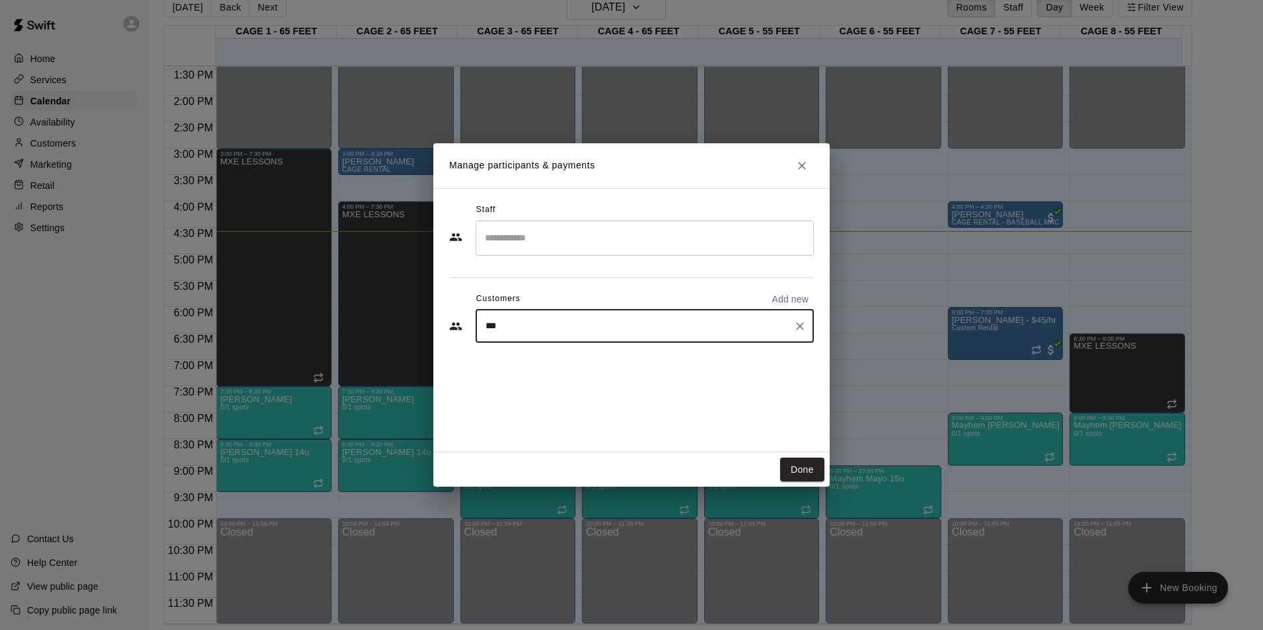
type input "****"
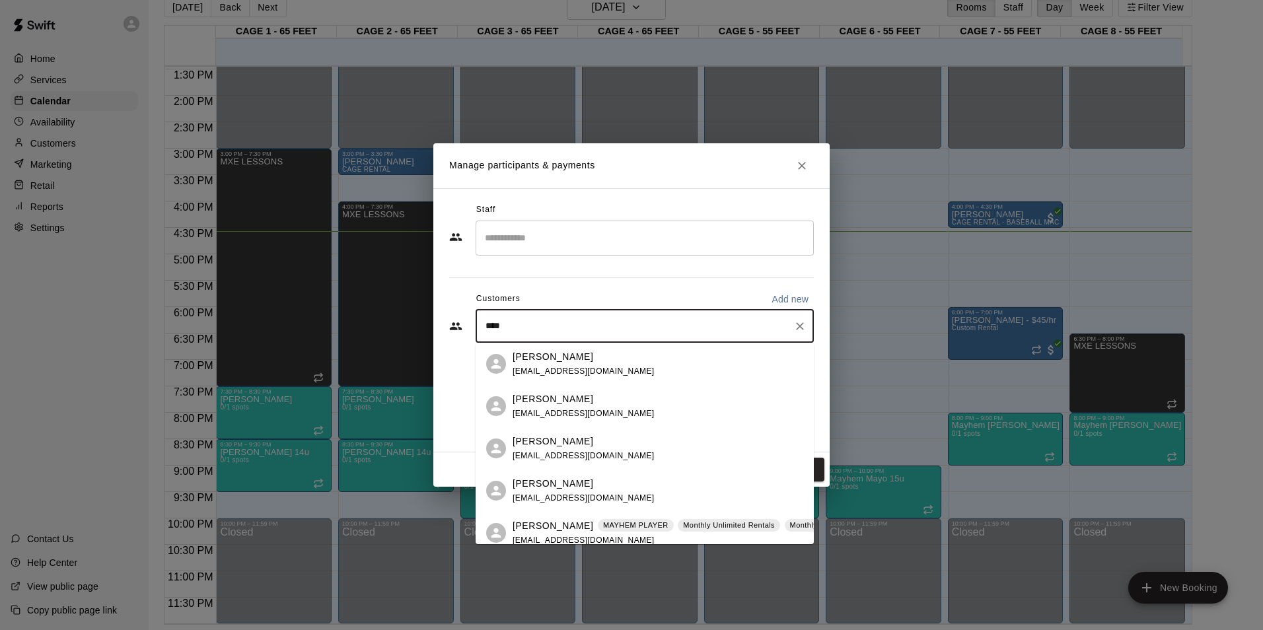
click at [621, 364] on div "John persico johnapersico@gmail.com" at bounding box center [658, 364] width 291 height 28
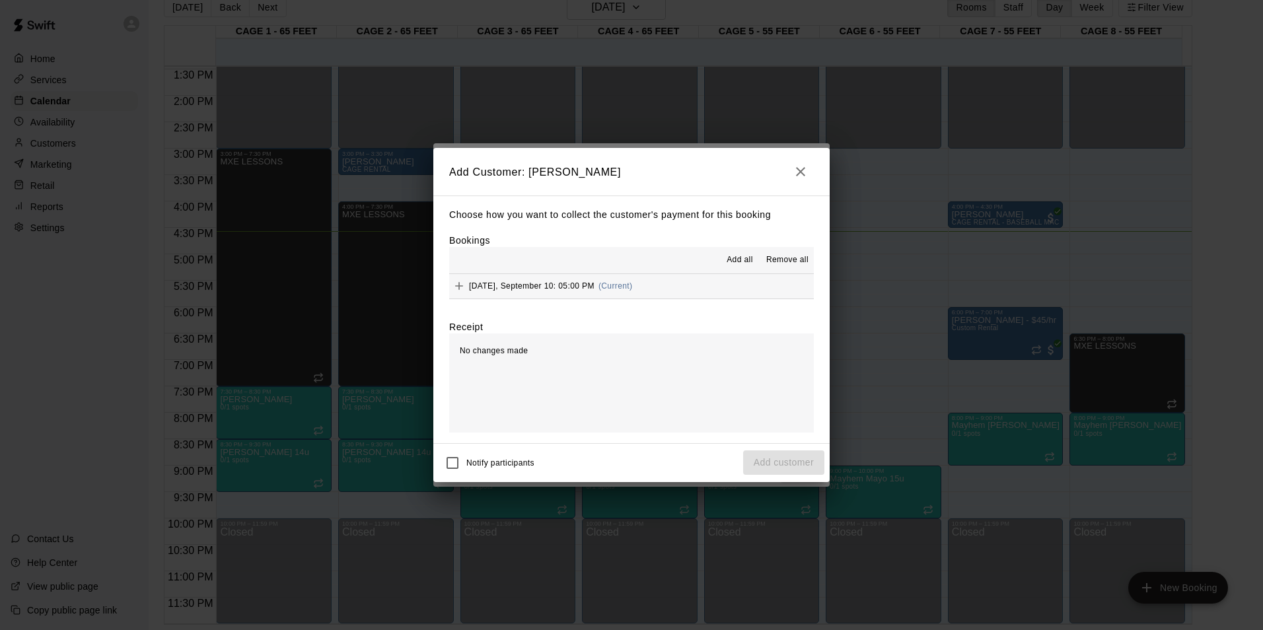
click at [736, 255] on span "Add all" at bounding box center [740, 260] width 26 height 13
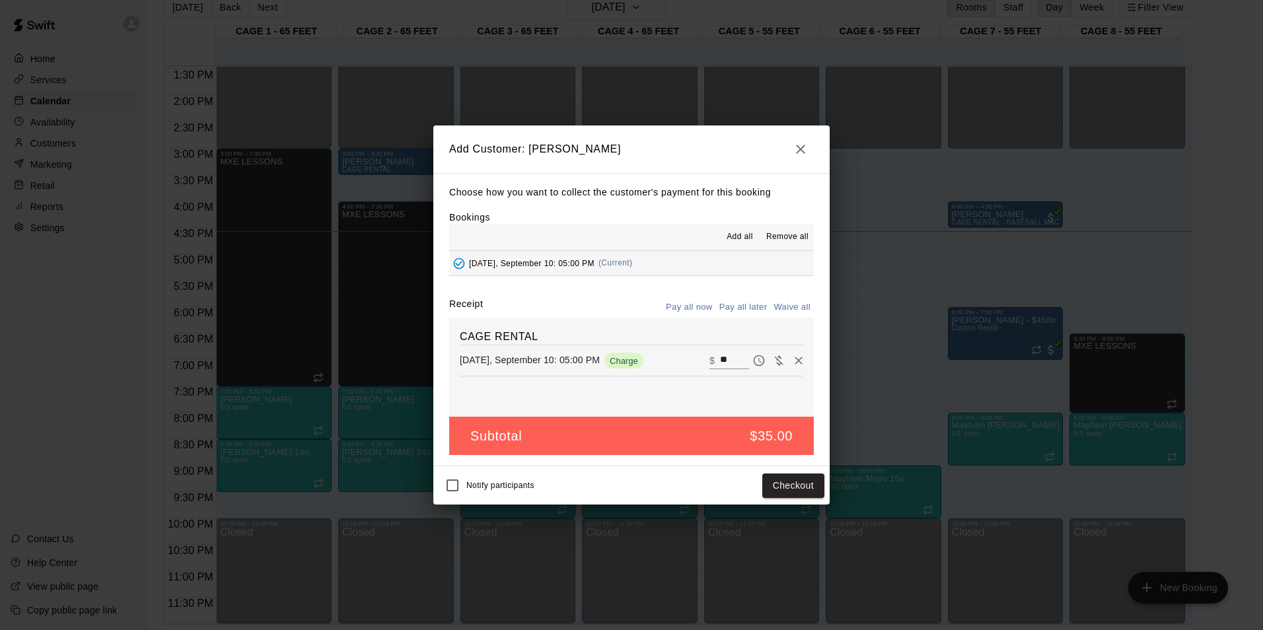
click at [792, 141] on button "button" at bounding box center [800, 149] width 26 height 26
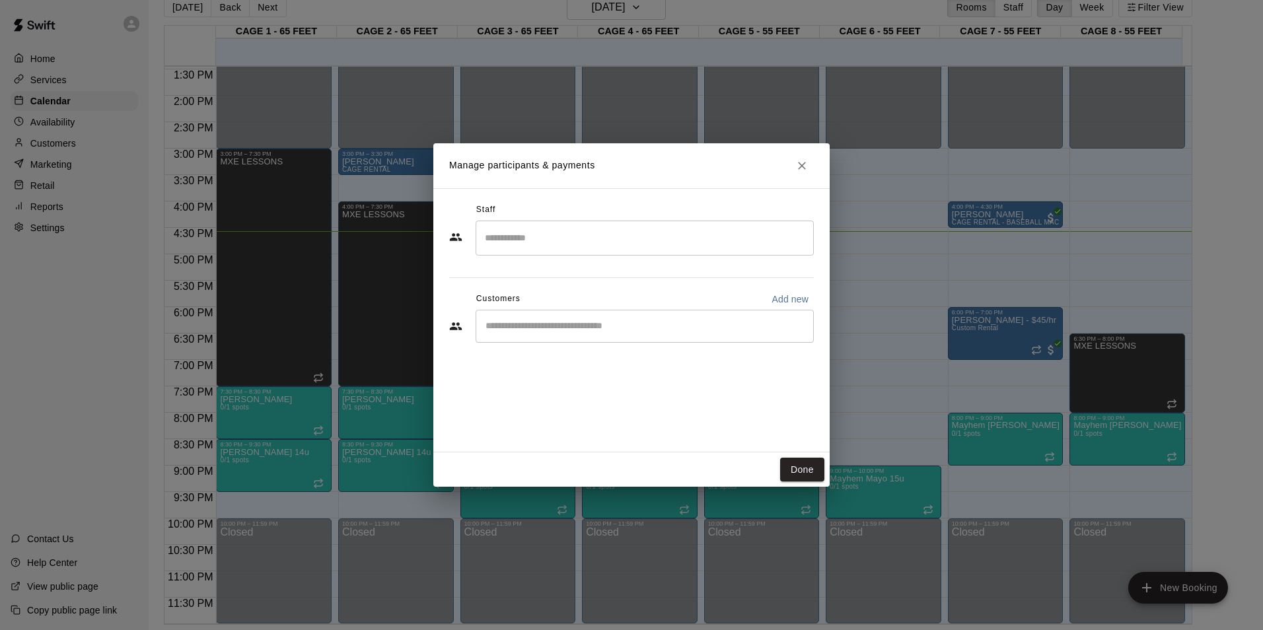
click at [799, 158] on button "Close" at bounding box center [802, 166] width 24 height 24
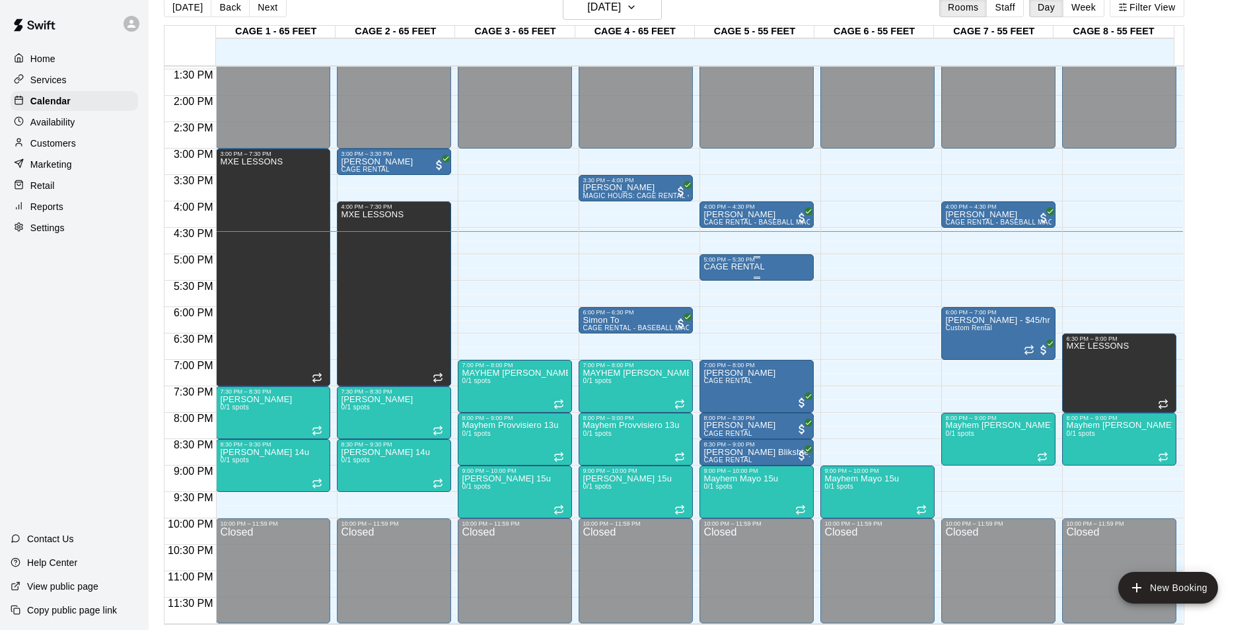
click at [763, 263] on div "5:00 PM – 5:30 PM" at bounding box center [756, 259] width 106 height 7
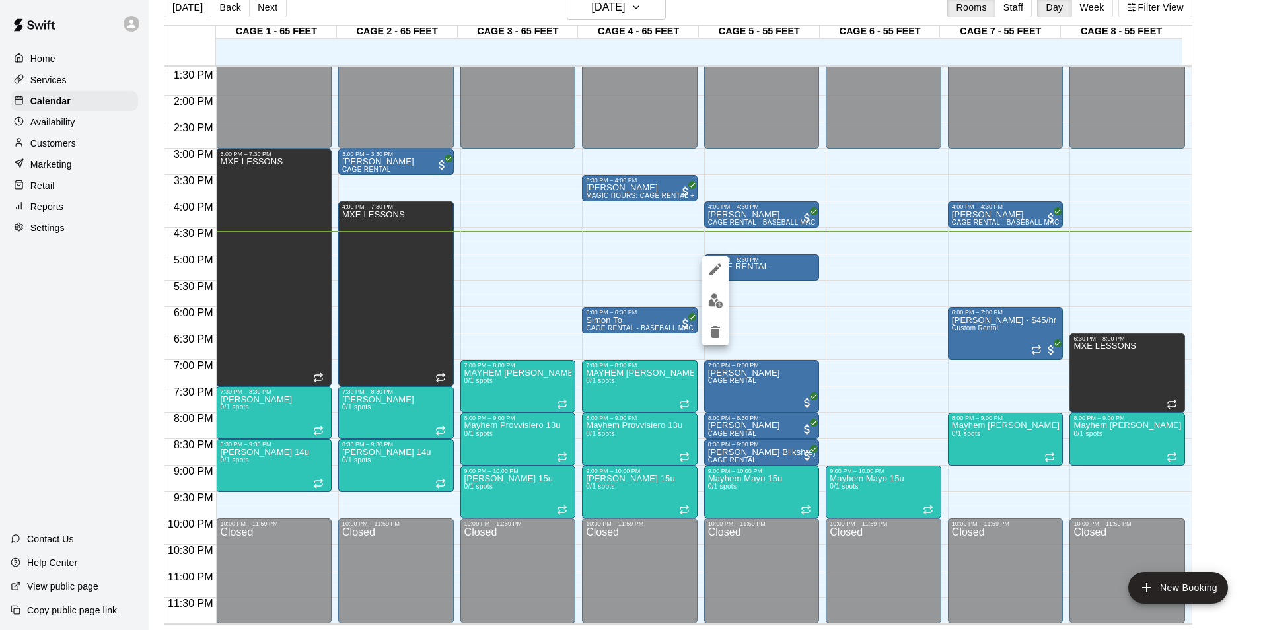
drag, startPoint x: 763, startPoint y: 263, endPoint x: 717, endPoint y: 314, distance: 68.8
click at [754, 269] on div at bounding box center [631, 315] width 1263 height 630
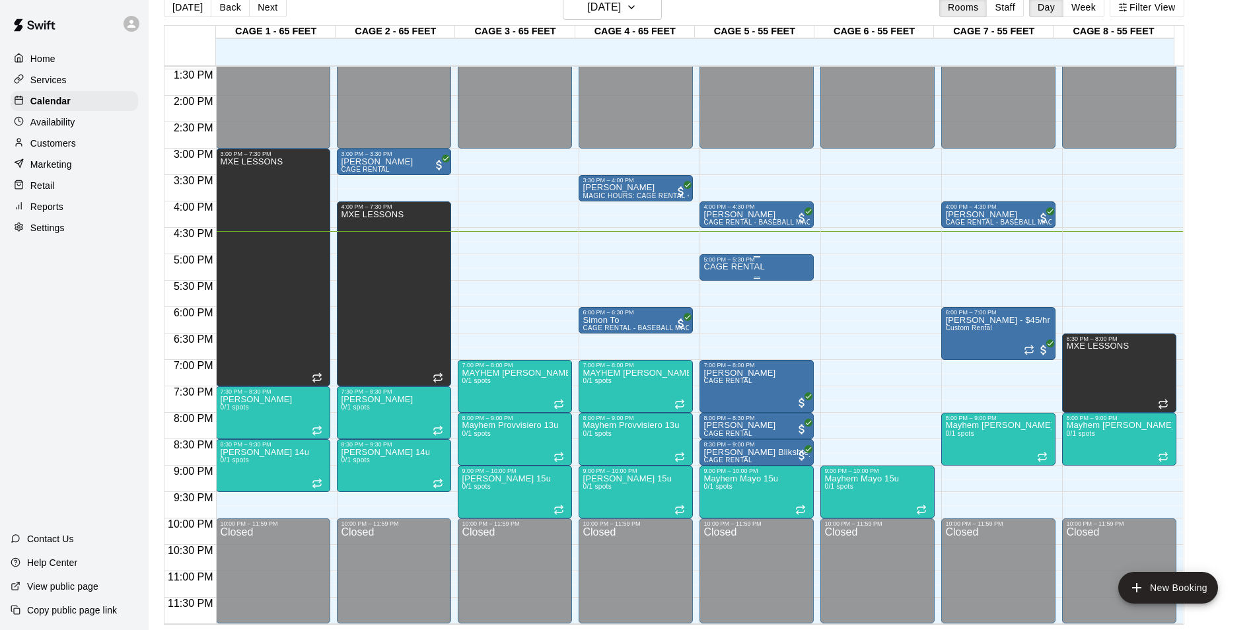
click at [744, 267] on p "CAGE RENTAL" at bounding box center [733, 267] width 61 height 0
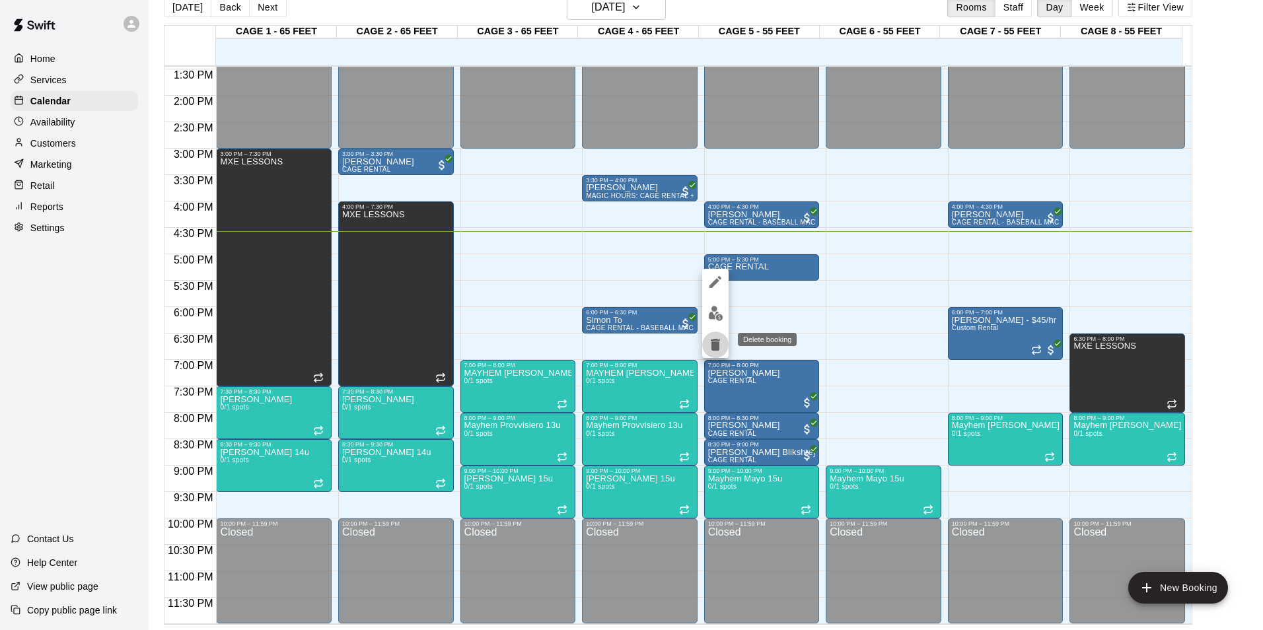
click at [709, 344] on icon "delete" at bounding box center [715, 345] width 16 height 16
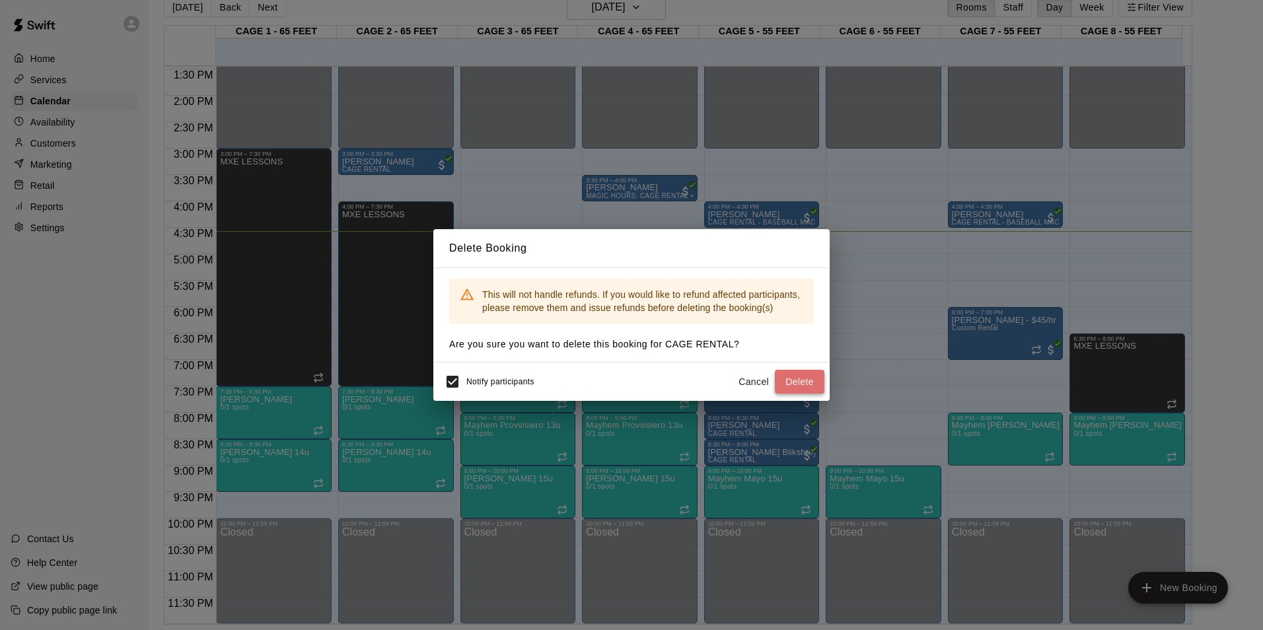
click at [810, 379] on button "Delete" at bounding box center [800, 382] width 50 height 24
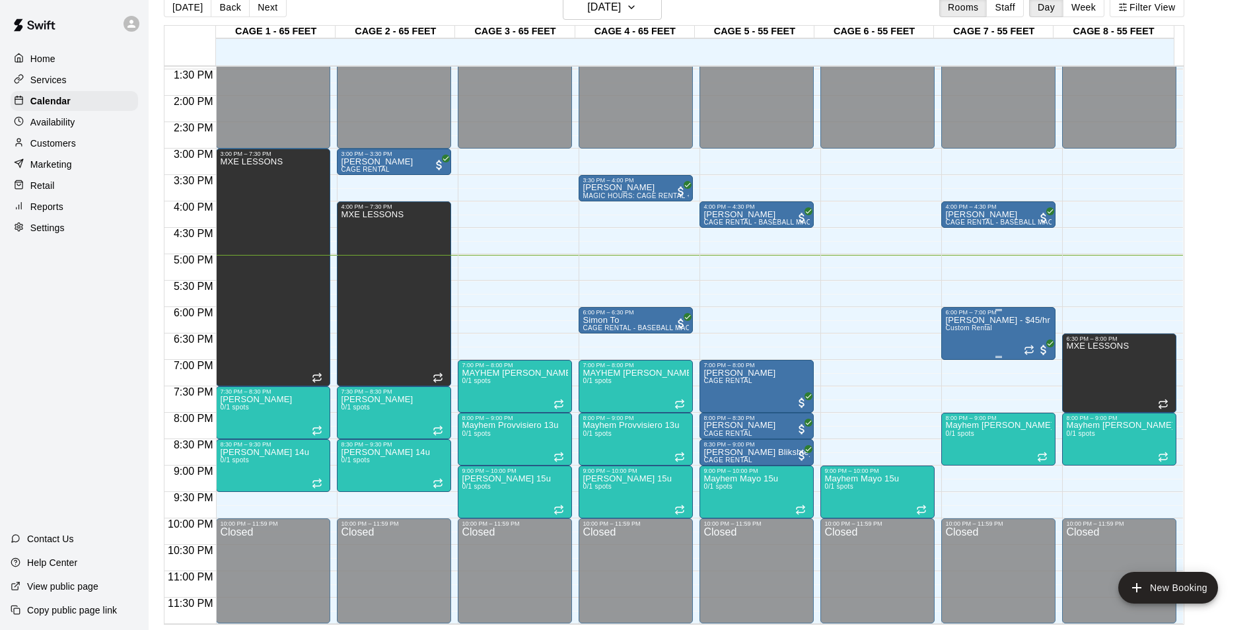
click at [979, 345] on div "John Lynch - $45/hr Custom Rental" at bounding box center [997, 631] width 104 height 630
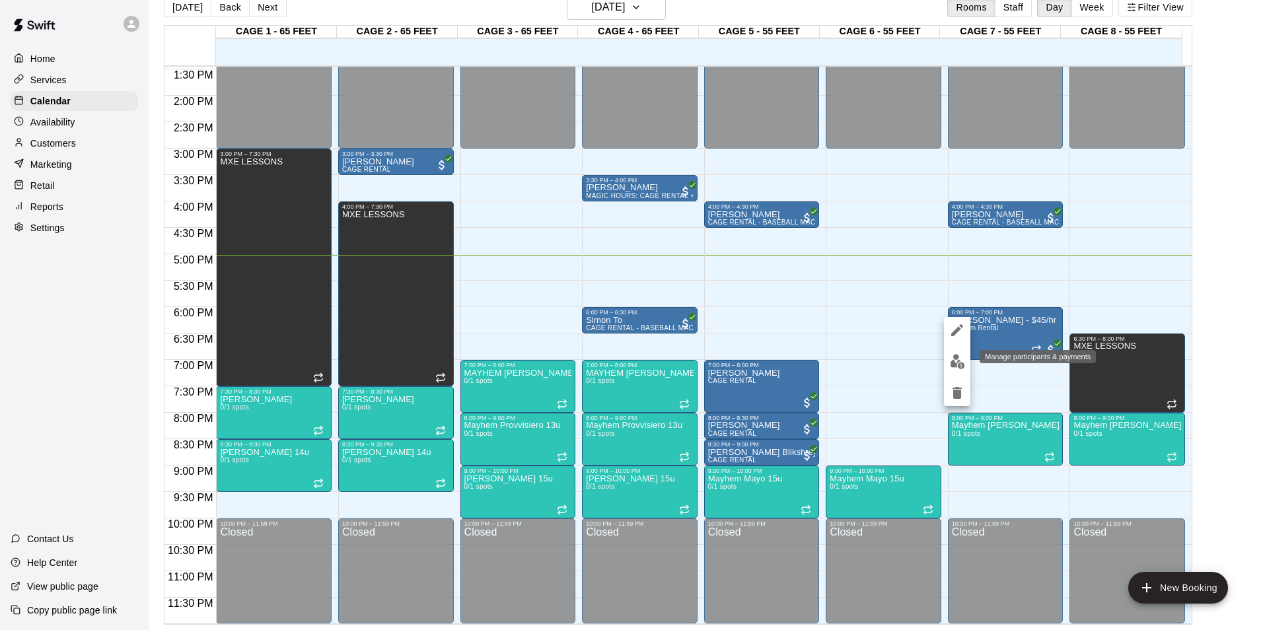
click at [958, 360] on img "edit" at bounding box center [957, 361] width 15 height 15
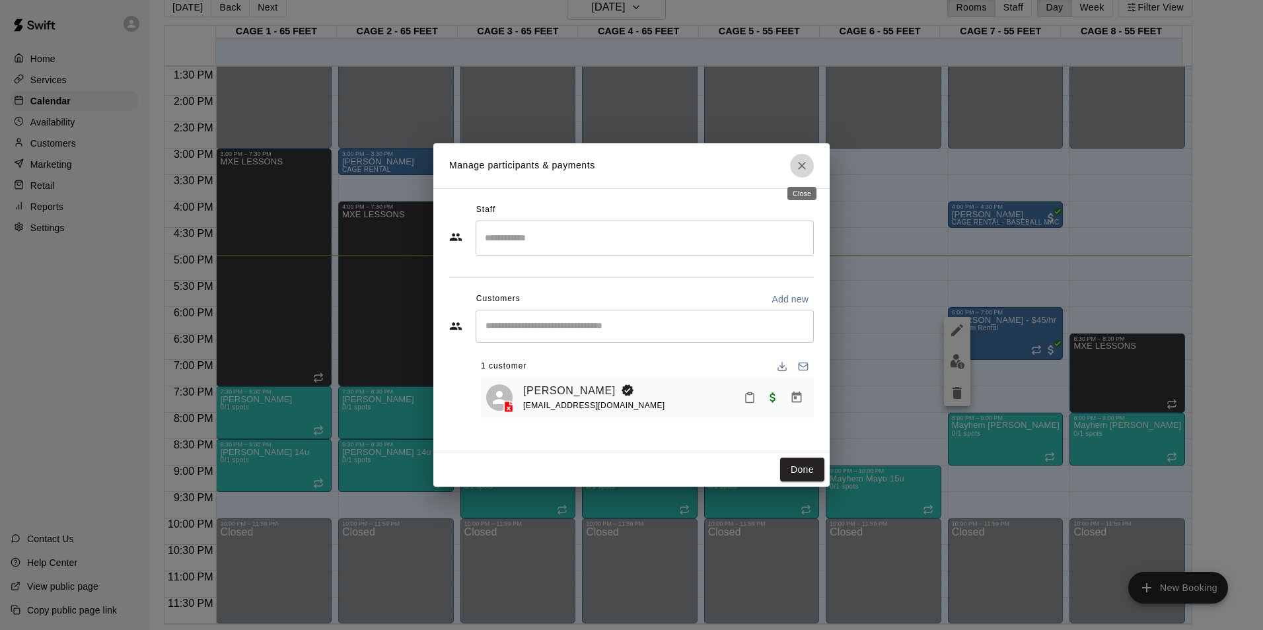
click at [804, 160] on icon "Close" at bounding box center [801, 165] width 13 height 13
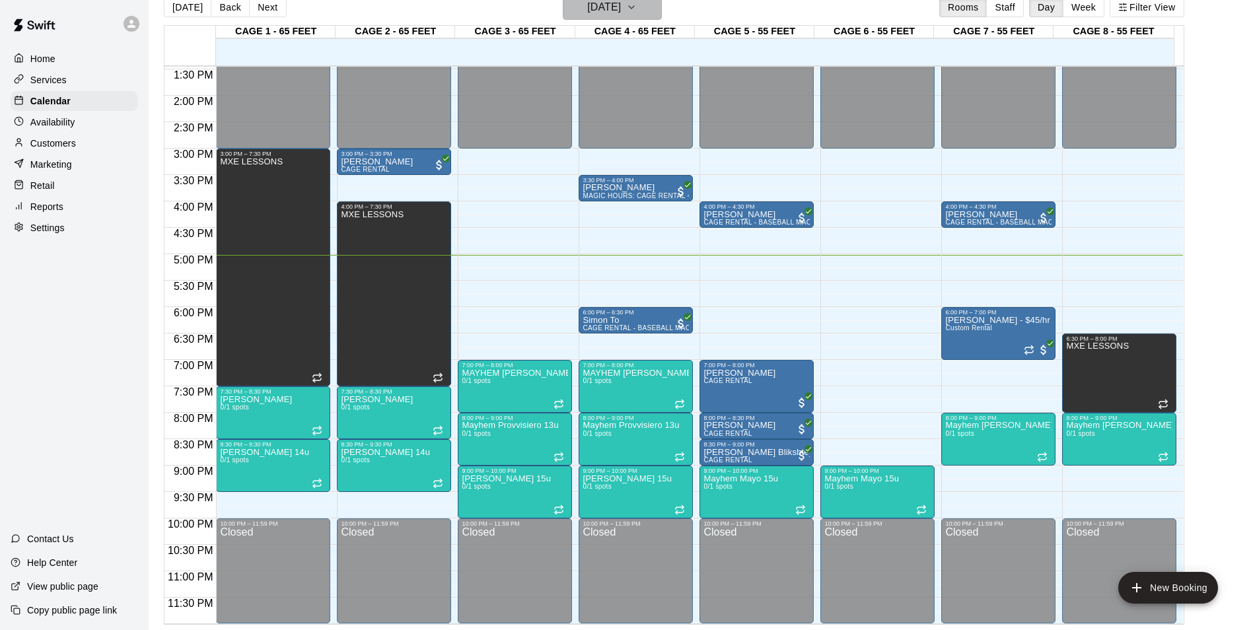
click at [660, 15] on button "[DATE]" at bounding box center [612, 7] width 99 height 25
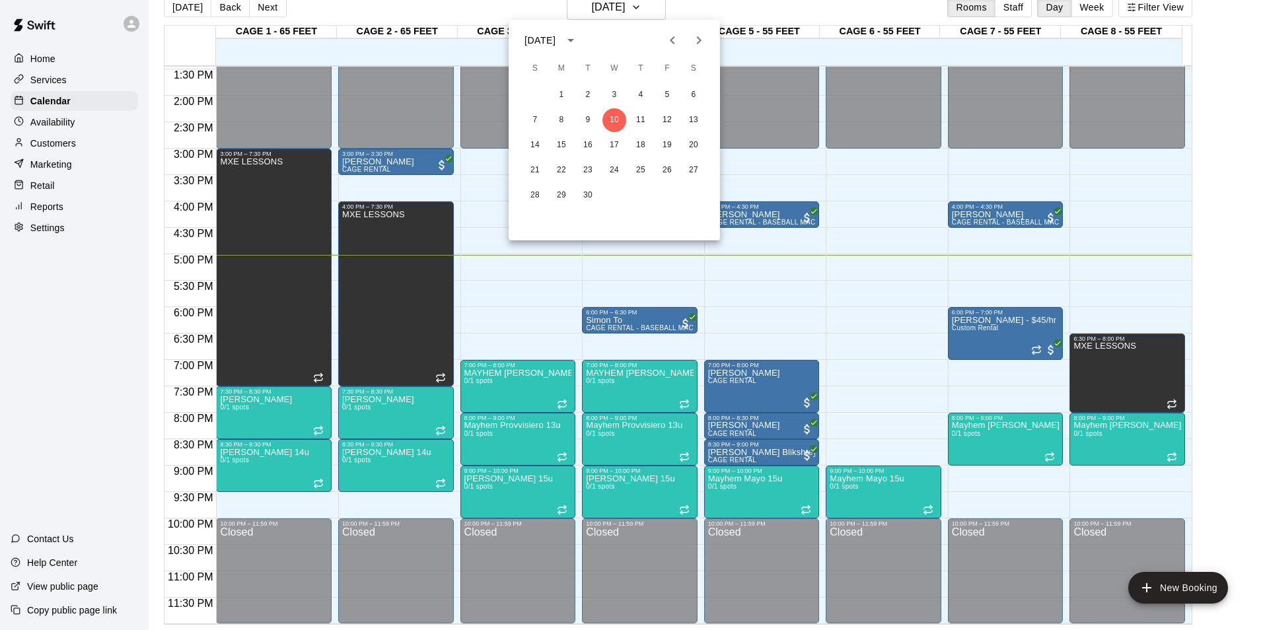
click at [688, 12] on div at bounding box center [631, 315] width 1263 height 630
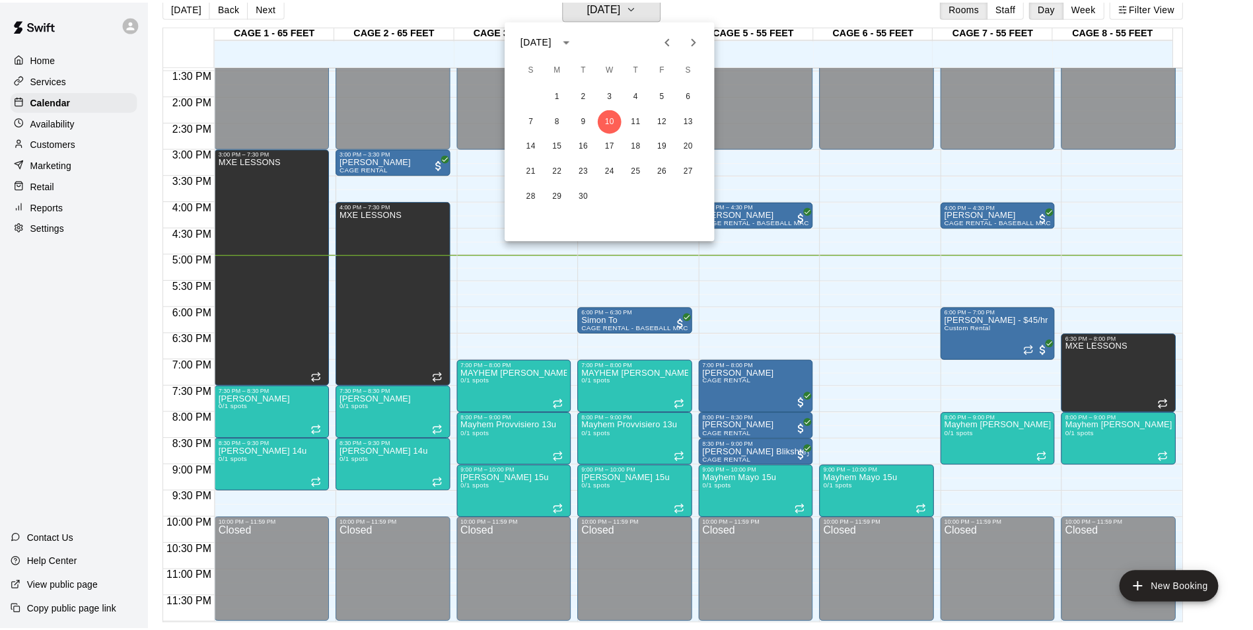
scroll to position [16, 0]
